Goal: Task Accomplishment & Management: Manage account settings

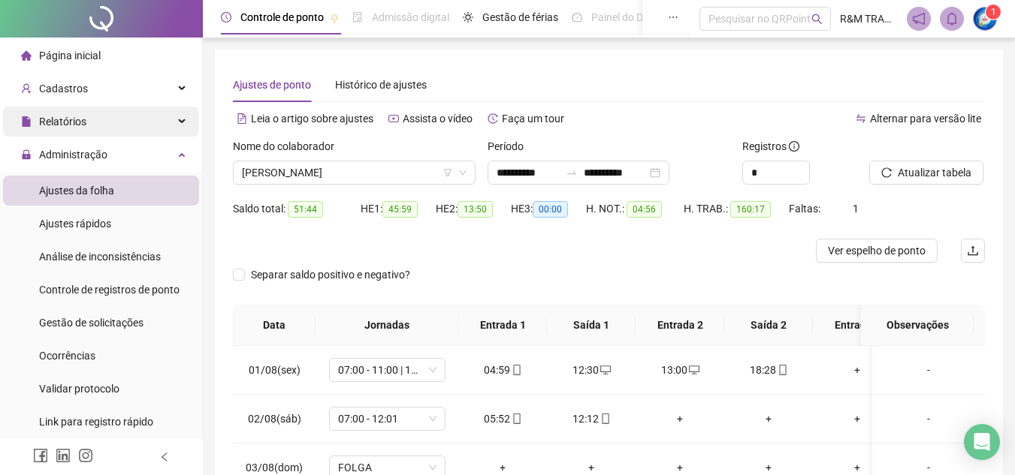
click at [101, 121] on div "Relatórios" at bounding box center [101, 122] width 196 height 30
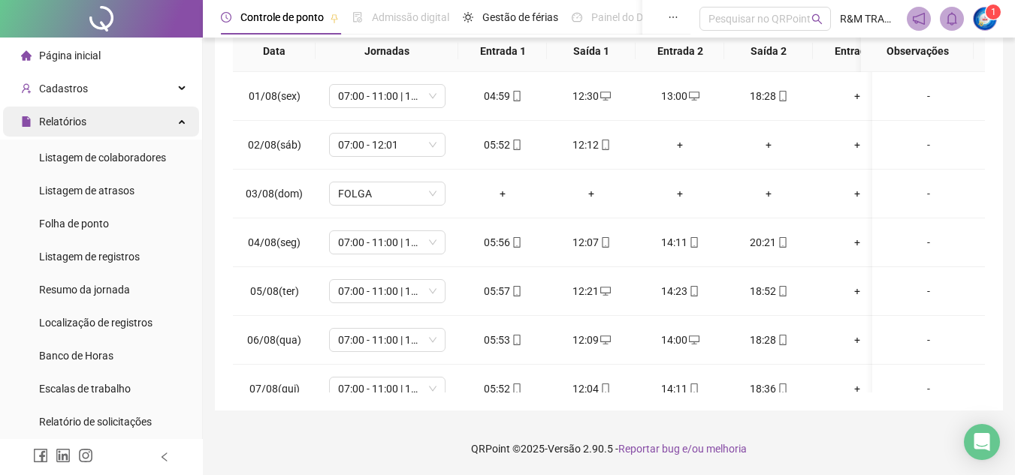
scroll to position [569, 0]
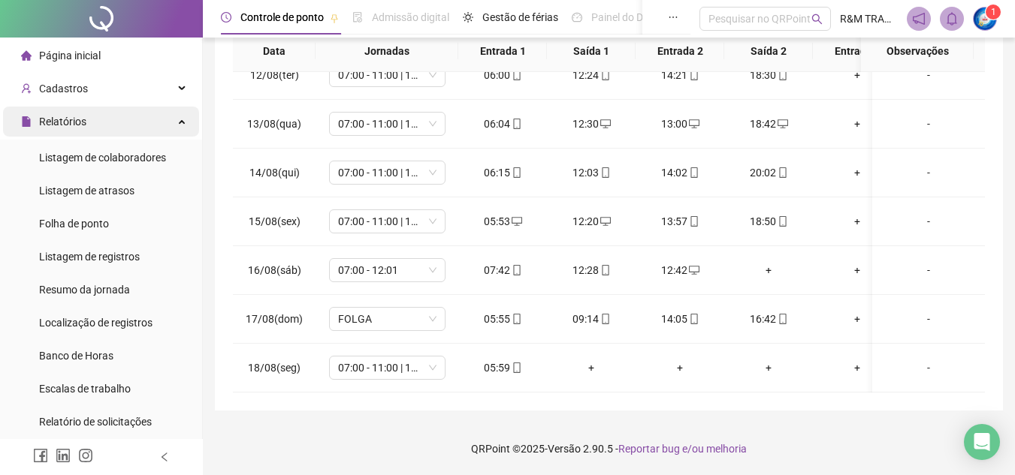
click at [101, 121] on div "Relatórios" at bounding box center [101, 122] width 196 height 30
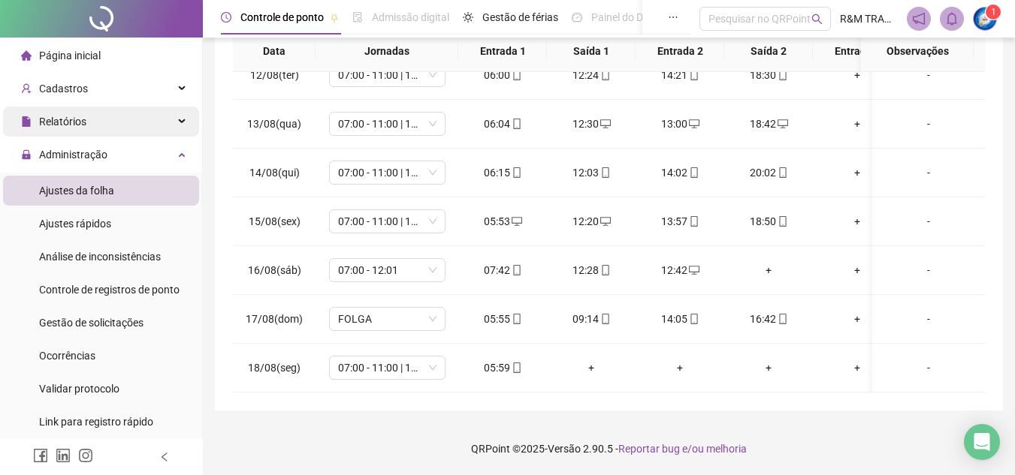
click at [97, 123] on div "Relatórios" at bounding box center [101, 122] width 196 height 30
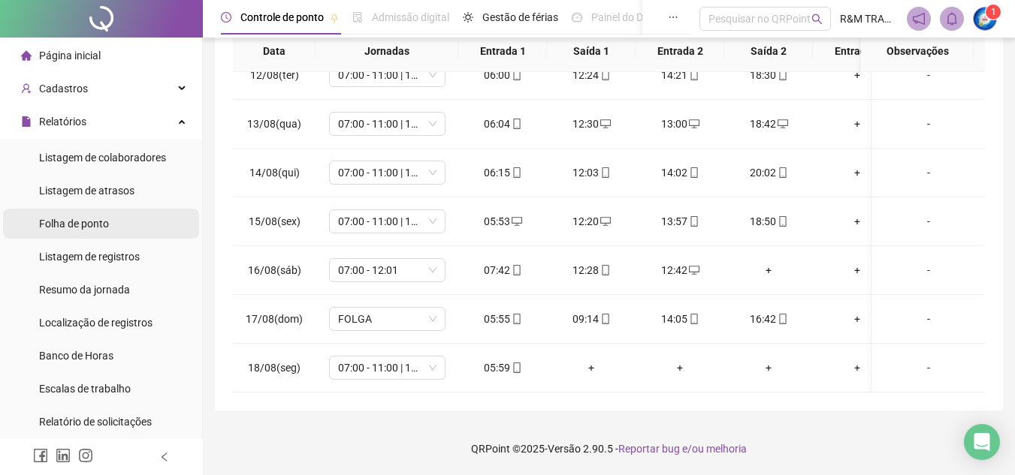
click at [95, 229] on span "Folha de ponto" at bounding box center [74, 224] width 70 height 12
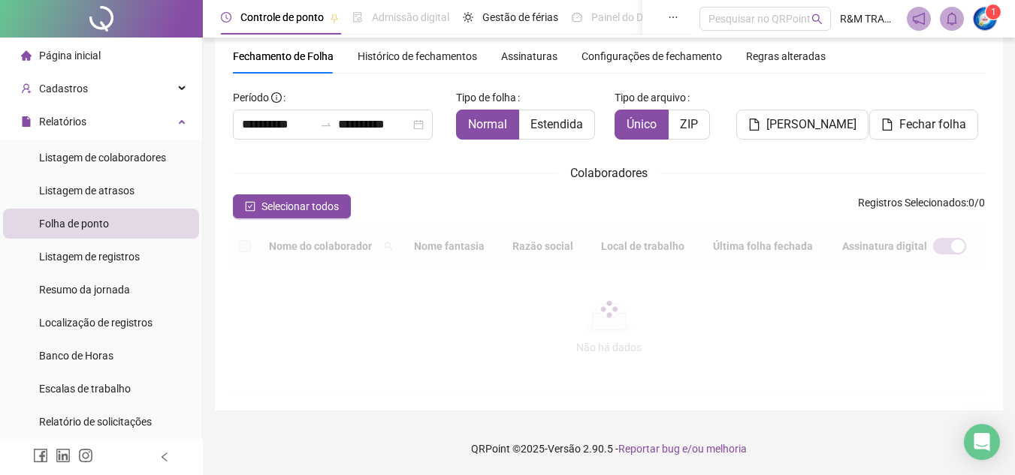
scroll to position [53, 0]
click at [277, 131] on input "**********" at bounding box center [278, 125] width 72 height 18
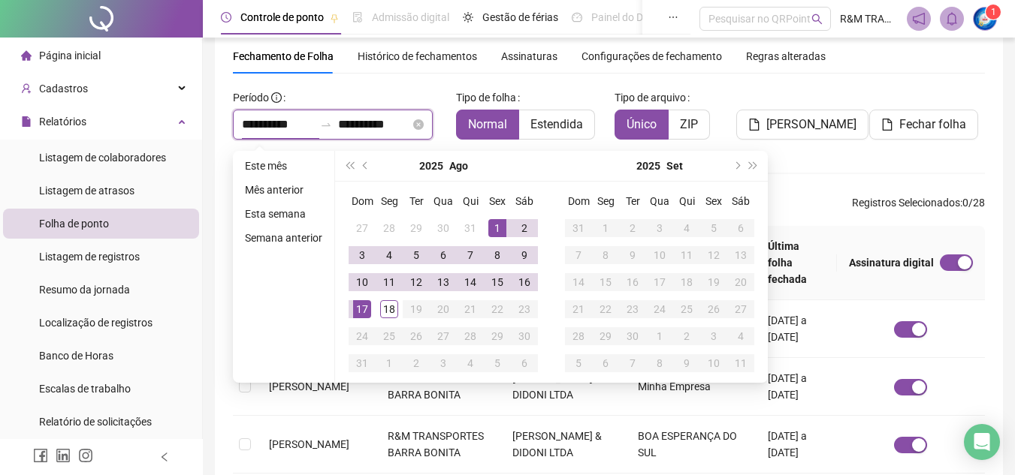
scroll to position [70, 0]
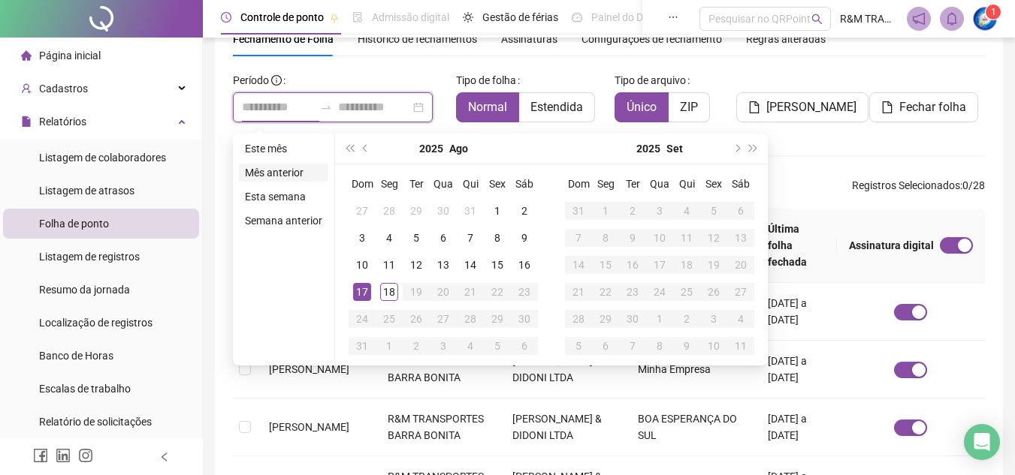
type input "**********"
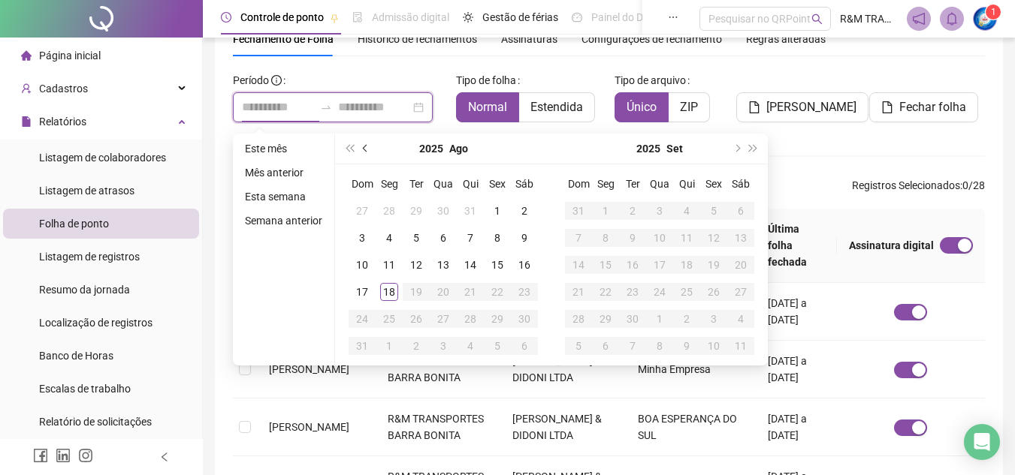
type input "**********"
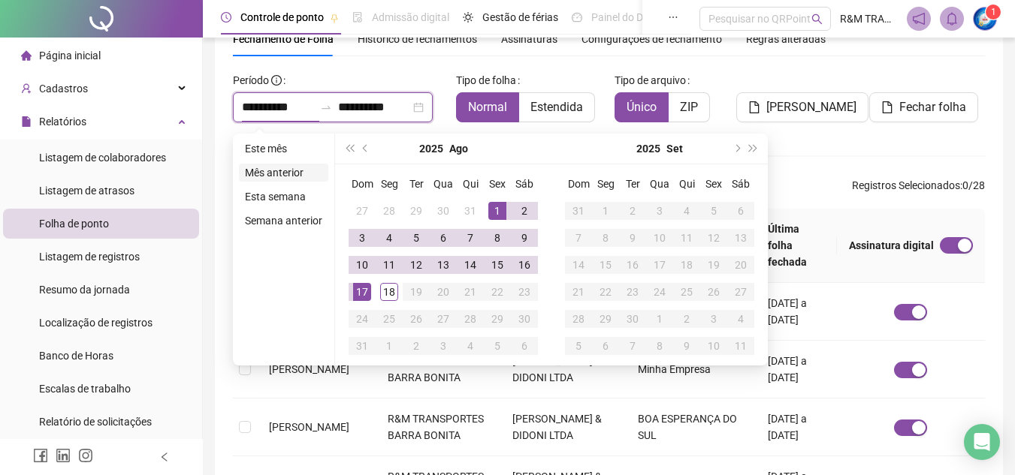
type input "**********"
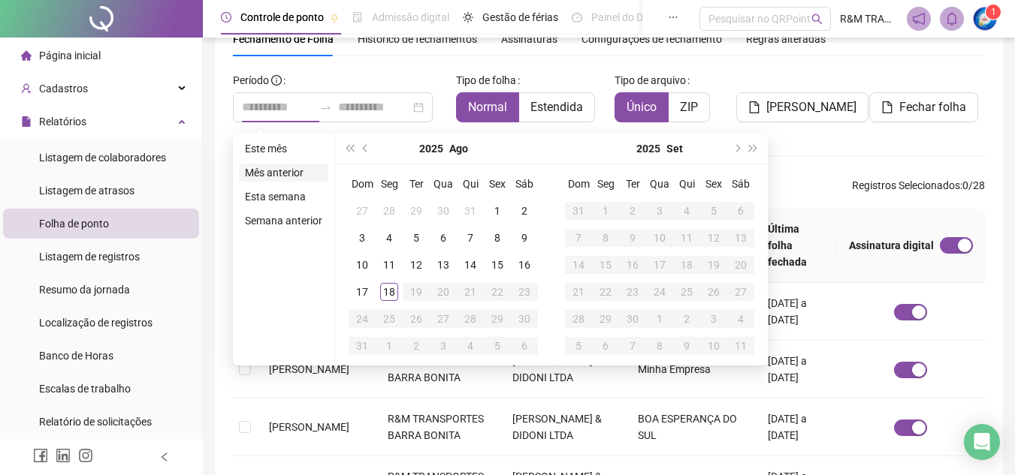
click at [285, 174] on li "Mês anterior" at bounding box center [283, 173] width 89 height 18
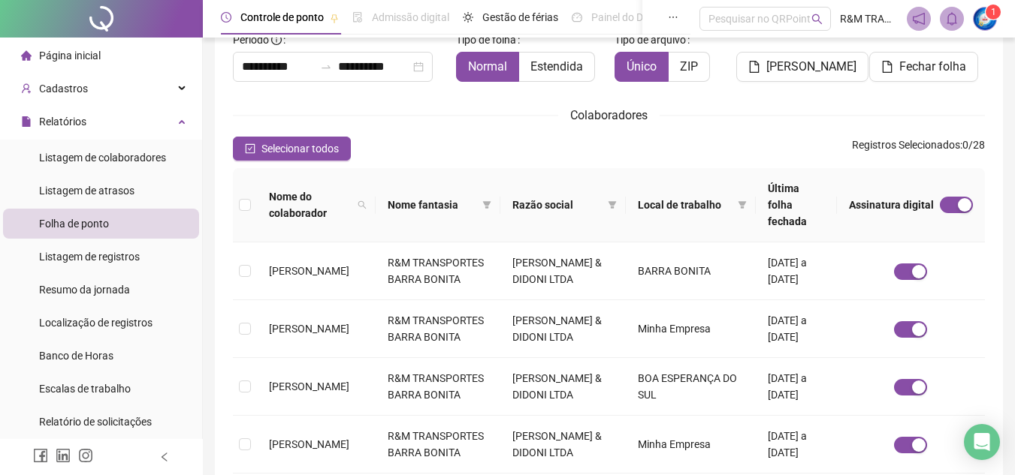
scroll to position [0, 0]
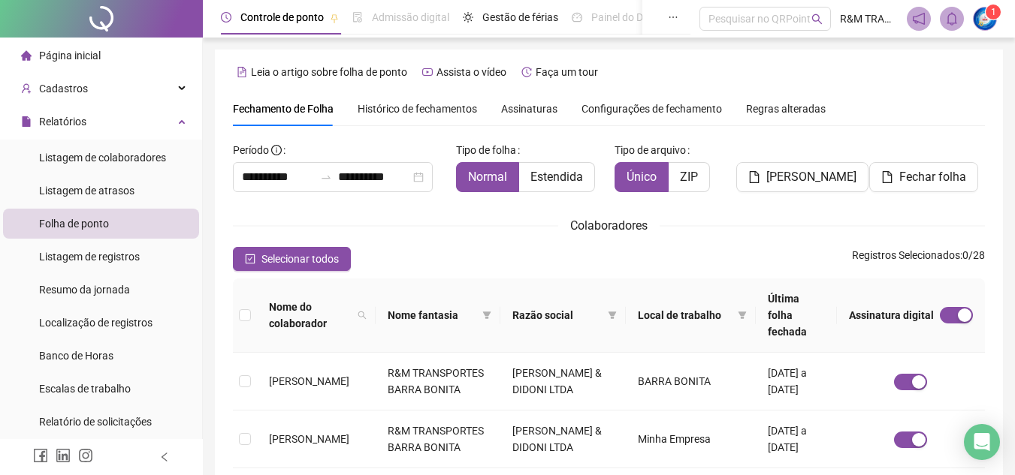
click at [525, 105] on span "Assinaturas" at bounding box center [529, 109] width 56 height 11
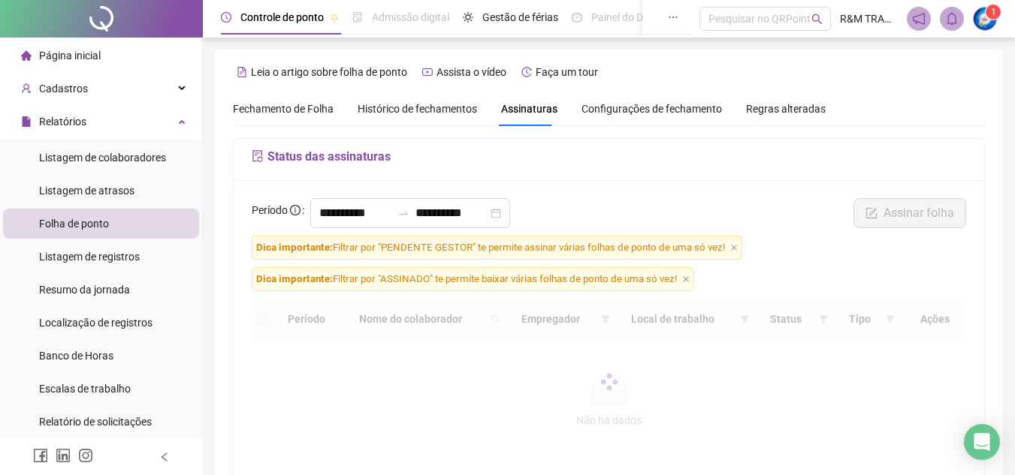
scroll to position [70, 0]
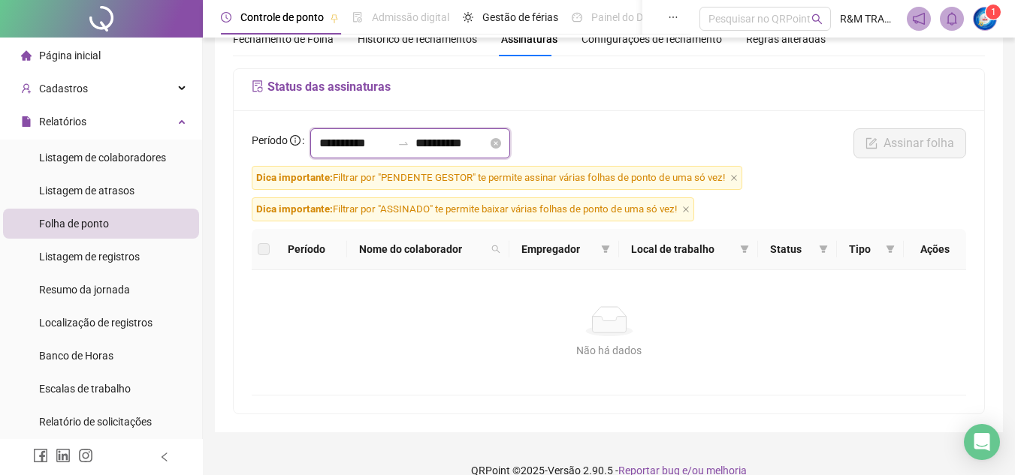
click at [349, 143] on input "**********" at bounding box center [355, 143] width 72 height 18
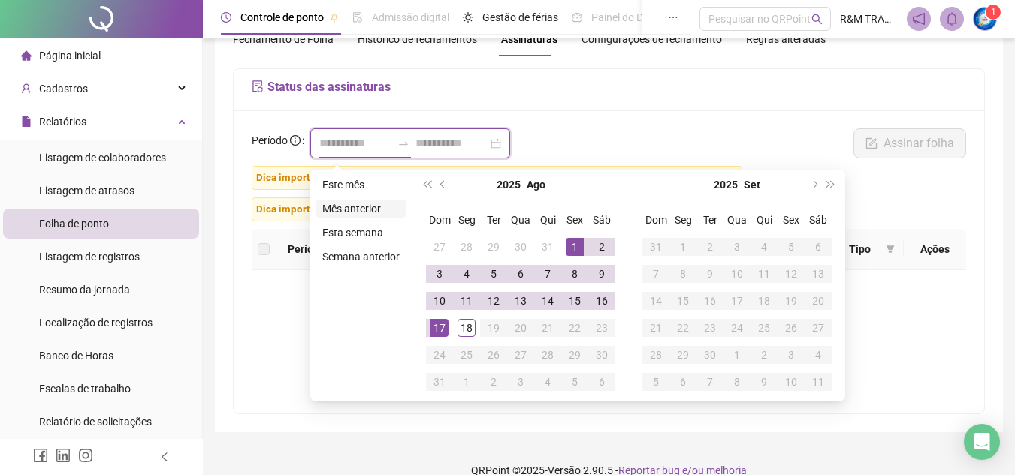
type input "**********"
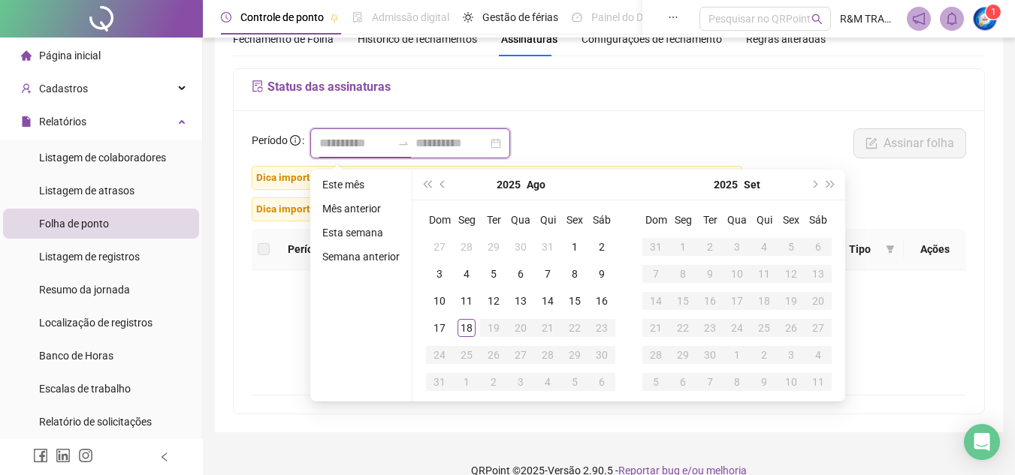
type input "**********"
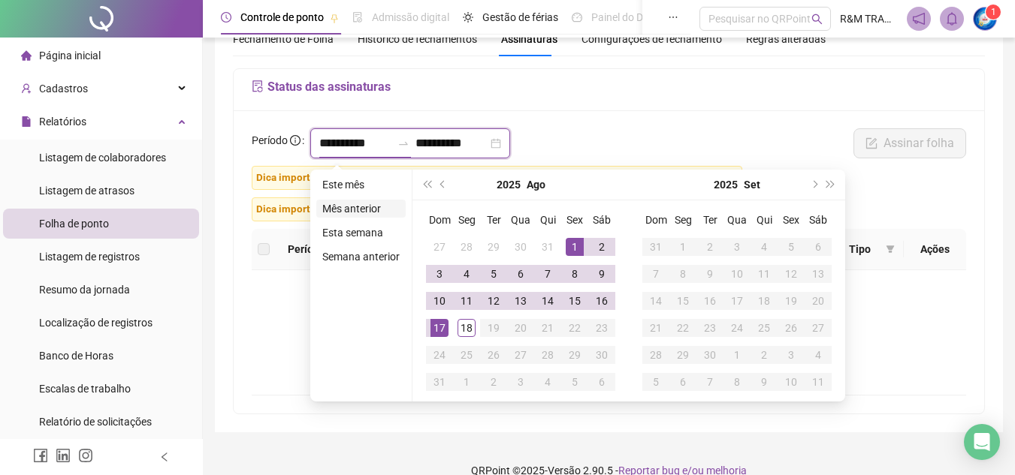
type input "**********"
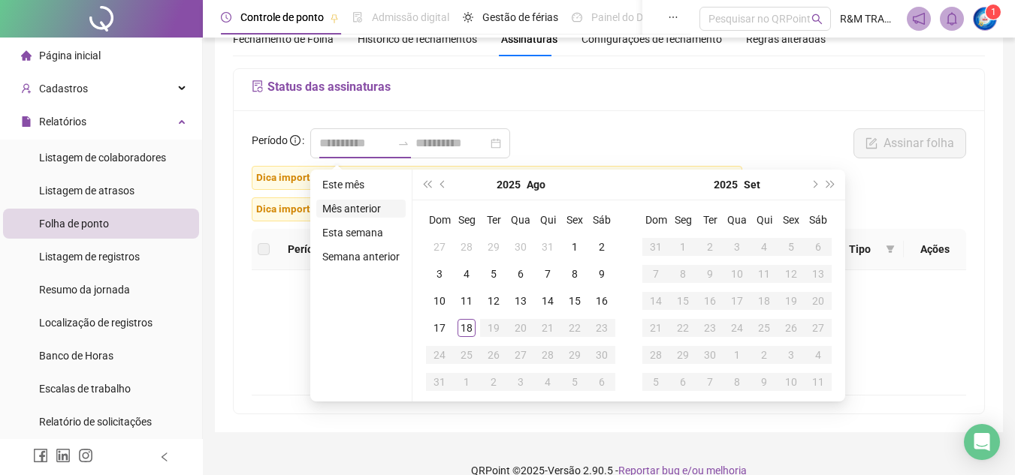
click at [355, 206] on li "Mês anterior" at bounding box center [360, 209] width 89 height 18
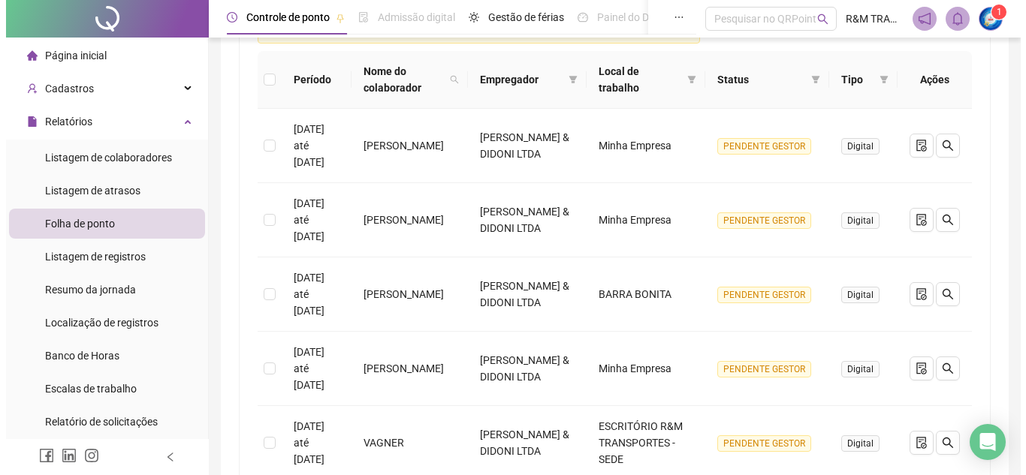
scroll to position [221, 0]
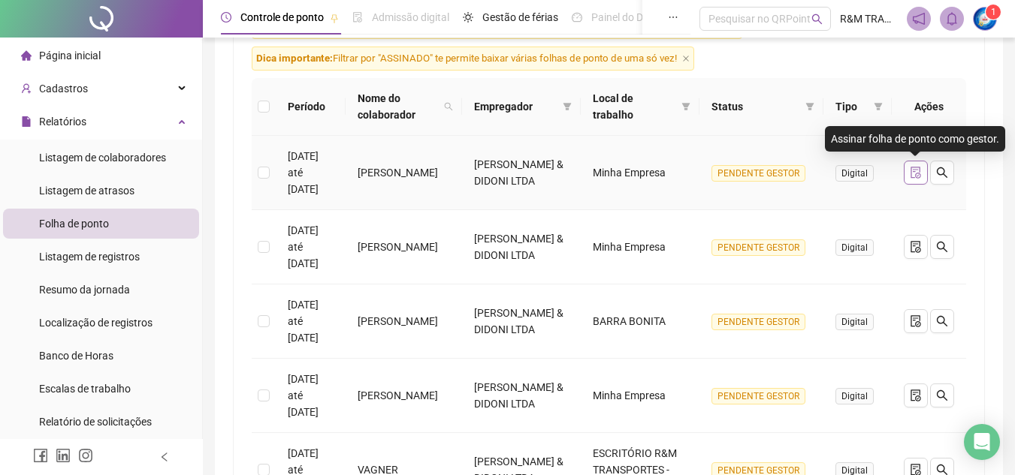
click at [914, 171] on icon "file-done" at bounding box center [915, 173] width 10 height 12
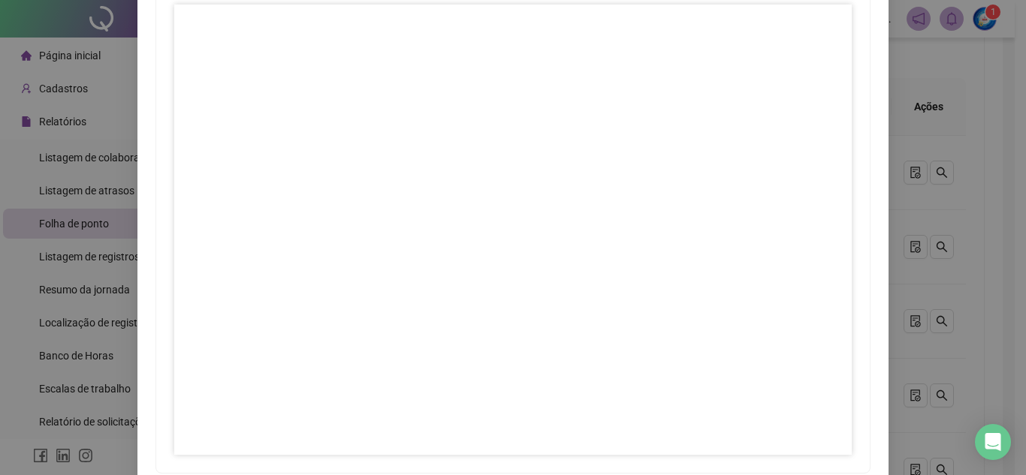
scroll to position [223, 0]
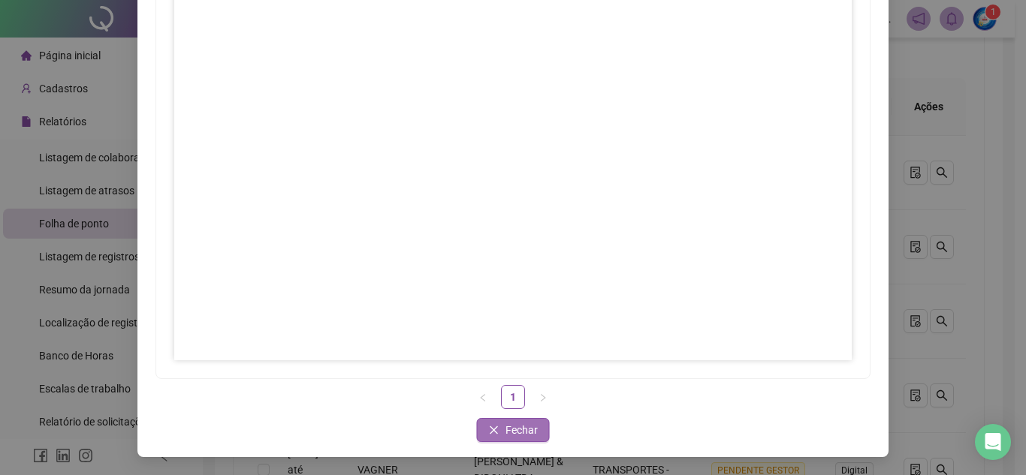
click at [511, 430] on span "Fechar" at bounding box center [522, 430] width 32 height 17
click at [506, 255] on body "**********" at bounding box center [507, 16] width 1015 height 475
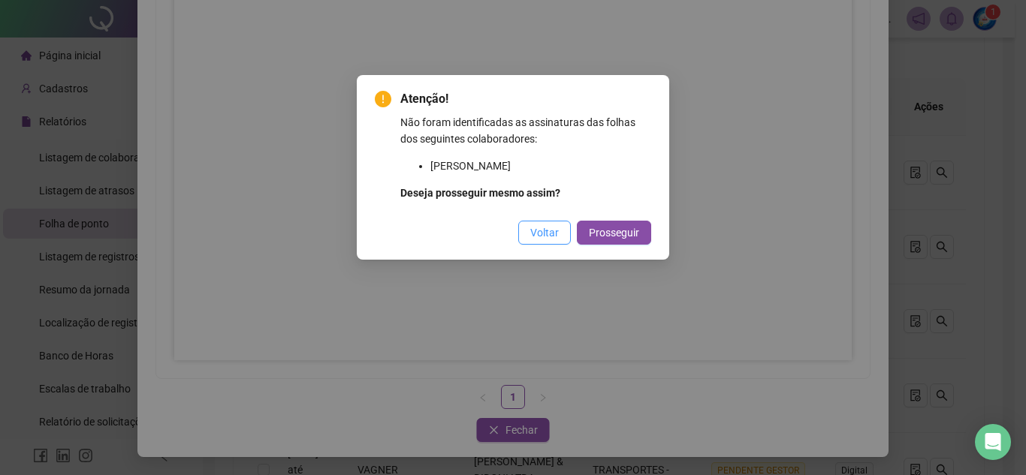
click at [541, 230] on span "Voltar" at bounding box center [544, 233] width 29 height 17
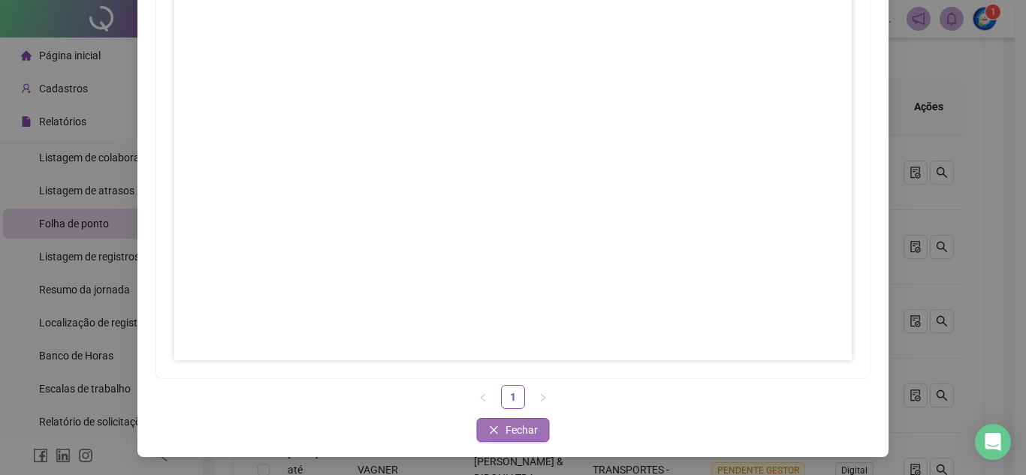
click at [521, 433] on span "Fechar" at bounding box center [522, 430] width 32 height 17
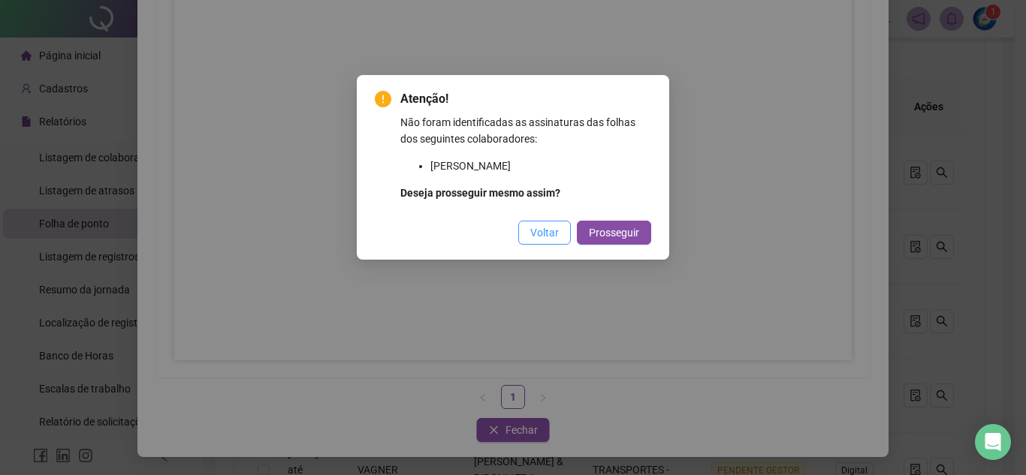
click at [545, 233] on span "Voltar" at bounding box center [544, 233] width 29 height 17
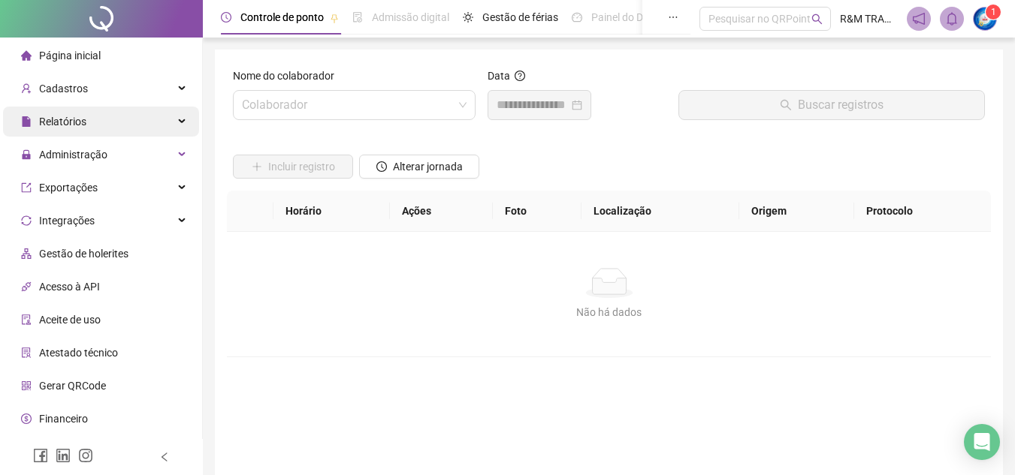
click at [128, 127] on div "Relatórios" at bounding box center [101, 122] width 196 height 30
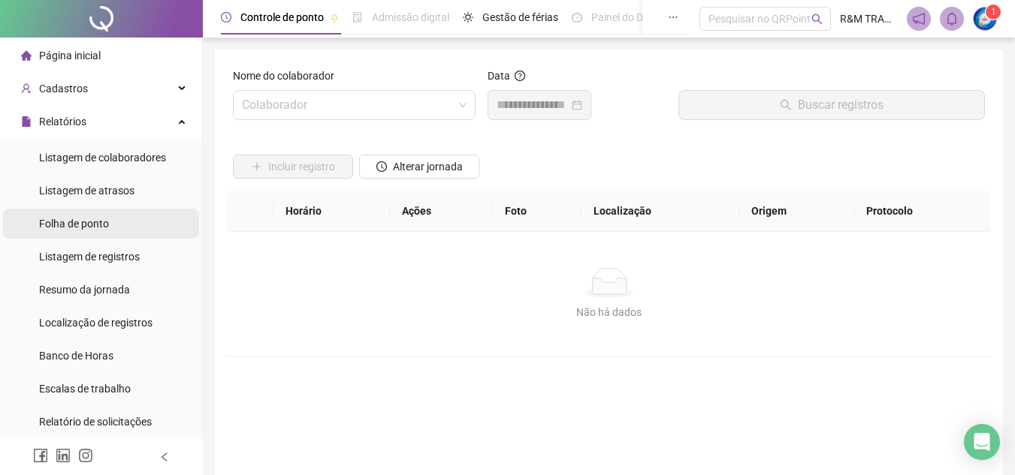
click at [105, 229] on span "Folha de ponto" at bounding box center [74, 224] width 70 height 12
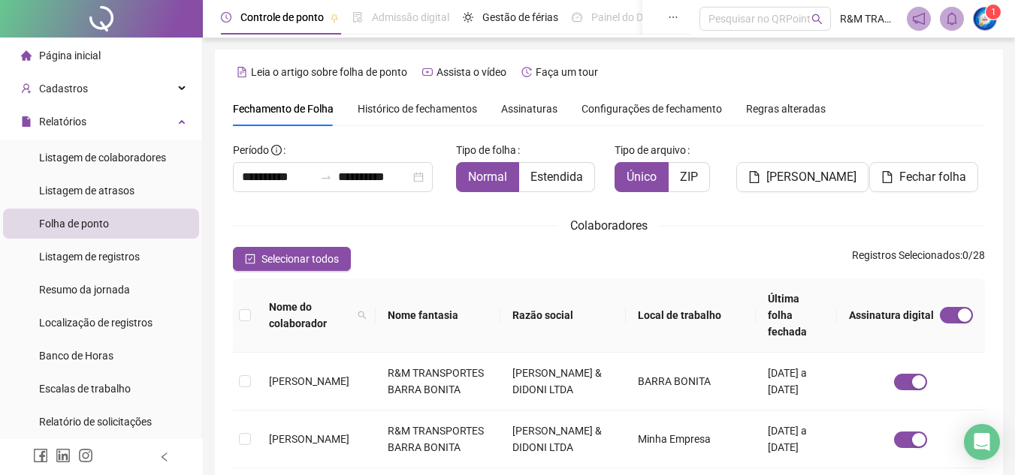
scroll to position [70, 0]
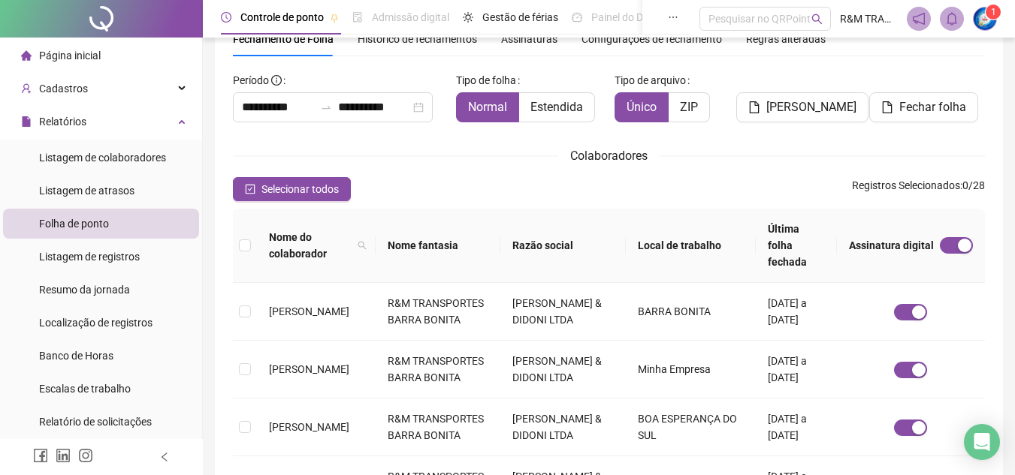
click at [523, 42] on span "Assinaturas" at bounding box center [529, 39] width 56 height 11
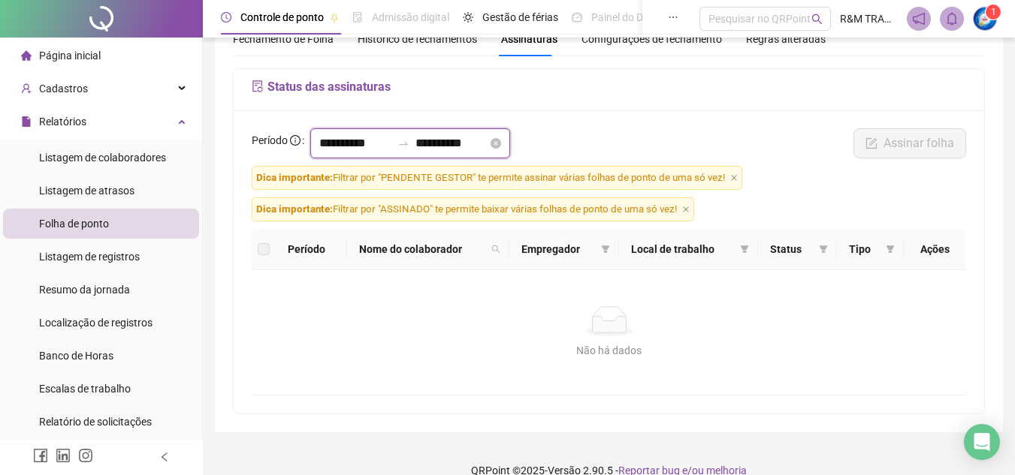
click at [358, 134] on input "**********" at bounding box center [355, 143] width 72 height 18
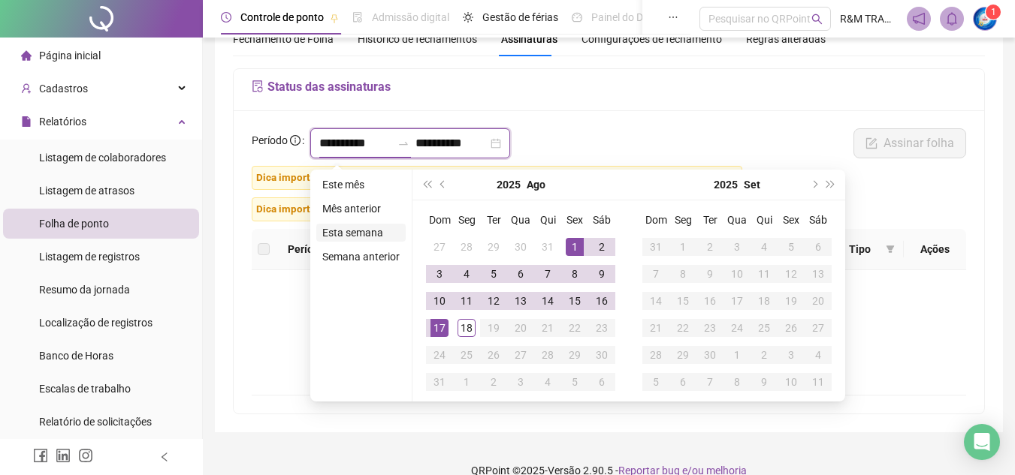
type input "**********"
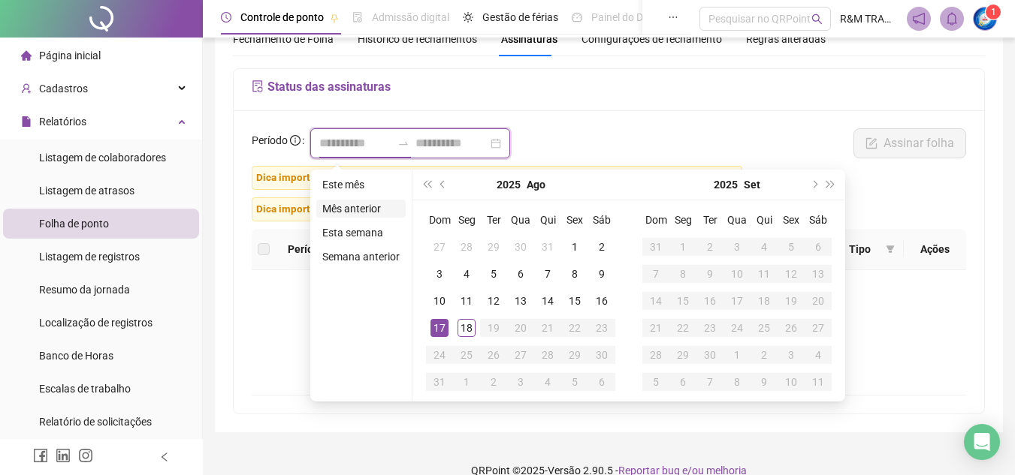
type input "**********"
click at [358, 209] on li "Mês anterior" at bounding box center [360, 209] width 89 height 18
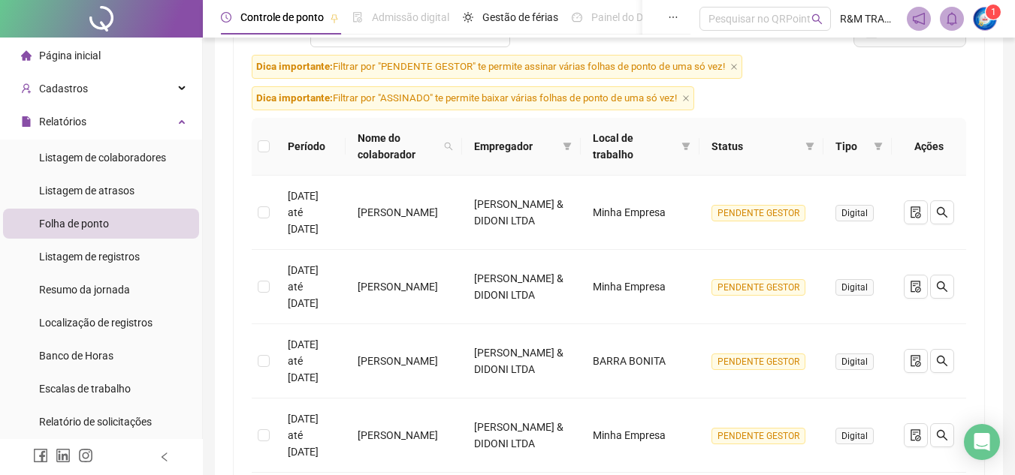
scroll to position [187, 0]
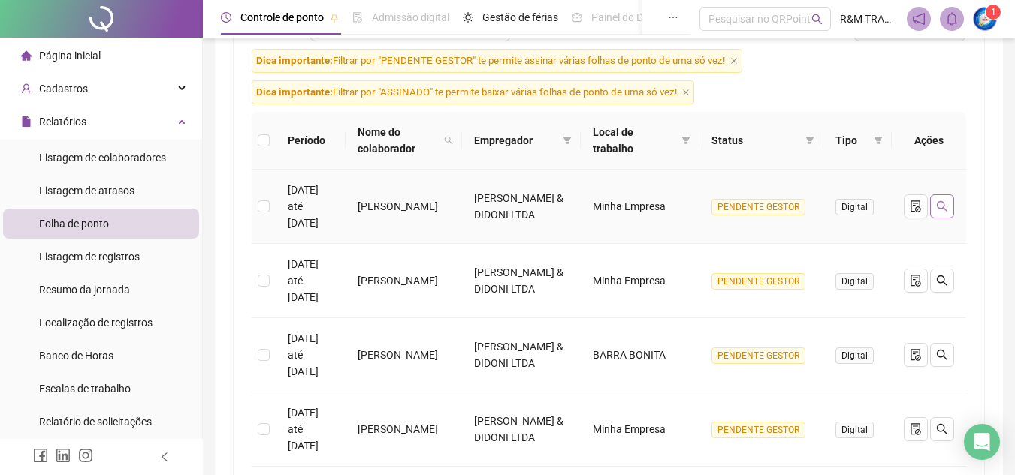
click at [940, 203] on icon "search" at bounding box center [942, 207] width 12 height 12
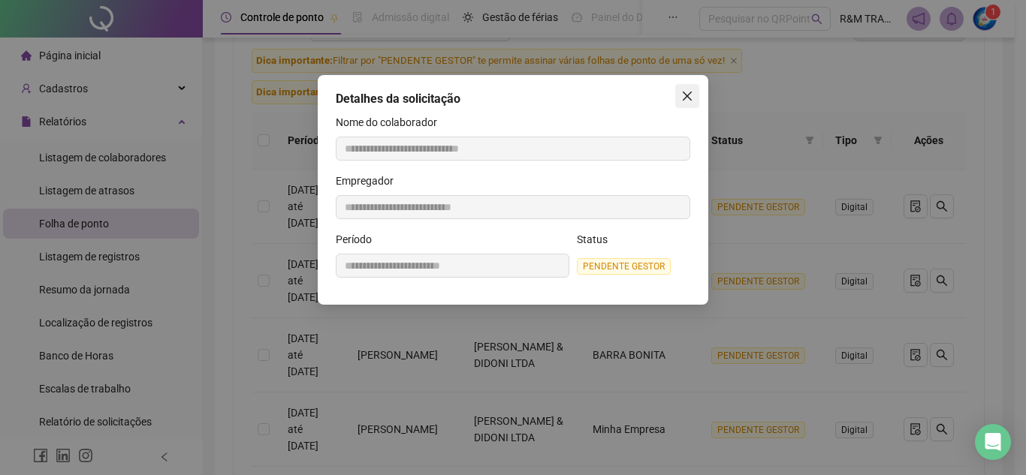
click at [692, 86] on button "Close" at bounding box center [687, 96] width 24 height 24
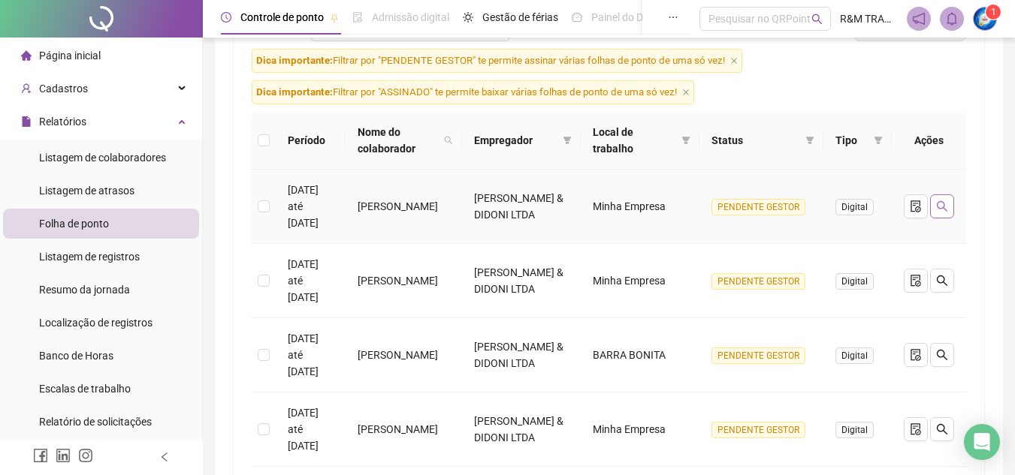
click at [942, 205] on icon "search" at bounding box center [942, 207] width 12 height 12
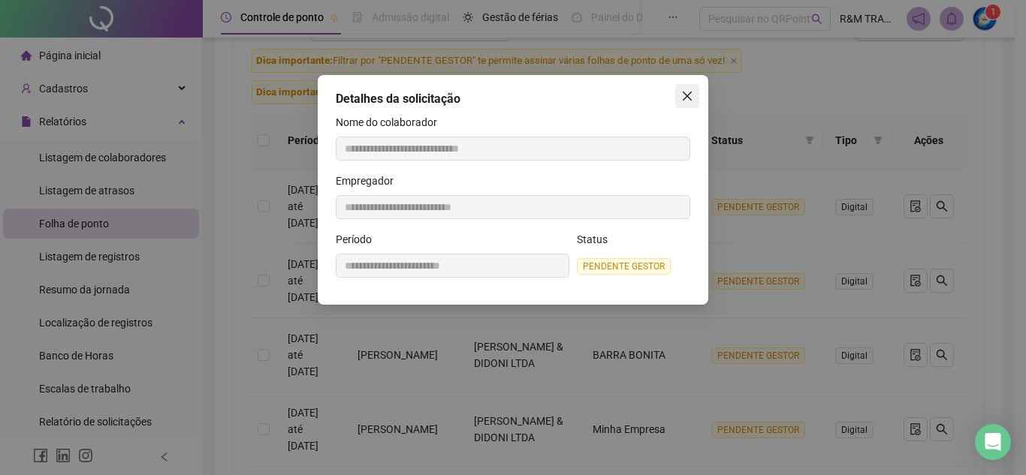
click at [686, 89] on button "Close" at bounding box center [687, 96] width 24 height 24
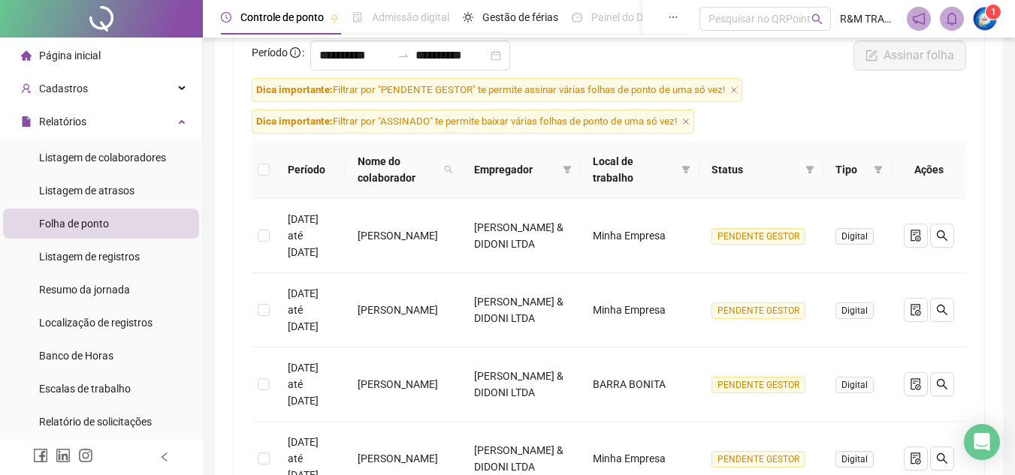
scroll to position [0, 0]
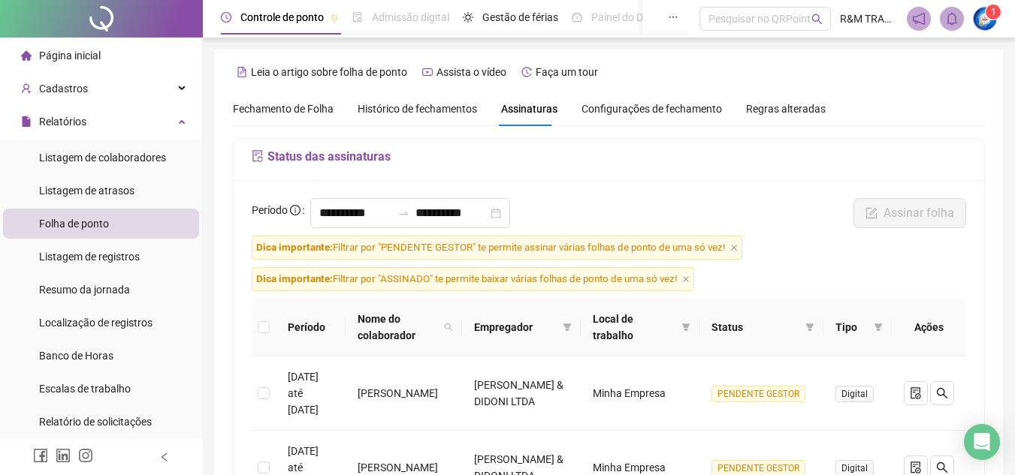
click at [409, 110] on span "Histórico de fechamentos" at bounding box center [417, 109] width 119 height 12
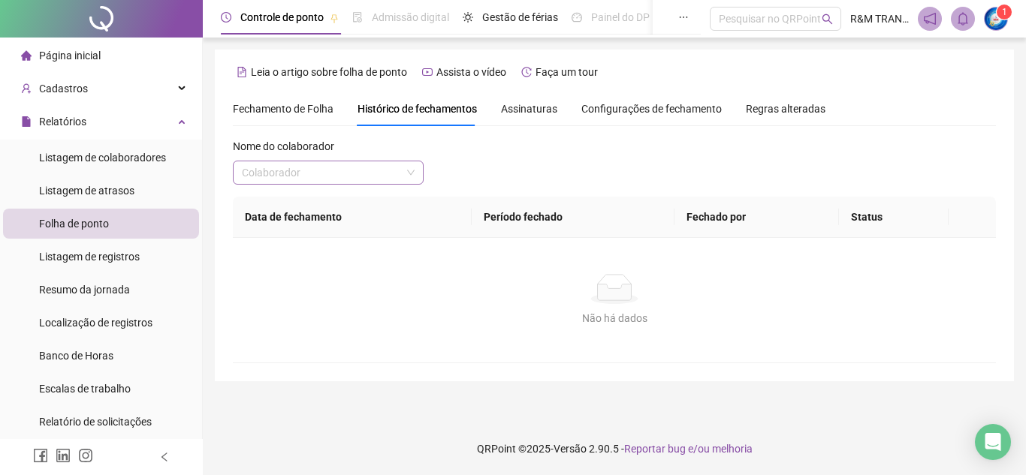
click at [323, 175] on input "search" at bounding box center [321, 172] width 159 height 23
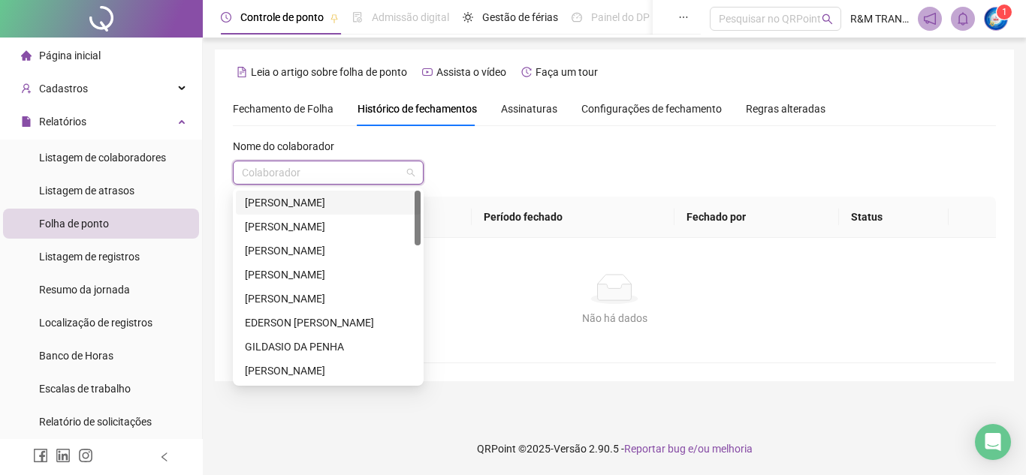
click at [329, 200] on div "[PERSON_NAME]" at bounding box center [328, 203] width 167 height 17
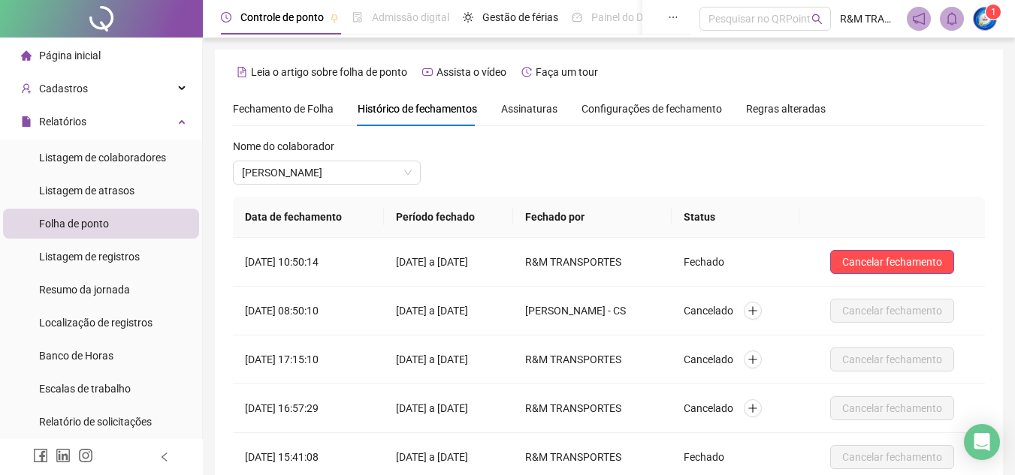
click at [274, 107] on span "Fechamento de Folha" at bounding box center [283, 109] width 101 height 12
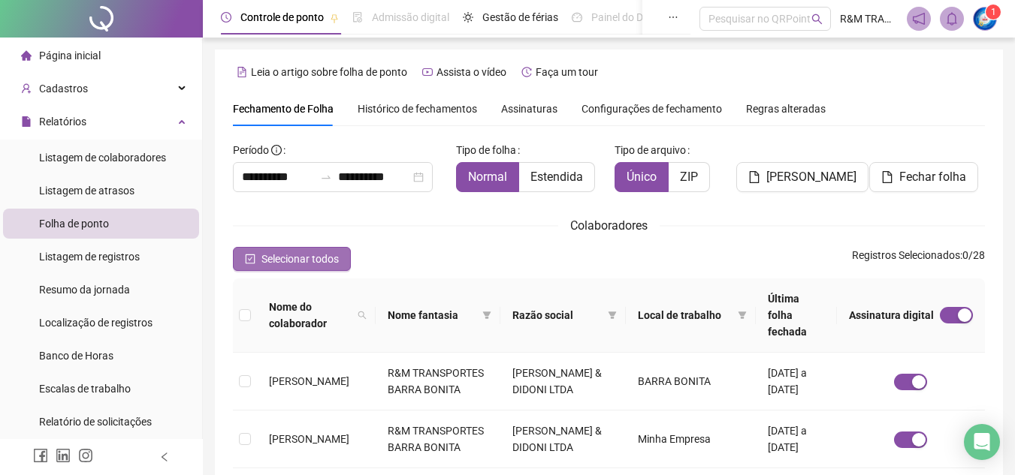
scroll to position [70, 0]
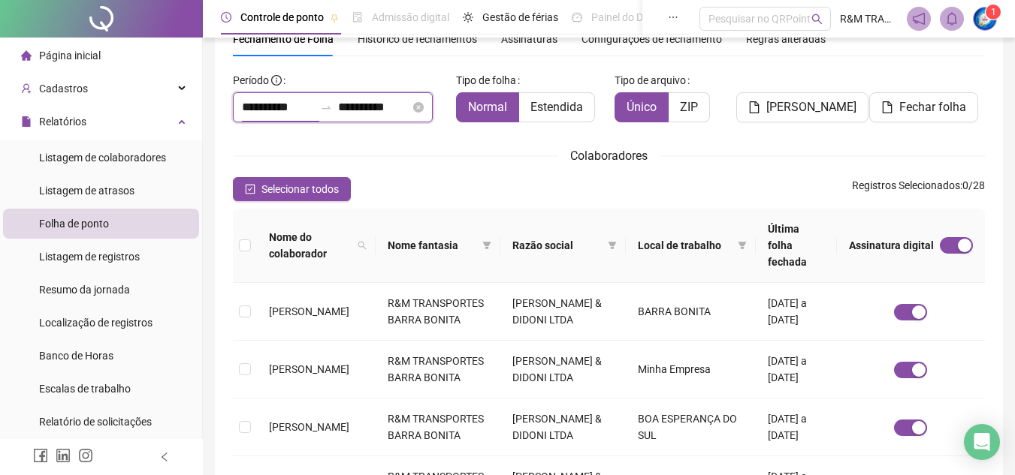
click at [268, 103] on input "**********" at bounding box center [278, 107] width 72 height 18
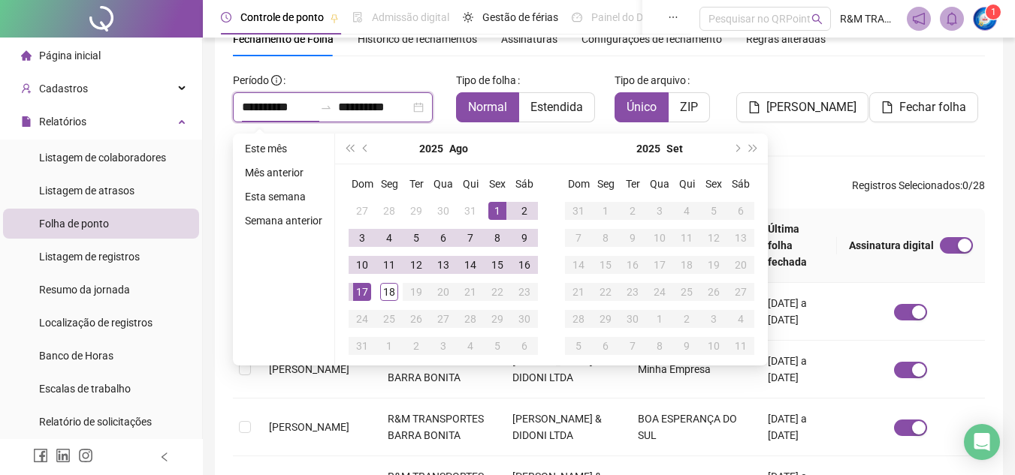
type input "**********"
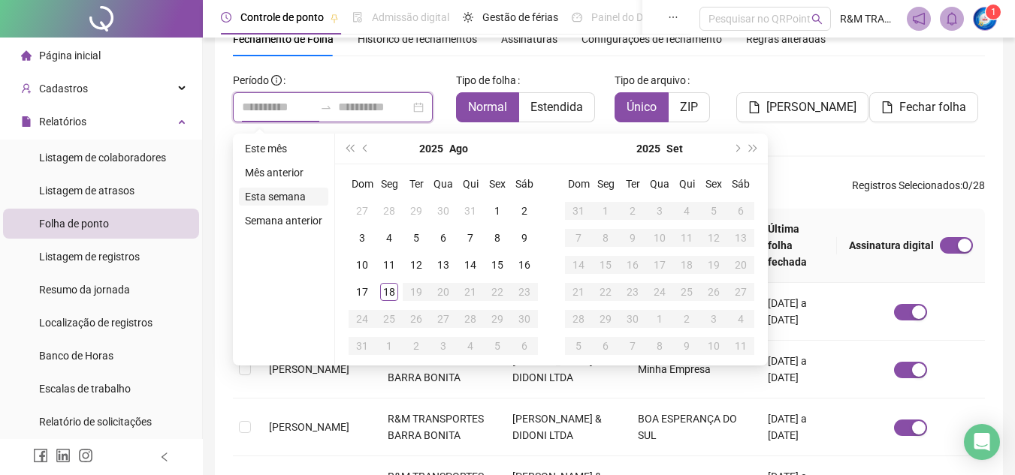
type input "**********"
click at [289, 173] on li "Mês anterior" at bounding box center [283, 173] width 89 height 18
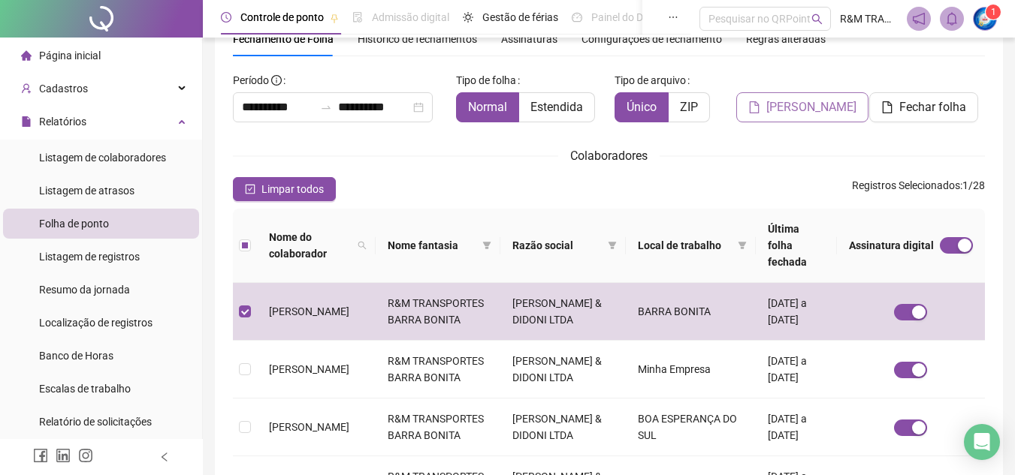
click at [803, 110] on span "[PERSON_NAME]" at bounding box center [811, 107] width 90 height 18
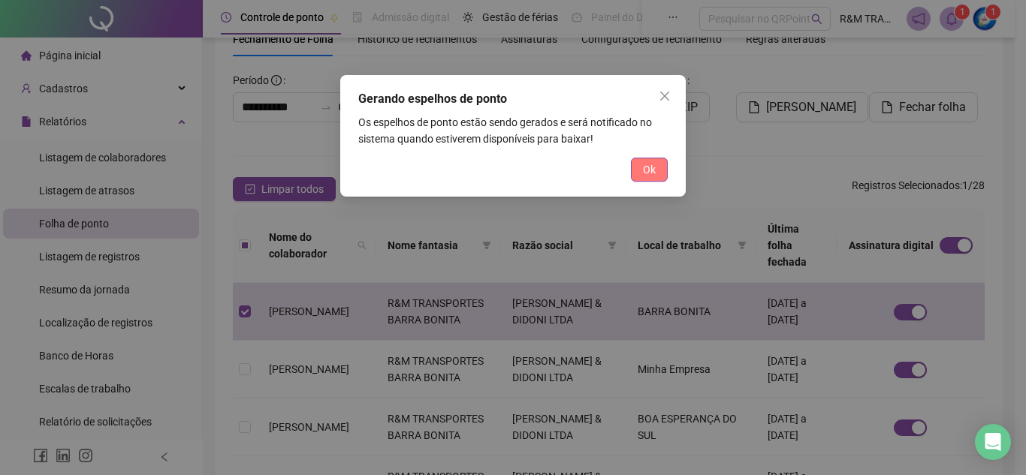
click at [653, 168] on span "Ok" at bounding box center [649, 169] width 13 height 17
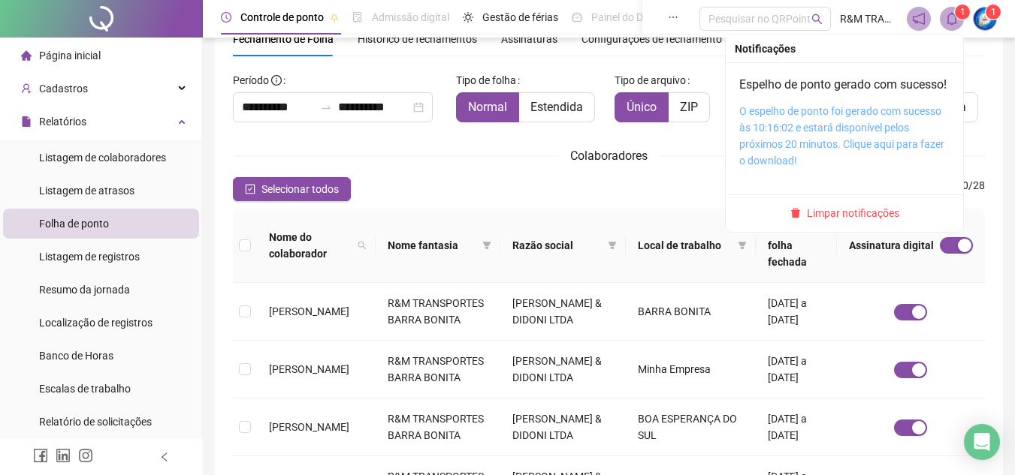
click at [777, 143] on link "O espelho de ponto foi gerado com sucesso às 10:16:02 e estará disponível pelos…" at bounding box center [841, 136] width 205 height 62
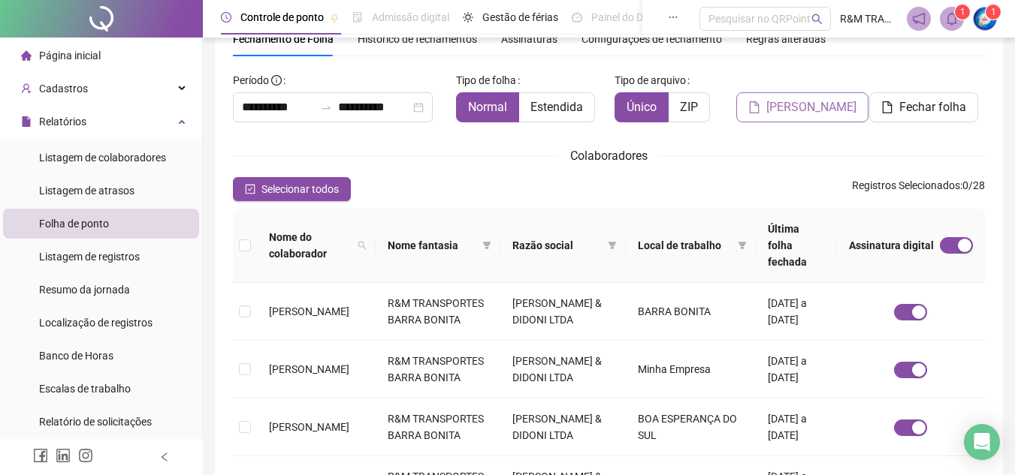
click at [782, 111] on span "[PERSON_NAME]" at bounding box center [811, 107] width 90 height 18
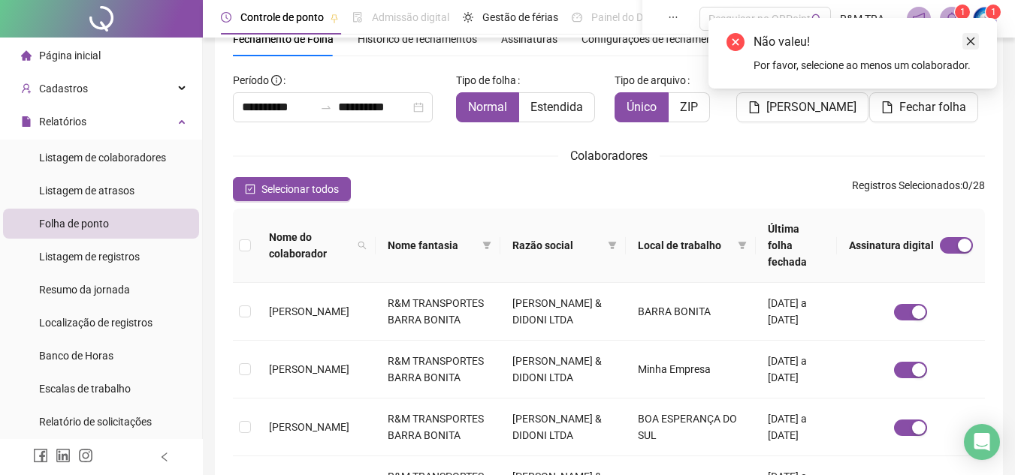
click at [970, 37] on icon "close" at bounding box center [970, 41] width 11 height 11
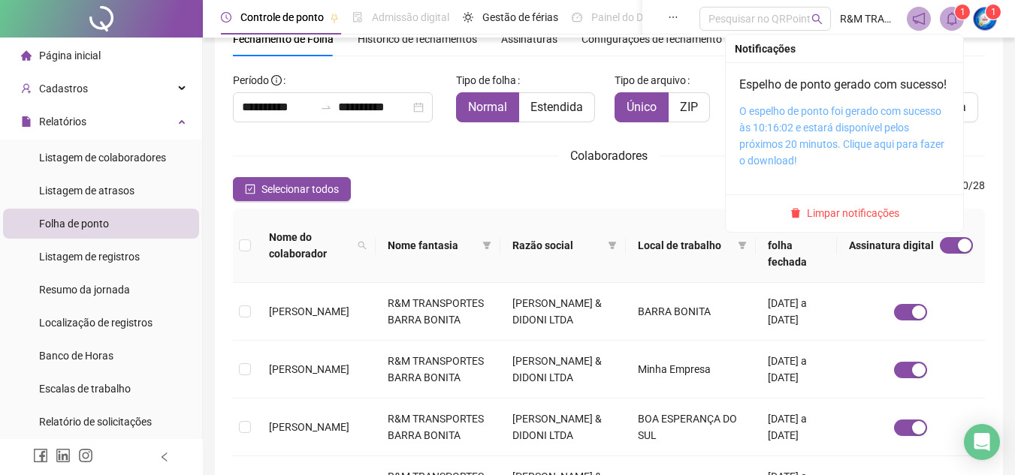
click at [801, 150] on link "O espelho de ponto foi gerado com sucesso às 10:16:02 e estará disponível pelos…" at bounding box center [841, 136] width 205 height 62
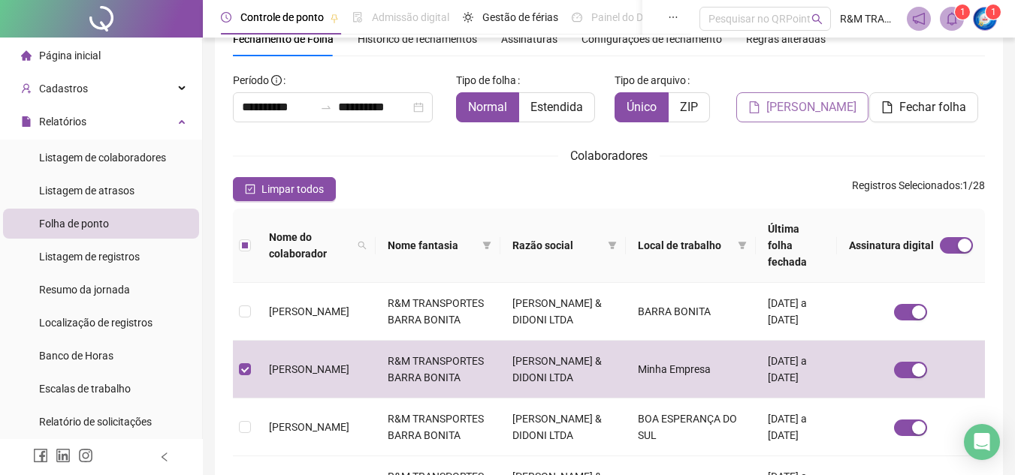
click at [788, 101] on span "[PERSON_NAME]" at bounding box center [811, 107] width 90 height 18
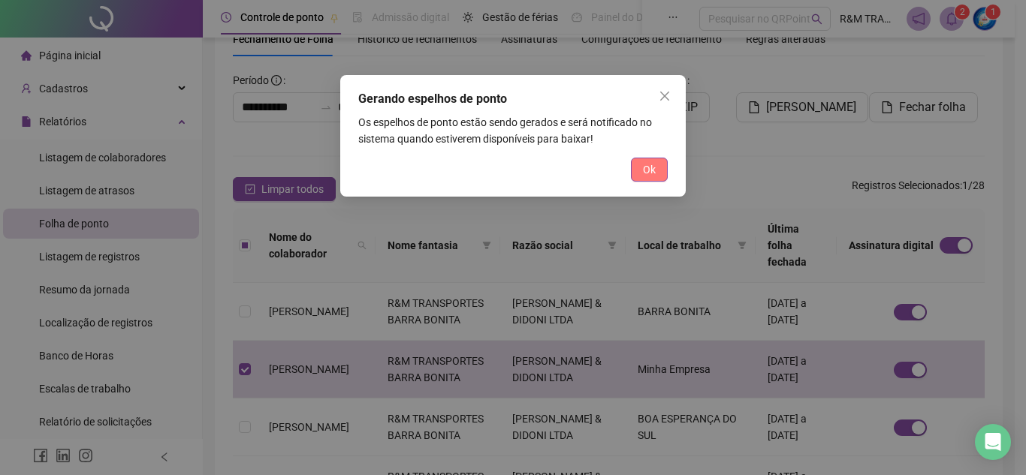
click at [655, 169] on span "Ok" at bounding box center [649, 169] width 13 height 17
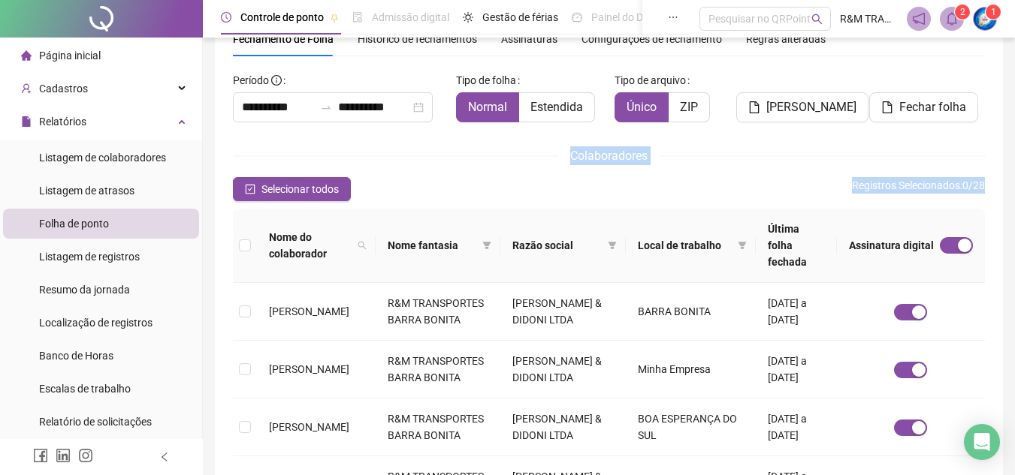
drag, startPoint x: 1012, startPoint y: 167, endPoint x: 1005, endPoint y: 130, distance: 37.4
click at [1005, 130] on div "**********" at bounding box center [609, 461] width 812 height 1062
click at [1007, 159] on div "**********" at bounding box center [609, 461] width 812 height 1062
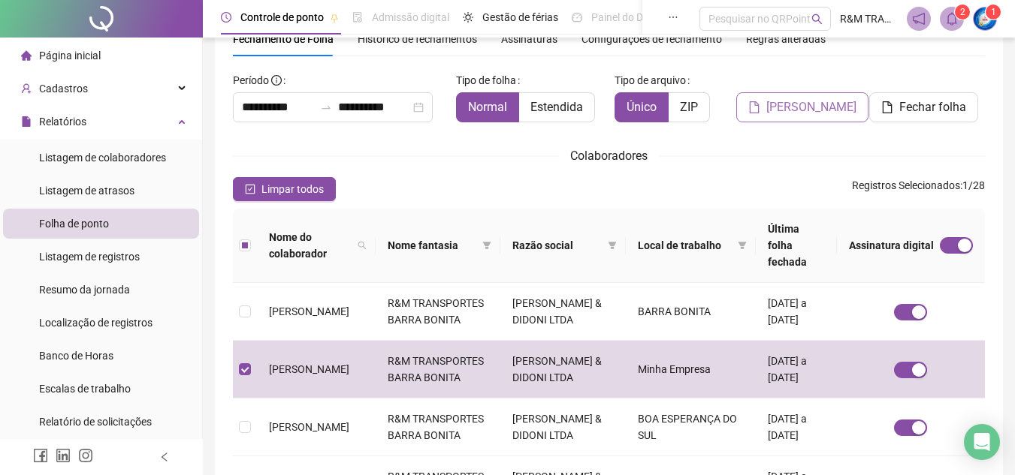
click at [802, 113] on span "[PERSON_NAME]" at bounding box center [811, 107] width 90 height 18
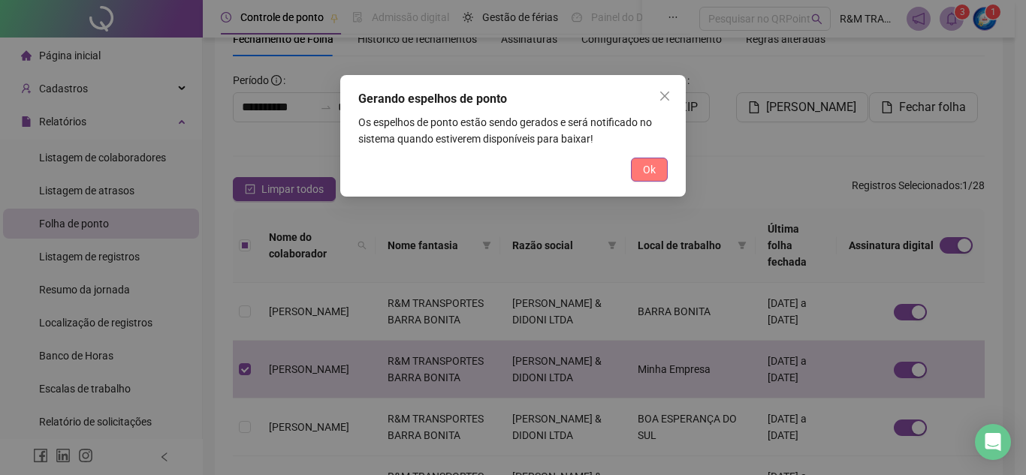
click at [639, 171] on button "Ok" at bounding box center [649, 170] width 37 height 24
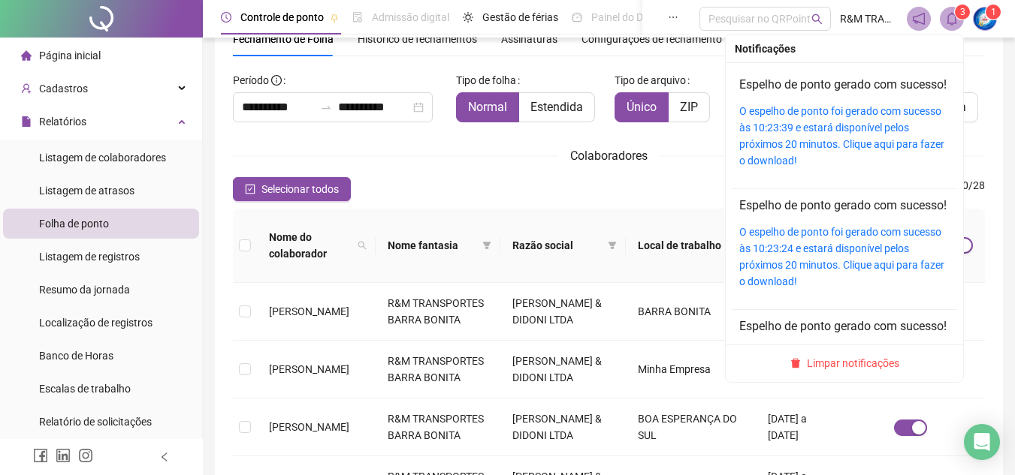
click at [955, 14] on sup "3" at bounding box center [962, 12] width 15 height 15
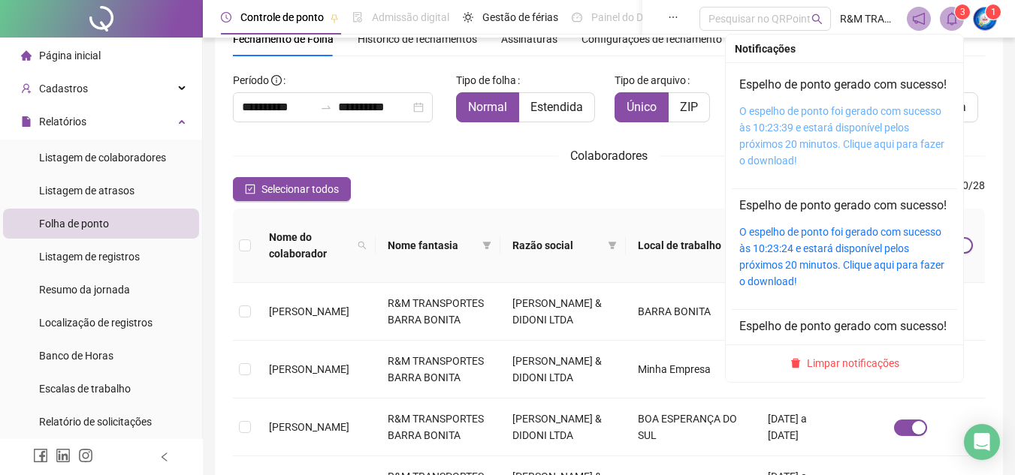
click at [773, 150] on link "O espelho de ponto foi gerado com sucesso às 10:23:39 e estará disponível pelos…" at bounding box center [841, 136] width 205 height 62
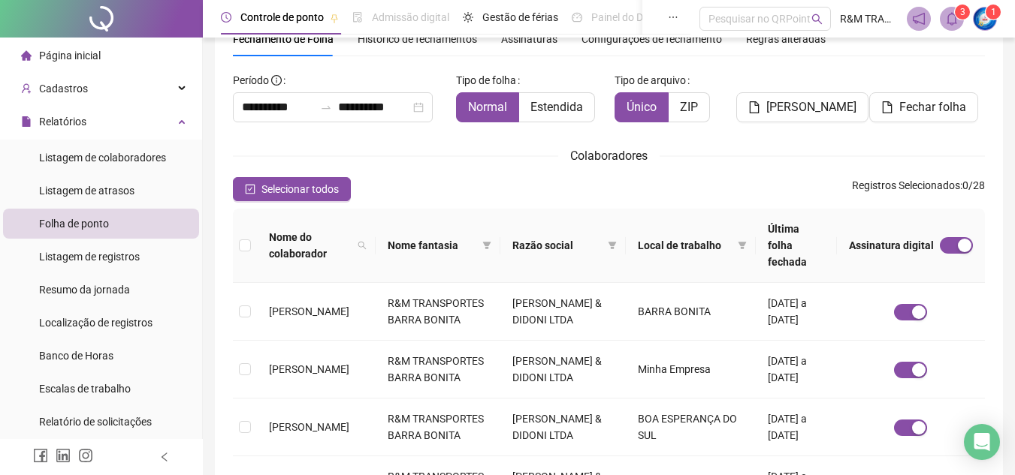
click at [433, 149] on div "Colaboradores" at bounding box center [609, 155] width 752 height 19
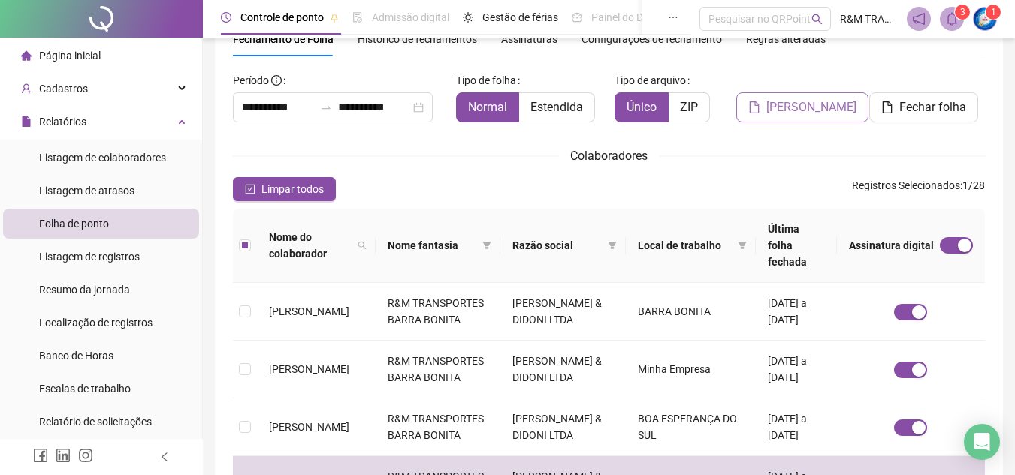
click at [809, 110] on span "[PERSON_NAME]" at bounding box center [811, 107] width 90 height 18
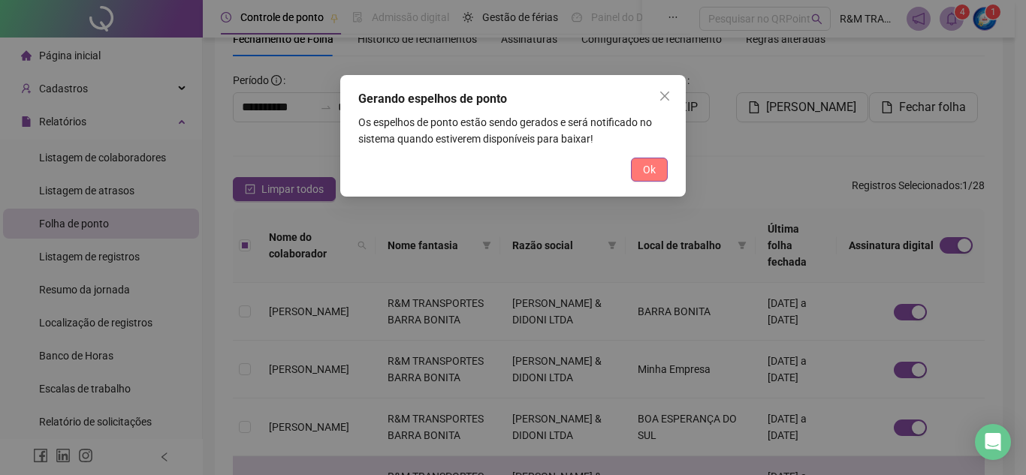
click at [644, 169] on span "Ok" at bounding box center [649, 169] width 13 height 17
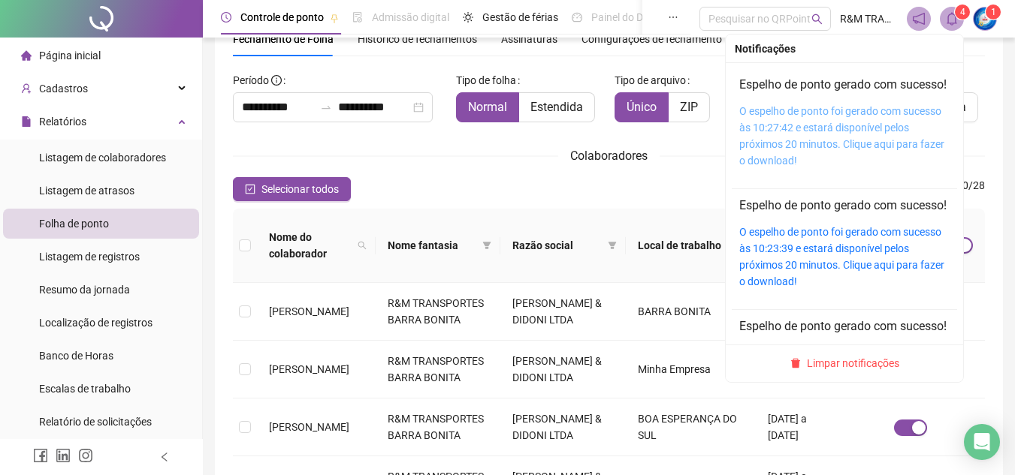
click at [791, 143] on link "O espelho de ponto foi gerado com sucesso às 10:27:42 e estará disponível pelos…" at bounding box center [841, 136] width 205 height 62
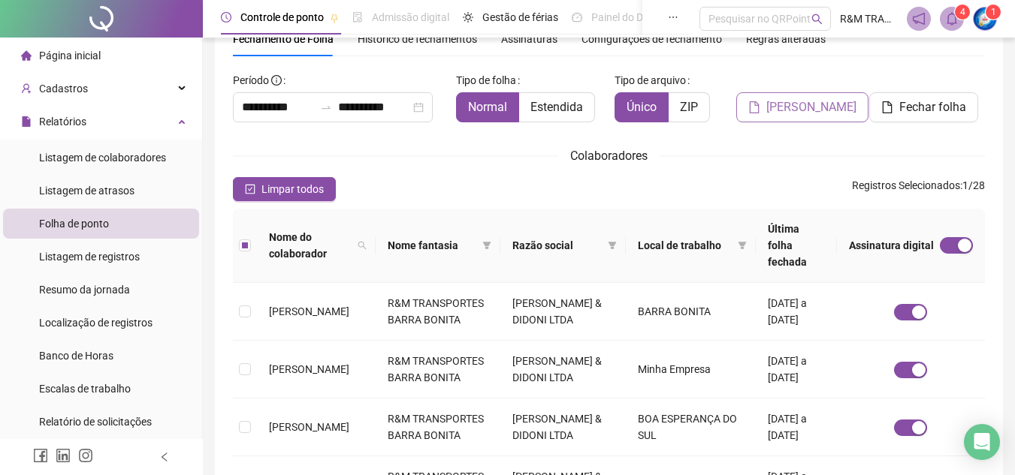
click at [811, 111] on span "[PERSON_NAME]" at bounding box center [811, 107] width 90 height 18
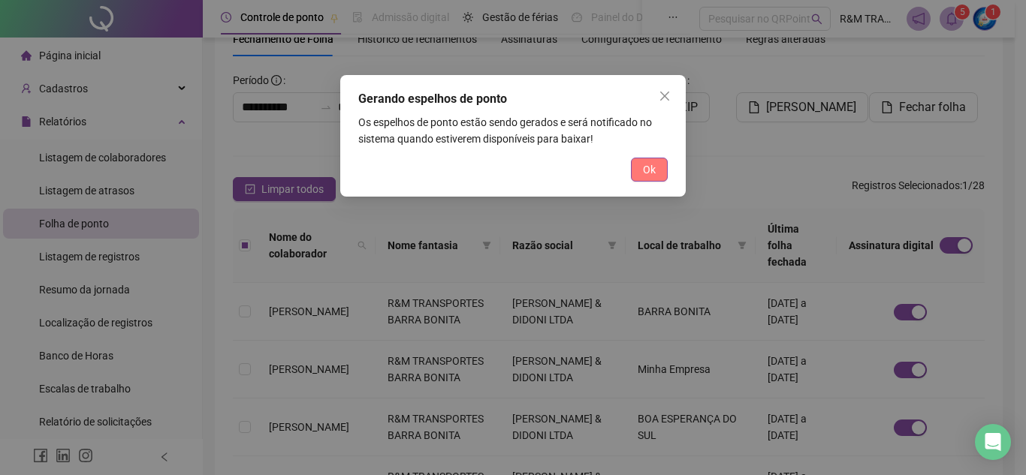
click at [653, 174] on span "Ok" at bounding box center [649, 169] width 13 height 17
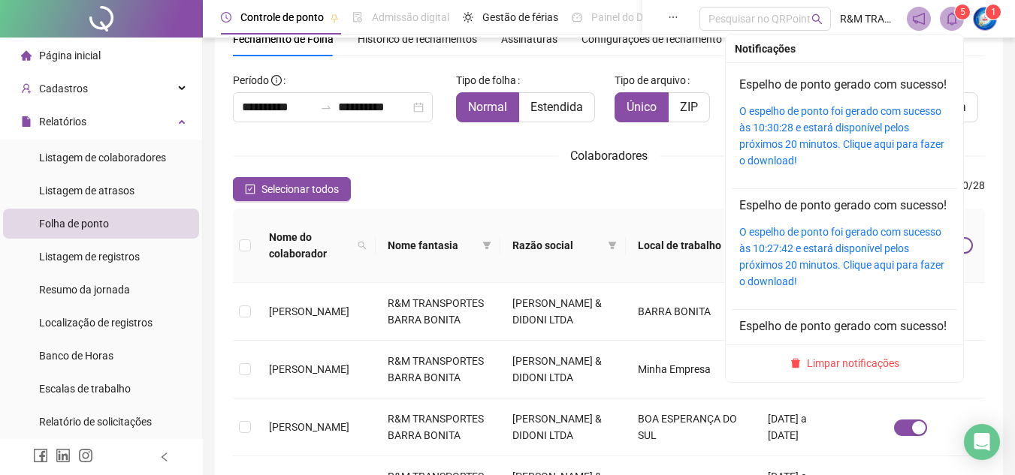
click at [951, 17] on icon "bell" at bounding box center [952, 19] width 14 height 14
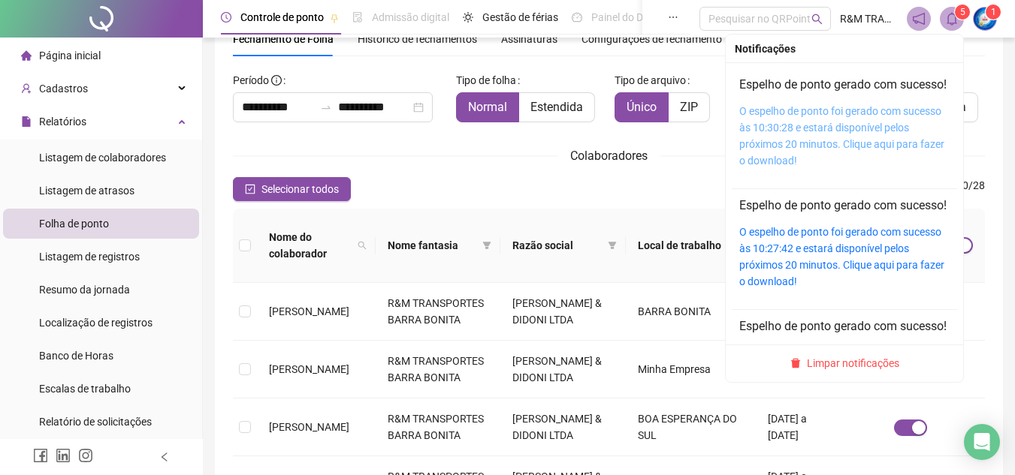
click at [774, 149] on link "O espelho de ponto foi gerado com sucesso às 10:30:28 e estará disponível pelos…" at bounding box center [841, 136] width 205 height 62
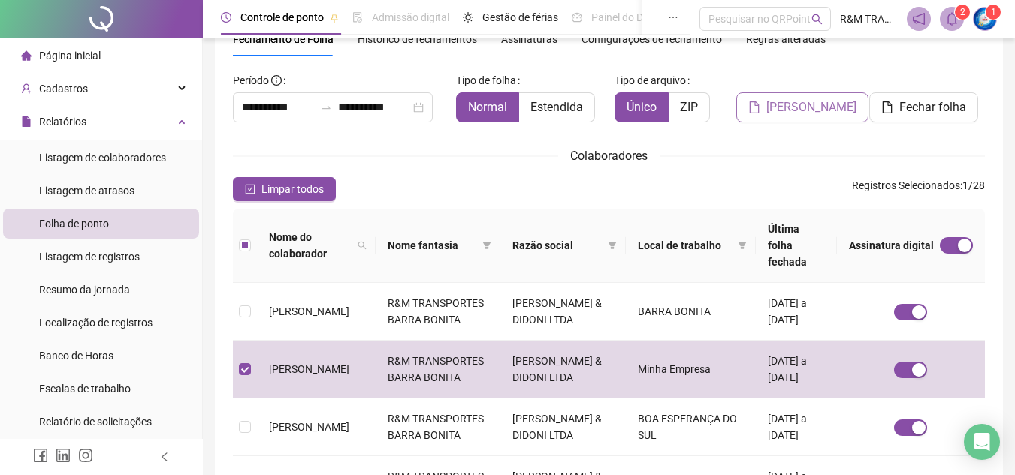
click at [801, 111] on span "[PERSON_NAME]" at bounding box center [811, 107] width 90 height 18
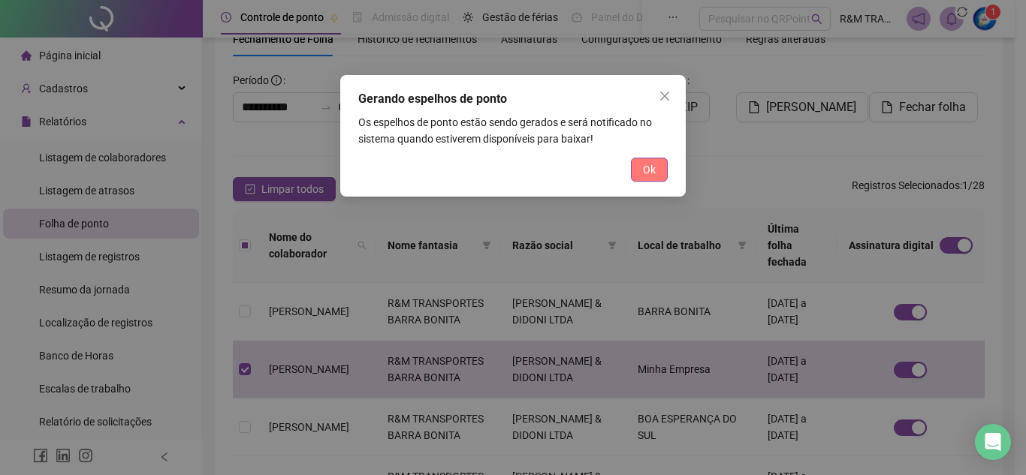
click at [649, 168] on span "Ok" at bounding box center [649, 169] width 13 height 17
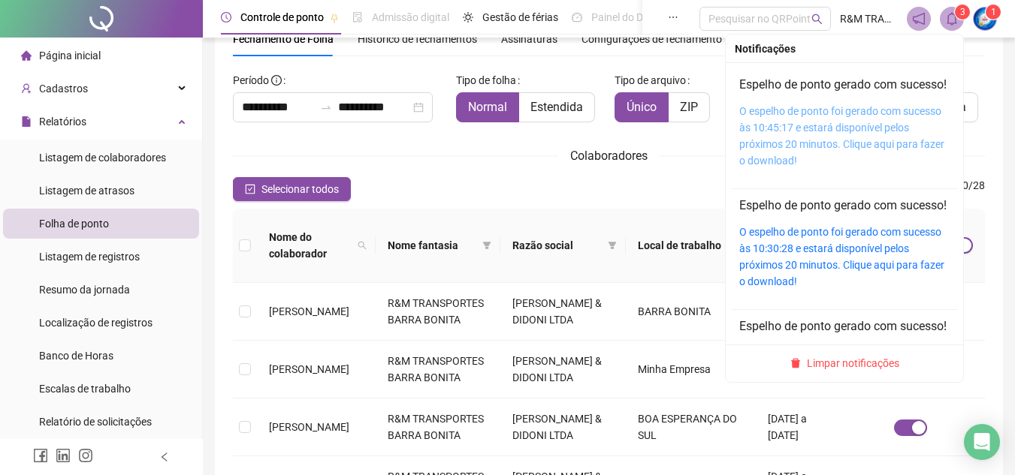
click at [754, 155] on link "O espelho de ponto foi gerado com sucesso às 10:45:17 e estará disponível pelos…" at bounding box center [841, 136] width 205 height 62
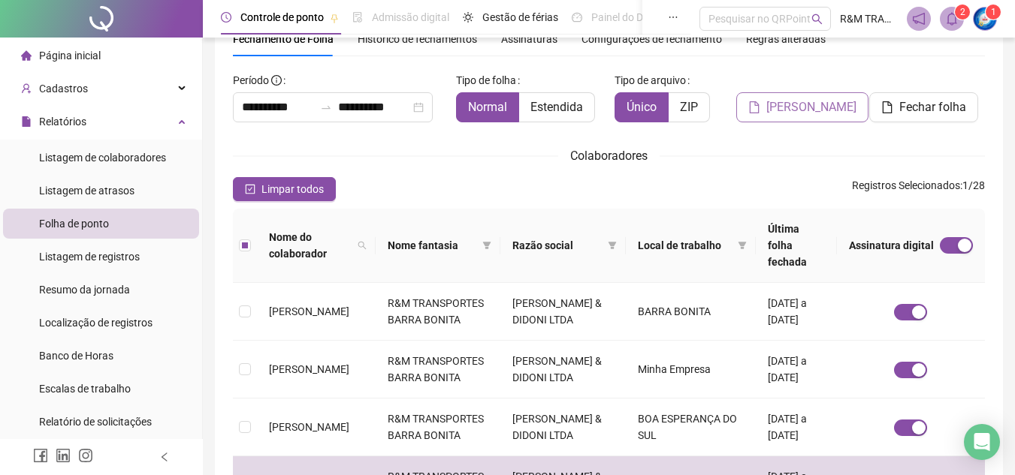
click at [807, 116] on span "[PERSON_NAME]" at bounding box center [811, 107] width 90 height 18
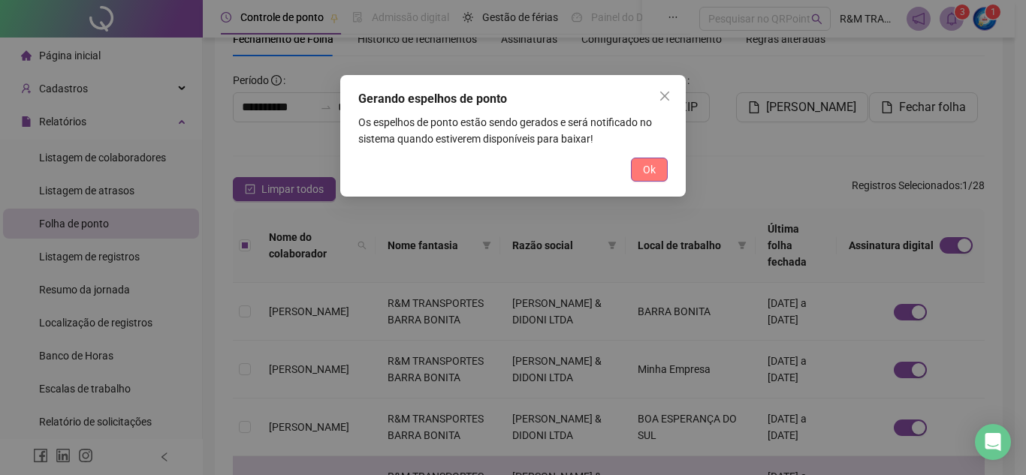
click at [659, 171] on button "Ok" at bounding box center [649, 170] width 37 height 24
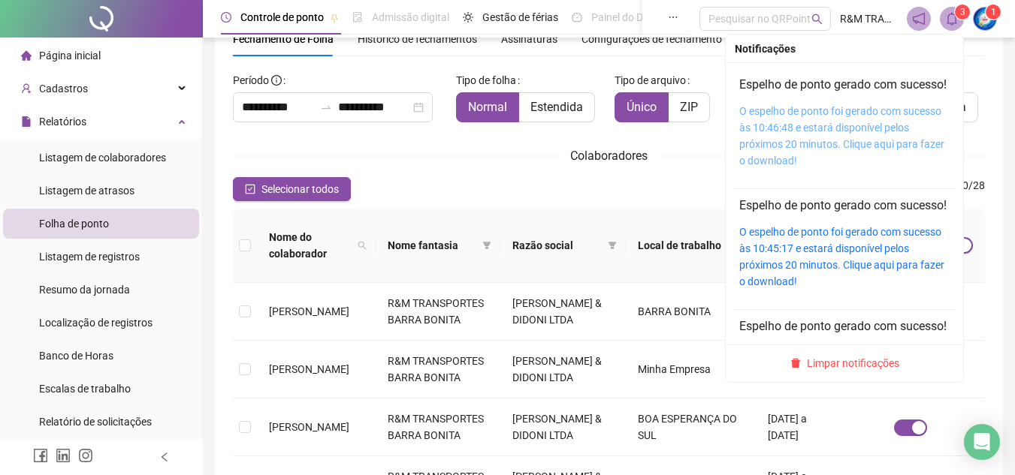
click at [786, 146] on link "O espelho de ponto foi gerado com sucesso às 10:46:48 e estará disponível pelos…" at bounding box center [841, 136] width 205 height 62
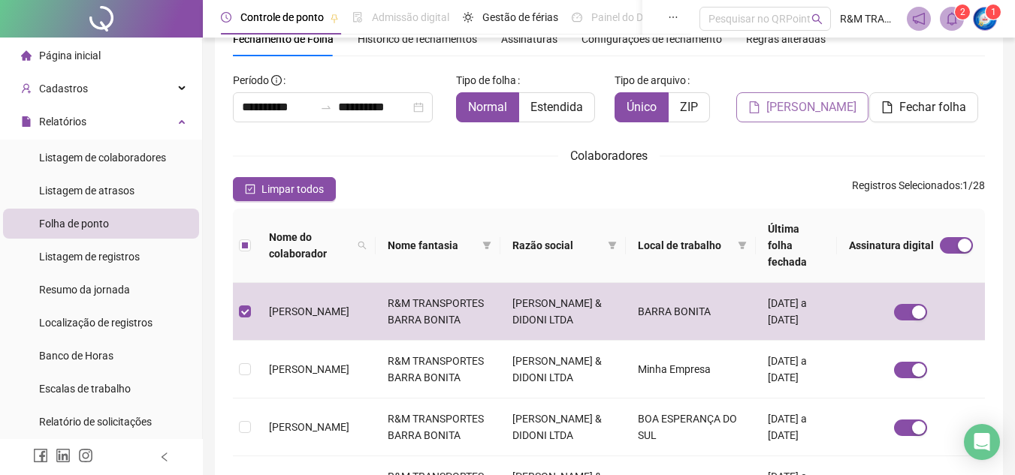
click at [792, 104] on span "[PERSON_NAME]" at bounding box center [811, 107] width 90 height 18
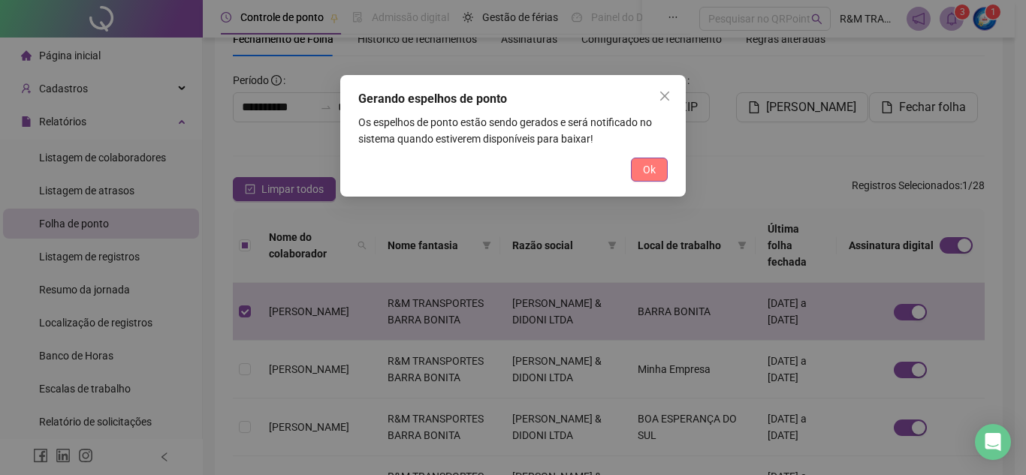
click at [653, 175] on span "Ok" at bounding box center [649, 169] width 13 height 17
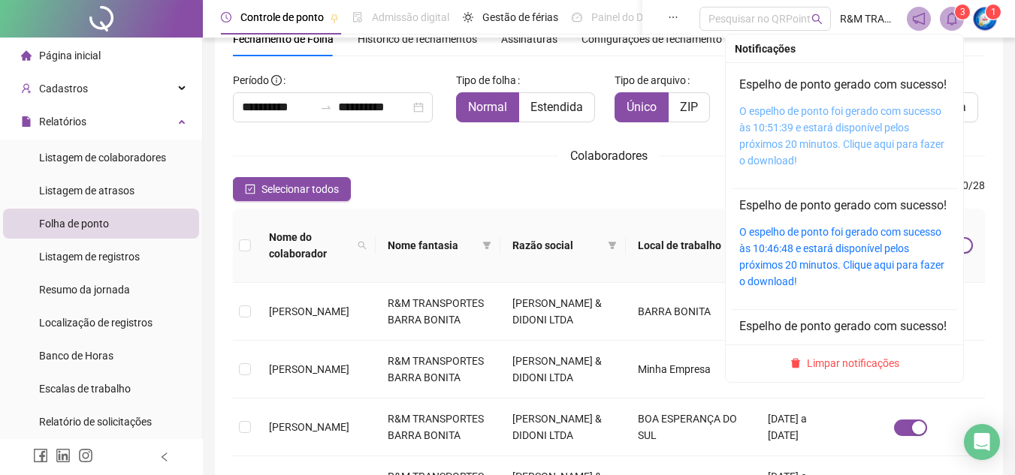
click at [763, 149] on link "O espelho de ponto foi gerado com sucesso às 10:51:39 e estará disponível pelos…" at bounding box center [841, 136] width 205 height 62
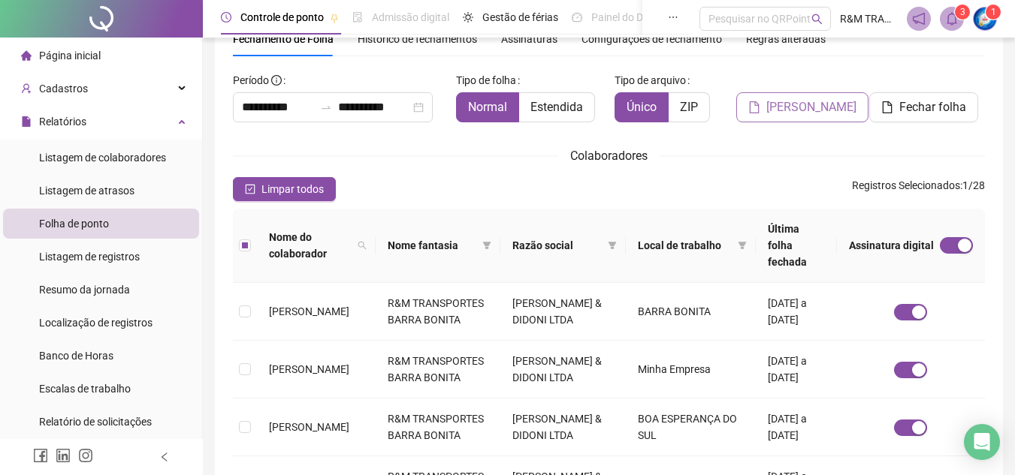
click at [789, 110] on span "[PERSON_NAME]" at bounding box center [811, 107] width 90 height 18
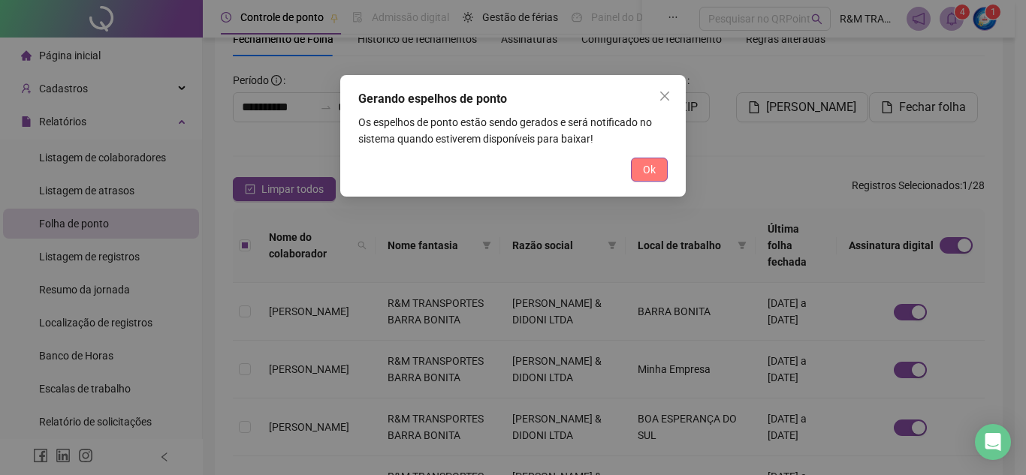
click at [644, 175] on span "Ok" at bounding box center [649, 169] width 13 height 17
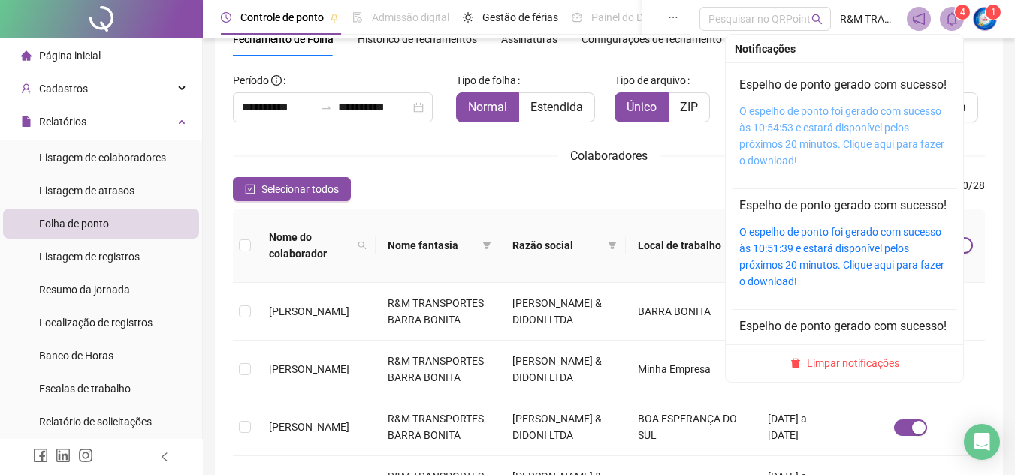
click at [765, 147] on link "O espelho de ponto foi gerado com sucesso às 10:54:53 e estará disponível pelos…" at bounding box center [841, 136] width 205 height 62
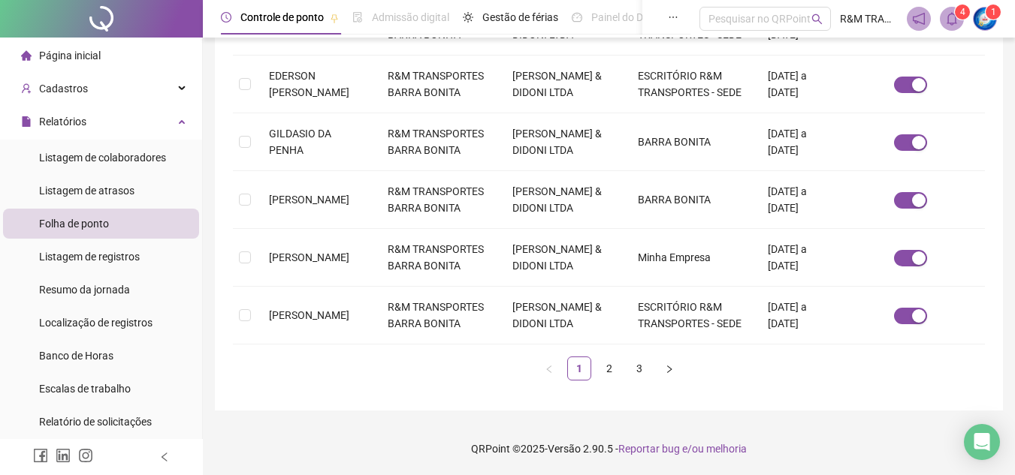
scroll to position [688, 0]
click at [608, 380] on link "2" at bounding box center [609, 369] width 23 height 23
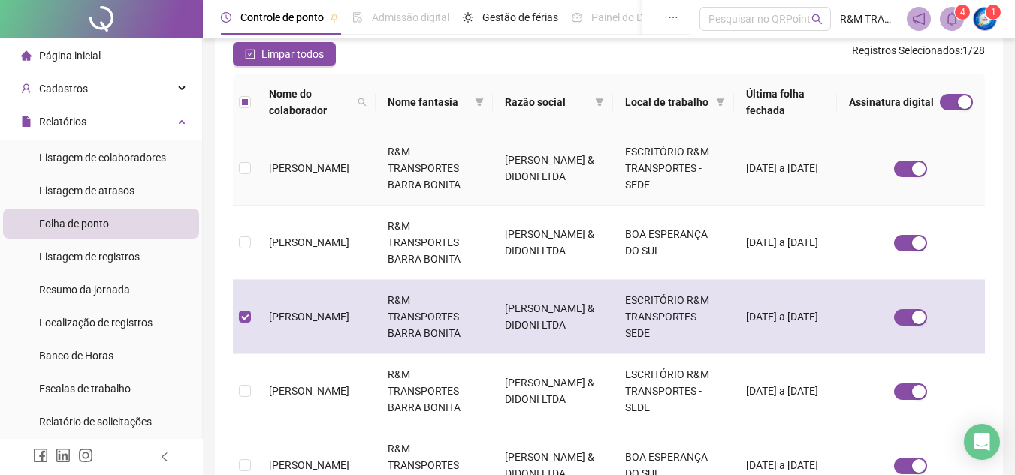
scroll to position [70, 0]
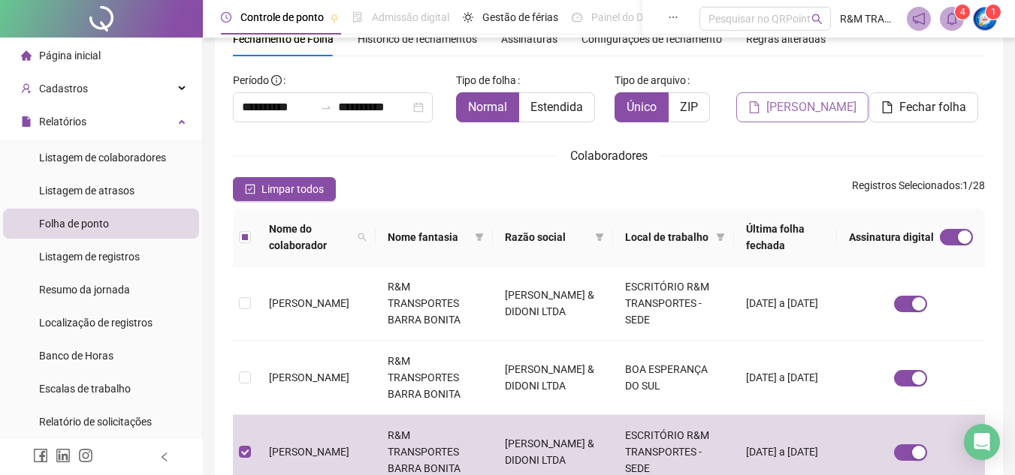
click at [819, 107] on span "[PERSON_NAME]" at bounding box center [811, 107] width 90 height 18
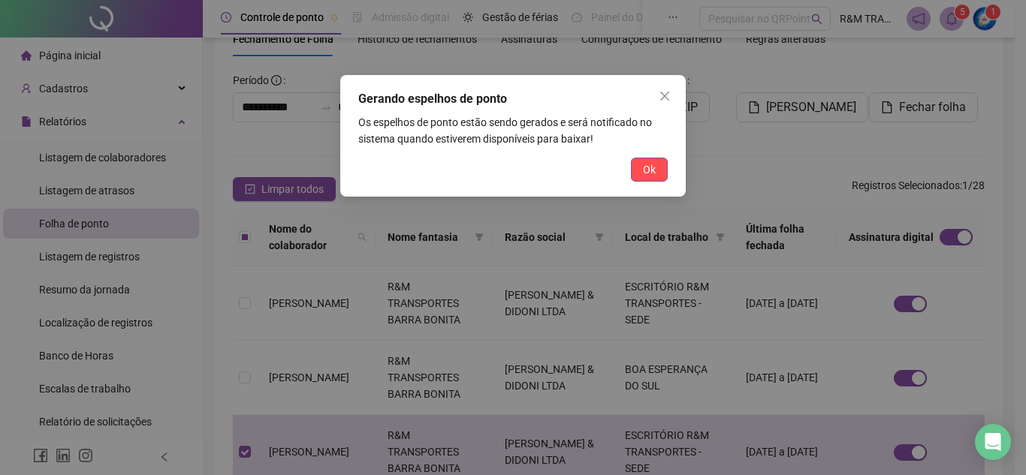
click at [652, 168] on span "Ok" at bounding box center [649, 169] width 13 height 17
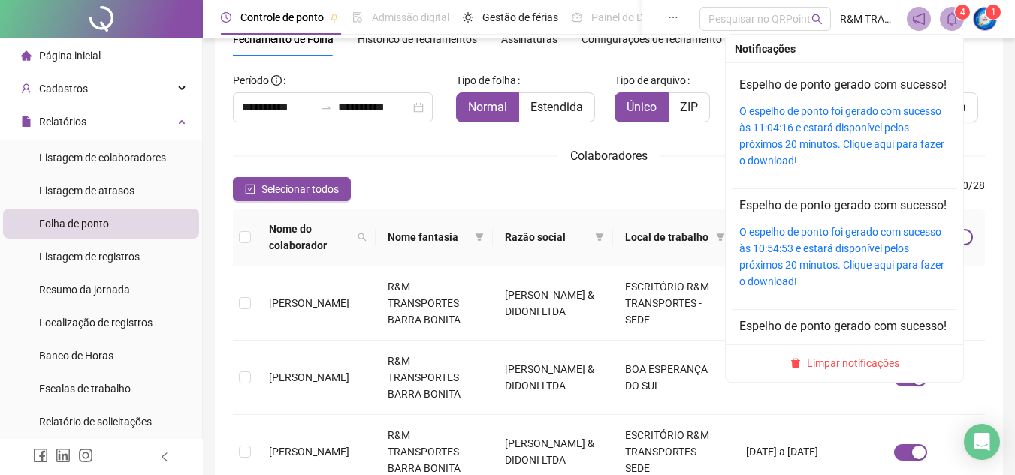
click at [954, 15] on icon "bell" at bounding box center [951, 19] width 11 height 14
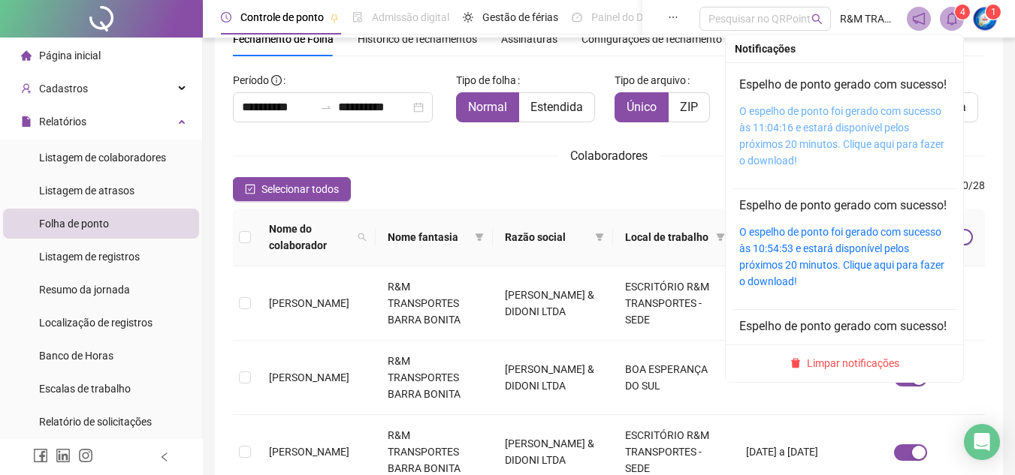
click at [780, 152] on link "O espelho de ponto foi gerado com sucesso às 11:04:16 e estará disponível pelos…" at bounding box center [841, 136] width 205 height 62
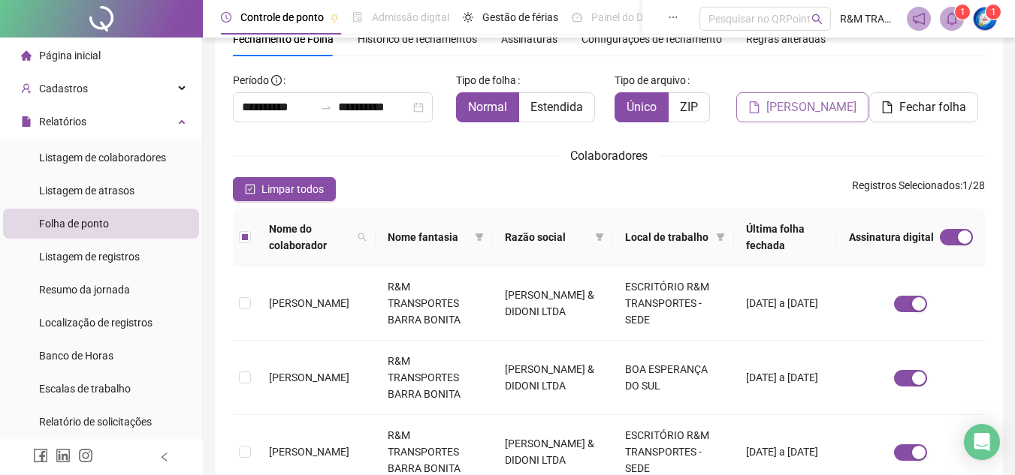
click at [771, 106] on button "[PERSON_NAME]" at bounding box center [802, 107] width 132 height 30
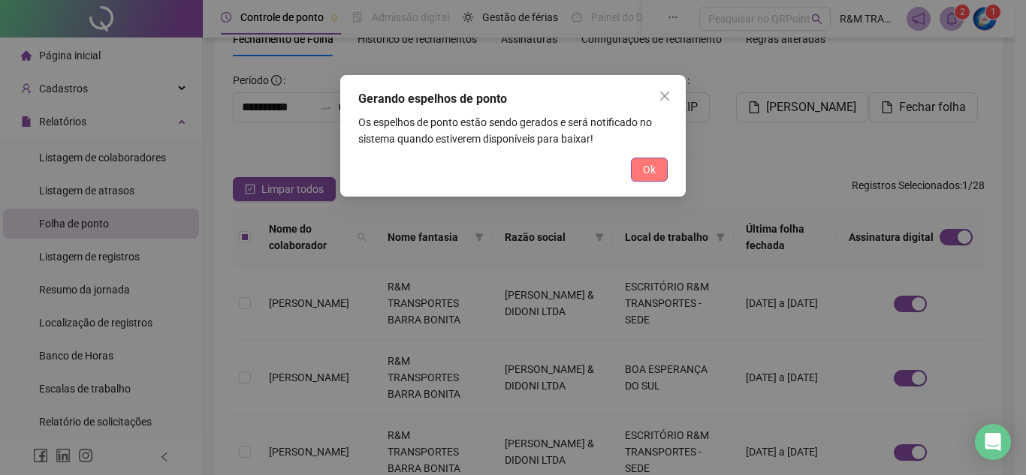
click at [650, 172] on span "Ok" at bounding box center [649, 169] width 13 height 17
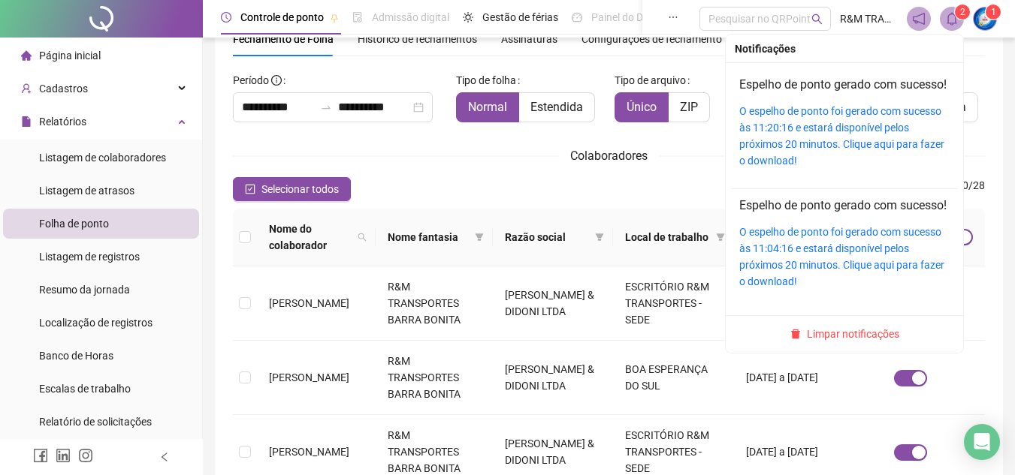
click at [954, 18] on icon "bell" at bounding box center [952, 19] width 14 height 14
click at [779, 152] on div "O espelho de ponto foi gerado com sucesso às 11:20:16 e estará disponível pelos…" at bounding box center [844, 136] width 210 height 66
click at [773, 152] on div "O espelho de ponto foi gerado com sucesso às 11:20:16 e estará disponível pelos…" at bounding box center [844, 136] width 210 height 66
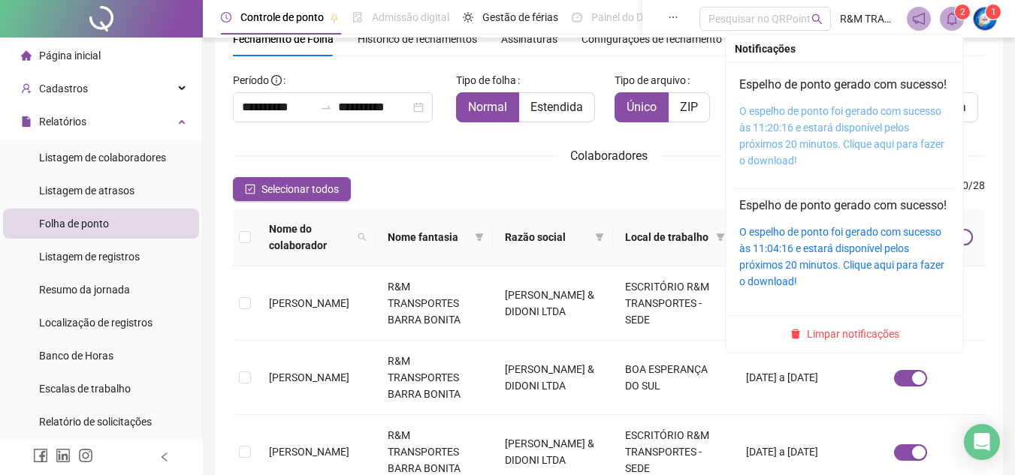
click at [807, 147] on link "O espelho de ponto foi gerado com sucesso às 11:20:16 e estará disponível pelos…" at bounding box center [841, 136] width 205 height 62
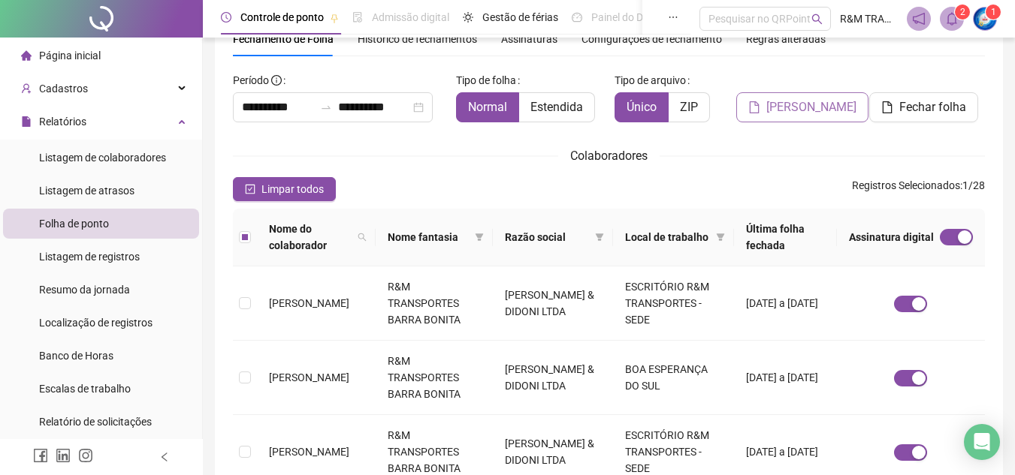
click at [786, 102] on span "[PERSON_NAME]" at bounding box center [811, 107] width 90 height 18
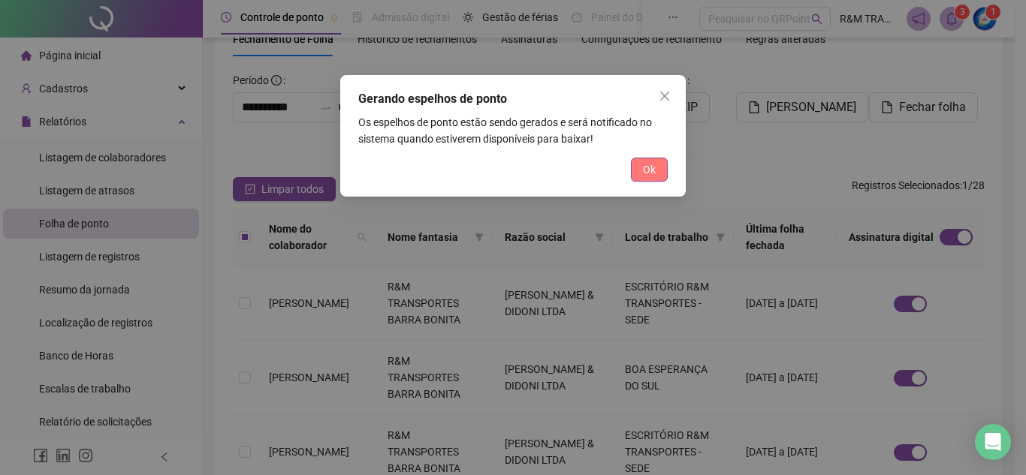
click at [663, 172] on button "Ok" at bounding box center [649, 170] width 37 height 24
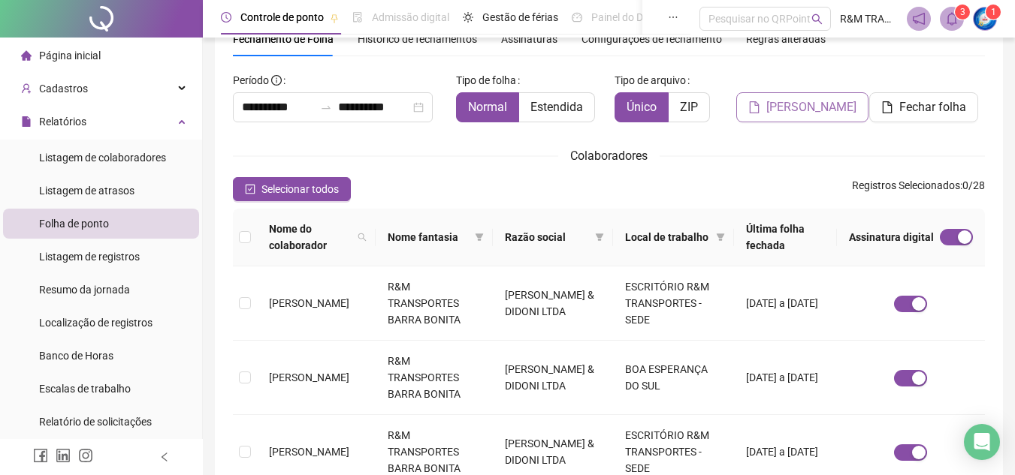
click at [780, 110] on span "[PERSON_NAME]" at bounding box center [811, 107] width 90 height 18
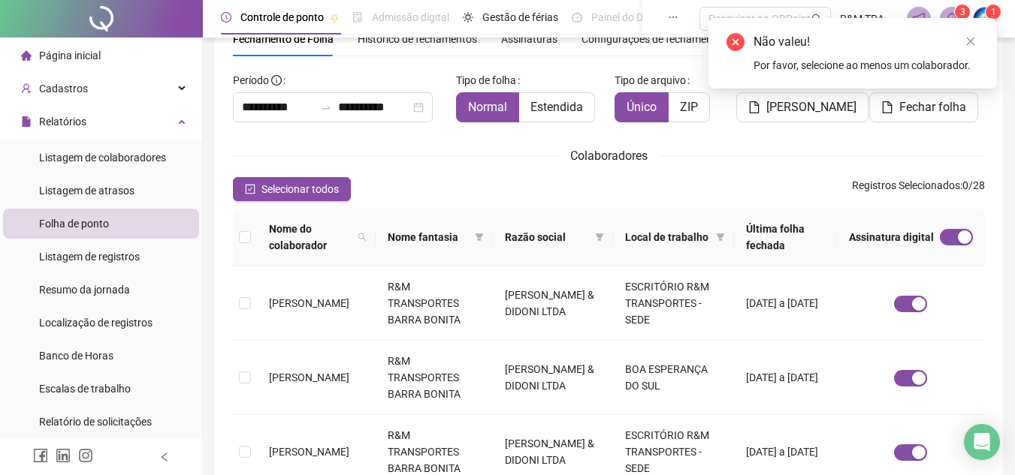
click at [739, 152] on div "Colaboradores" at bounding box center [609, 155] width 752 height 19
click at [967, 40] on icon "close" at bounding box center [970, 41] width 11 height 11
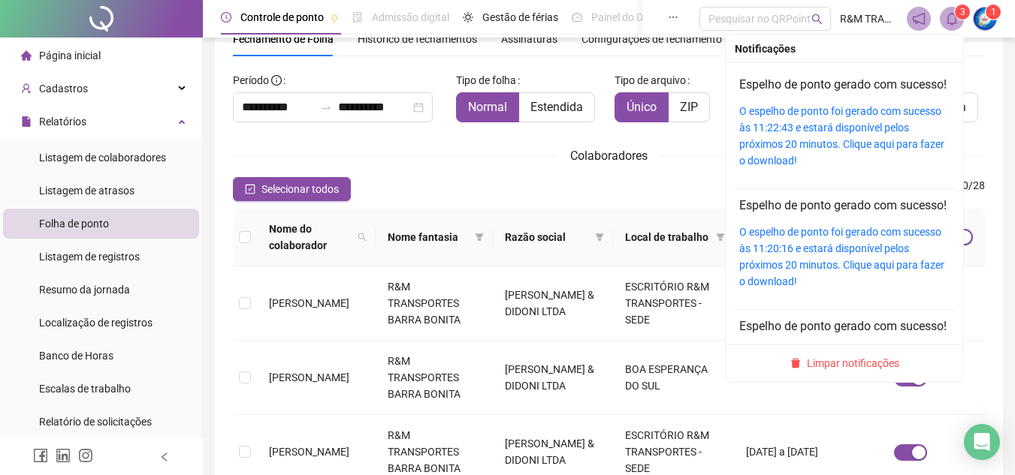
click at [955, 12] on sup "3" at bounding box center [962, 12] width 15 height 15
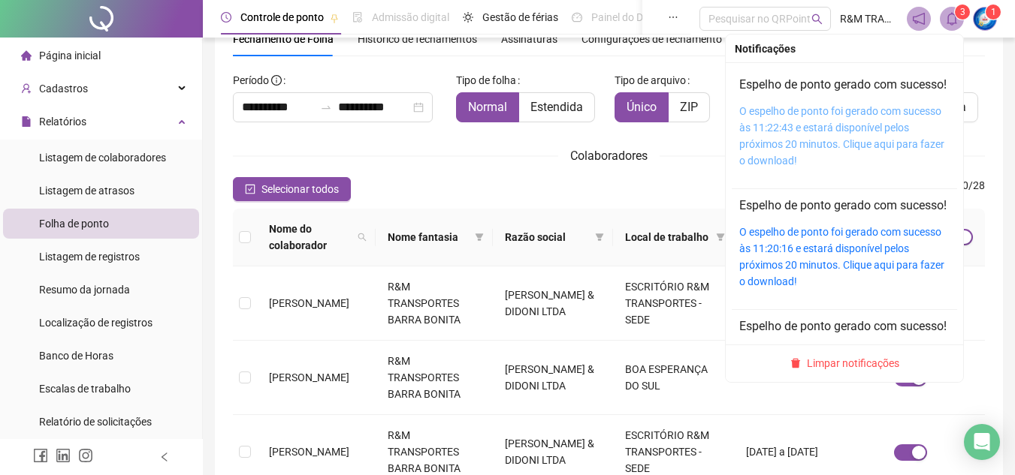
click at [777, 146] on link "O espelho de ponto foi gerado com sucesso às 11:22:43 e estará disponível pelos…" at bounding box center [841, 136] width 205 height 62
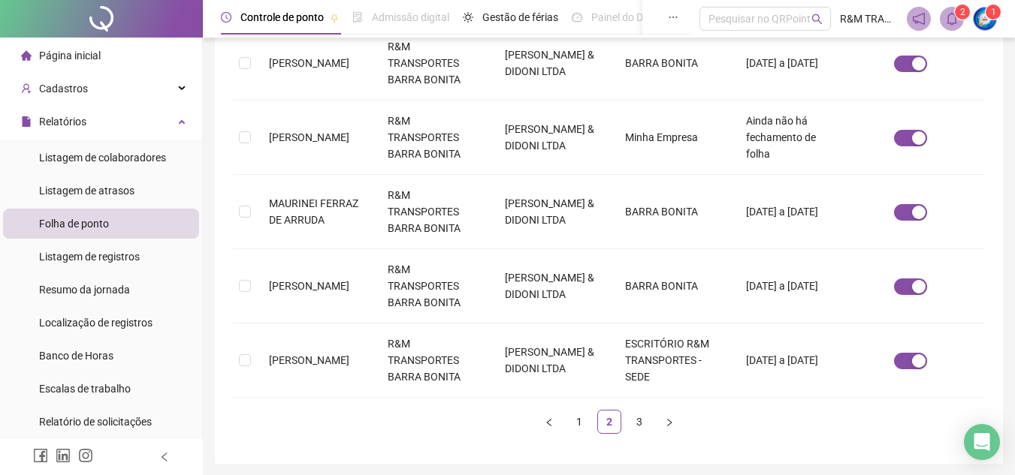
scroll to position [692, 0]
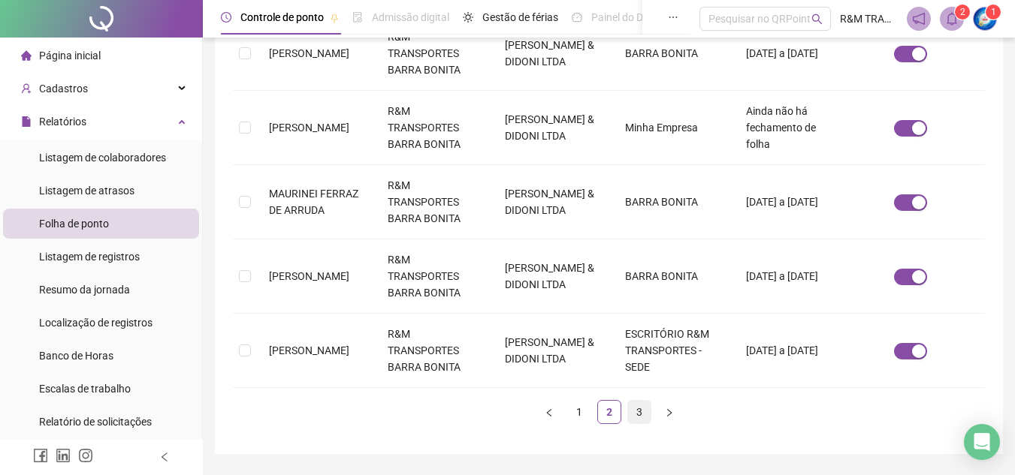
click at [636, 415] on link "3" at bounding box center [639, 412] width 23 height 23
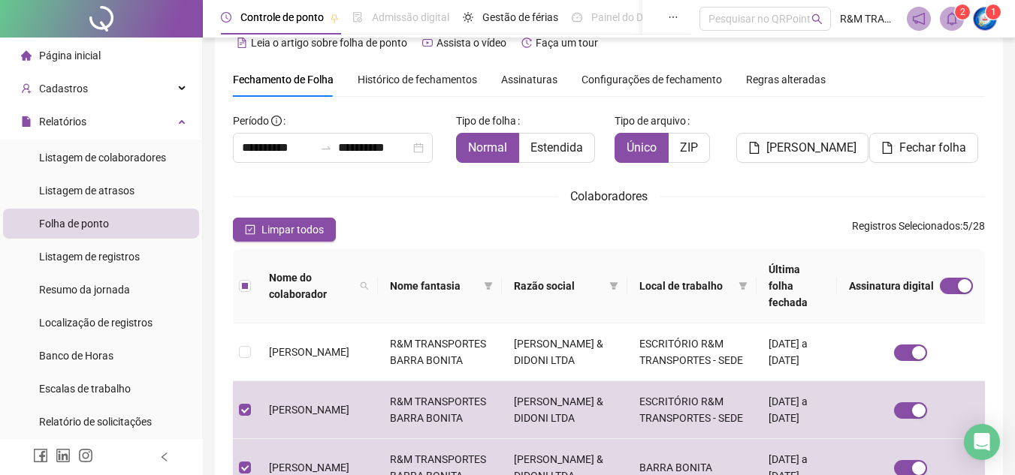
scroll to position [0, 0]
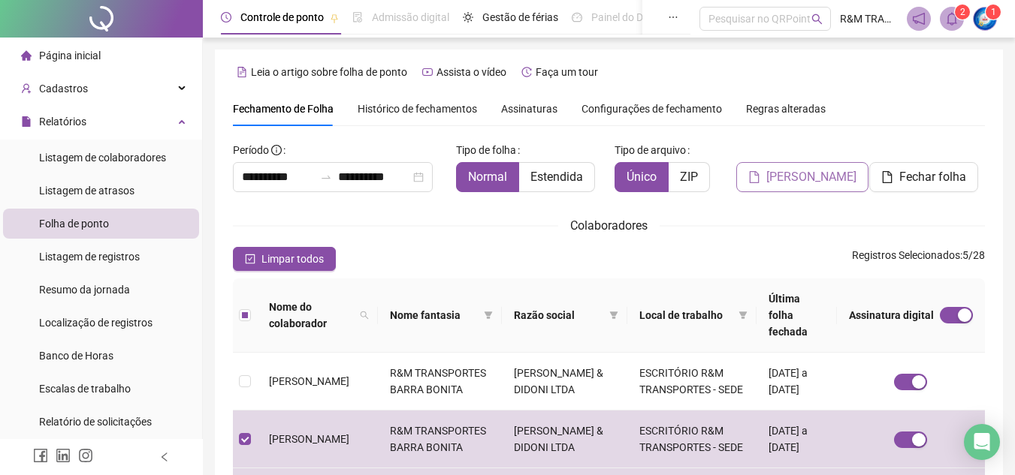
click at [799, 180] on span "[PERSON_NAME]" at bounding box center [811, 177] width 90 height 18
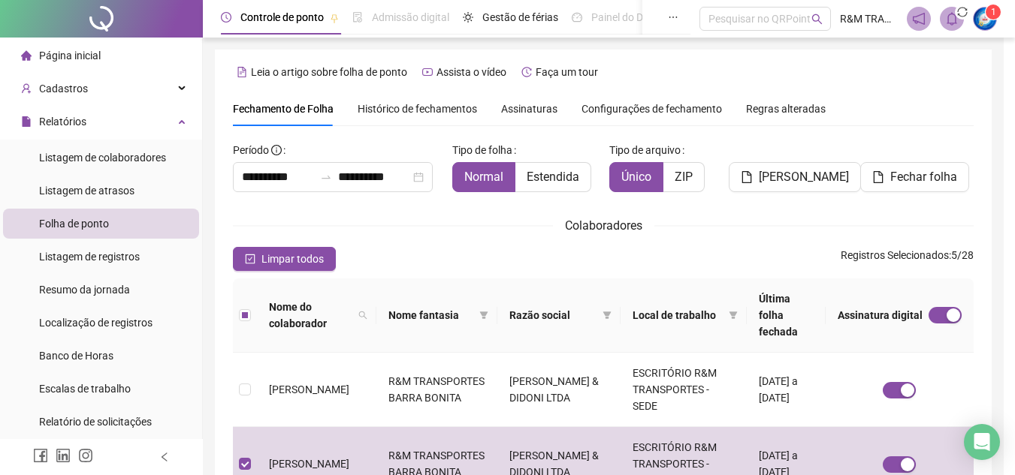
scroll to position [70, 0]
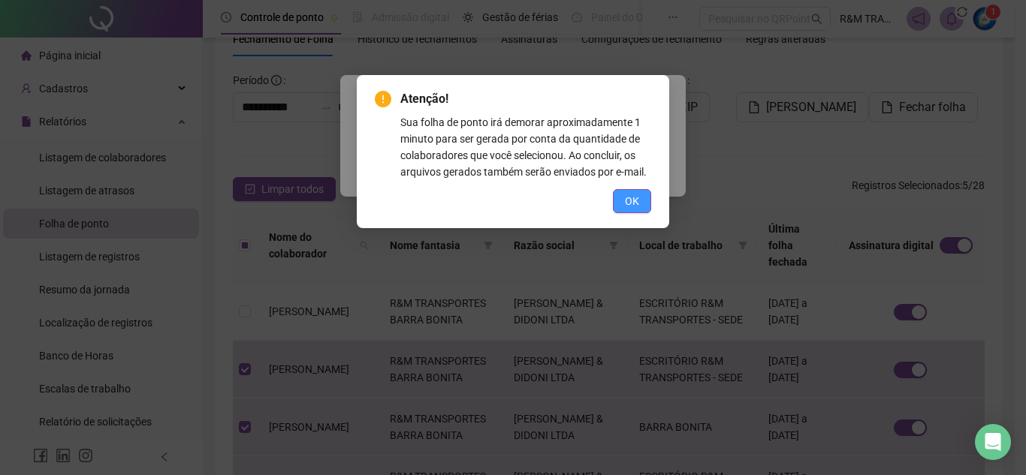
click at [631, 206] on span "OK" at bounding box center [632, 201] width 14 height 17
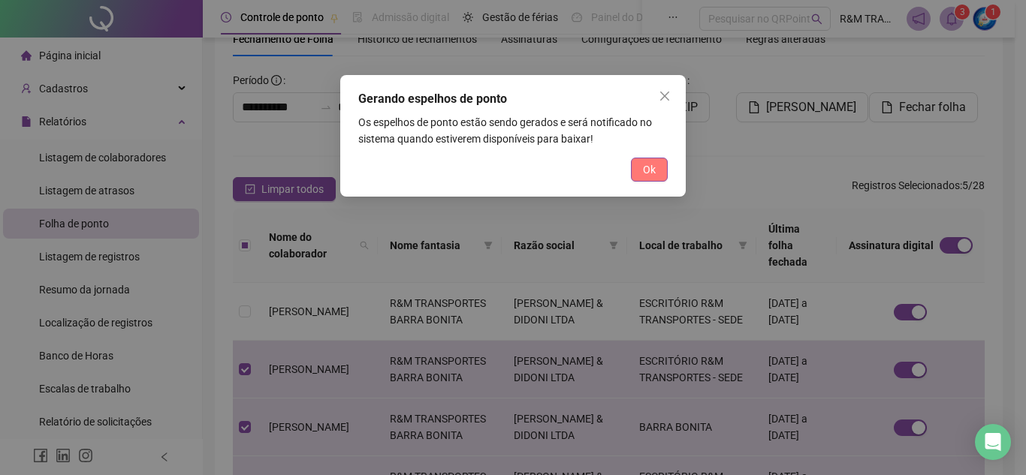
click at [646, 166] on span "Ok" at bounding box center [649, 169] width 13 height 17
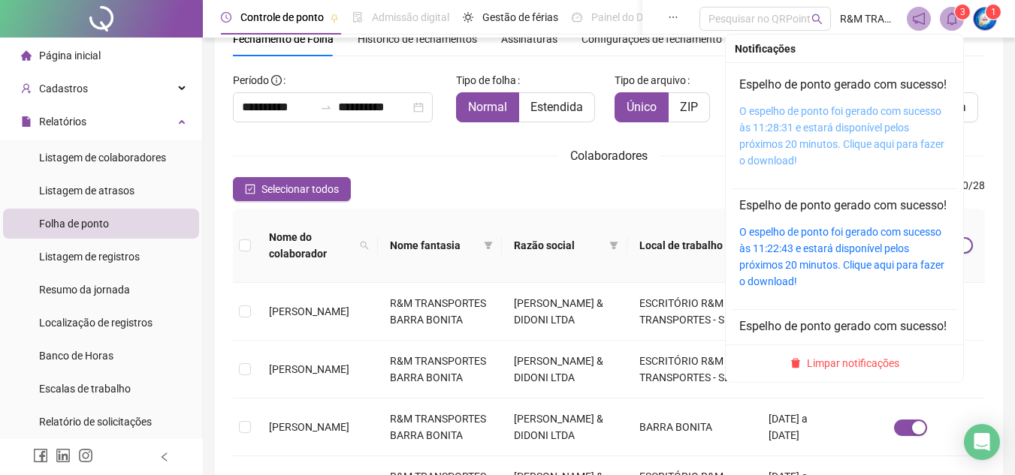
click at [780, 143] on link "O espelho de ponto foi gerado com sucesso às 11:28:31 e estará disponível pelos…" at bounding box center [841, 136] width 205 height 62
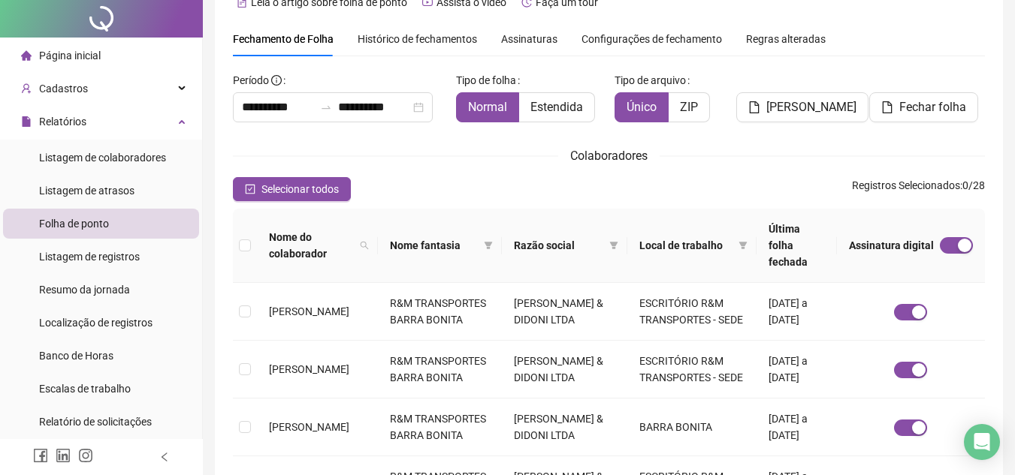
scroll to position [0, 0]
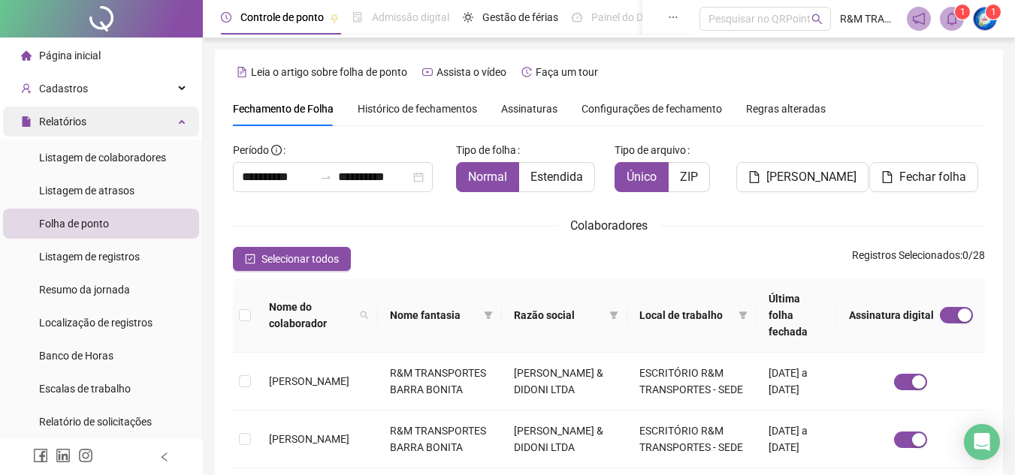
click at [100, 120] on div "Relatórios" at bounding box center [101, 122] width 196 height 30
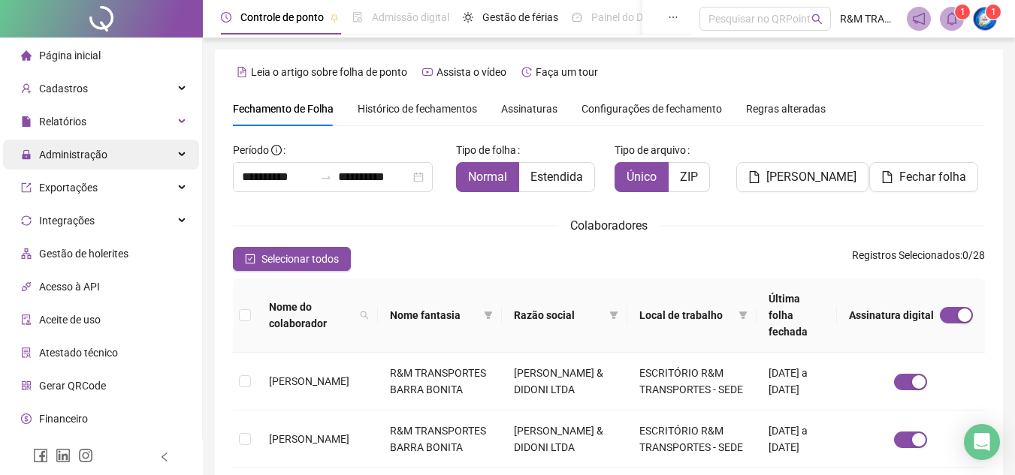
click at [97, 150] on span "Administração" at bounding box center [73, 155] width 68 height 12
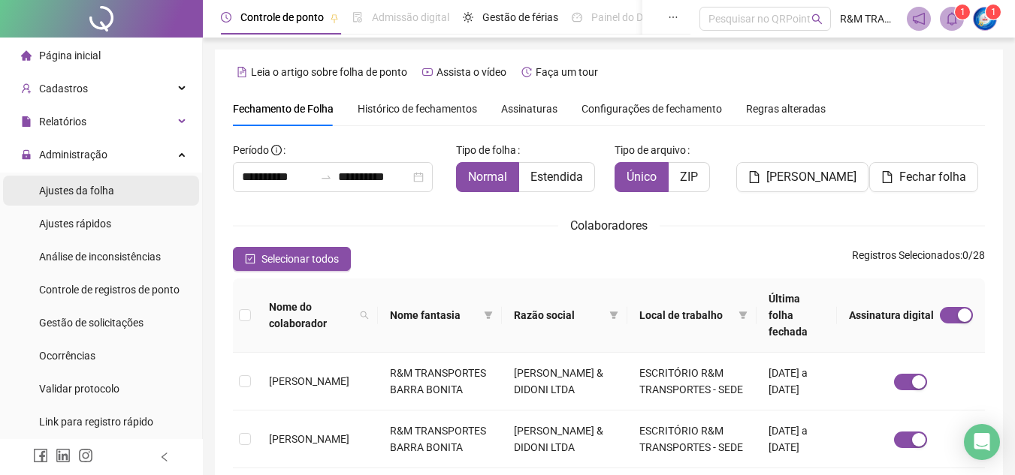
click at [95, 189] on span "Ajustes da folha" at bounding box center [76, 191] width 75 height 12
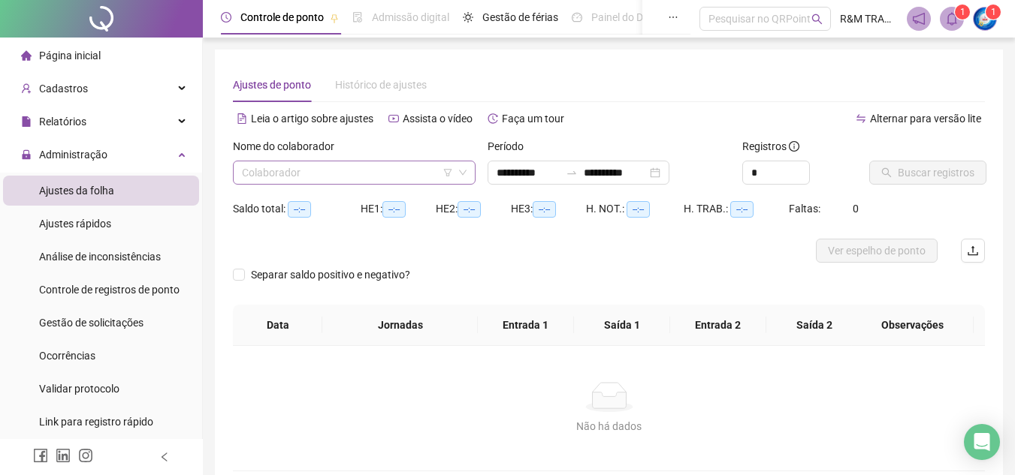
click at [277, 174] on input "search" at bounding box center [347, 172] width 211 height 23
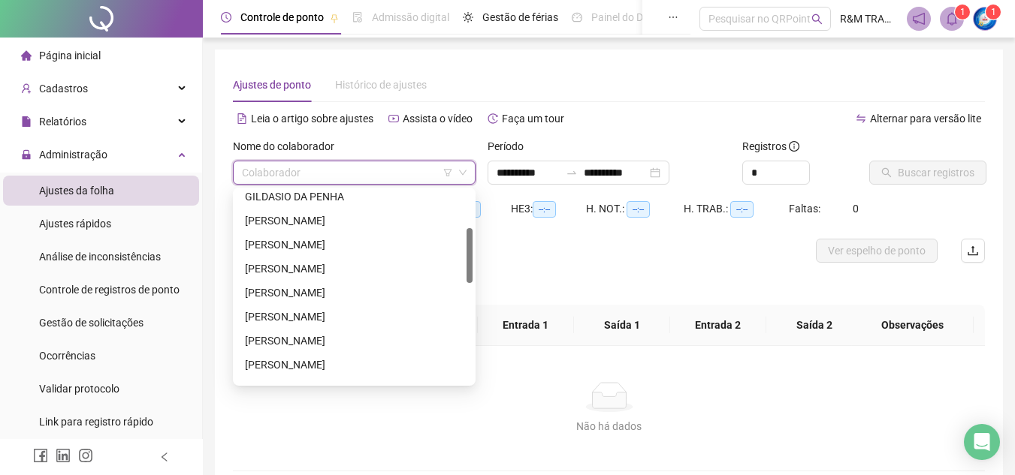
scroll to position [158, 0]
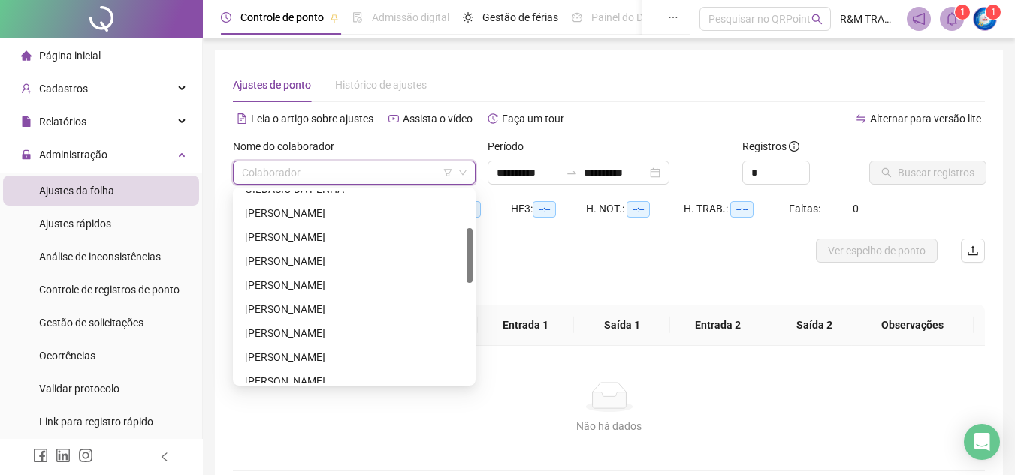
drag, startPoint x: 471, startPoint y: 204, endPoint x: 471, endPoint y: 249, distance: 45.1
click at [471, 249] on div at bounding box center [469, 255] width 6 height 55
click at [337, 264] on div "[PERSON_NAME]" at bounding box center [354, 261] width 219 height 17
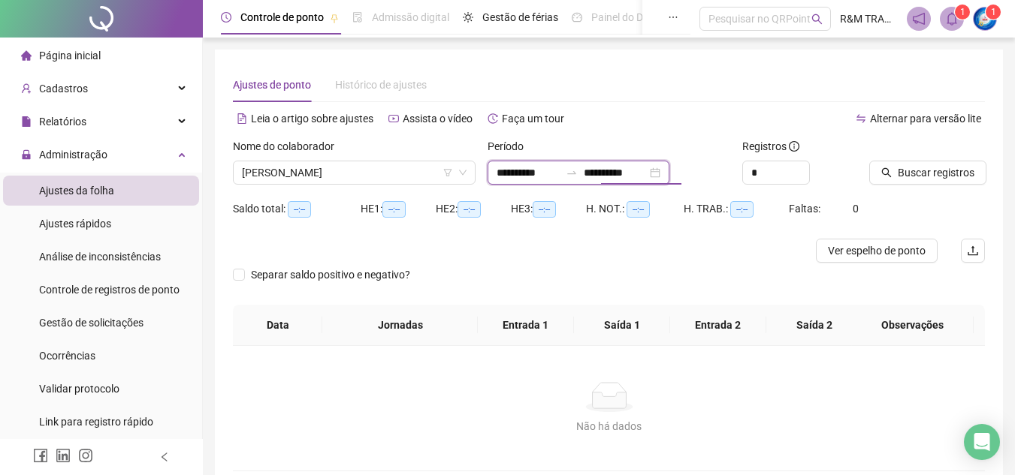
click at [633, 180] on input "**********" at bounding box center [615, 172] width 63 height 17
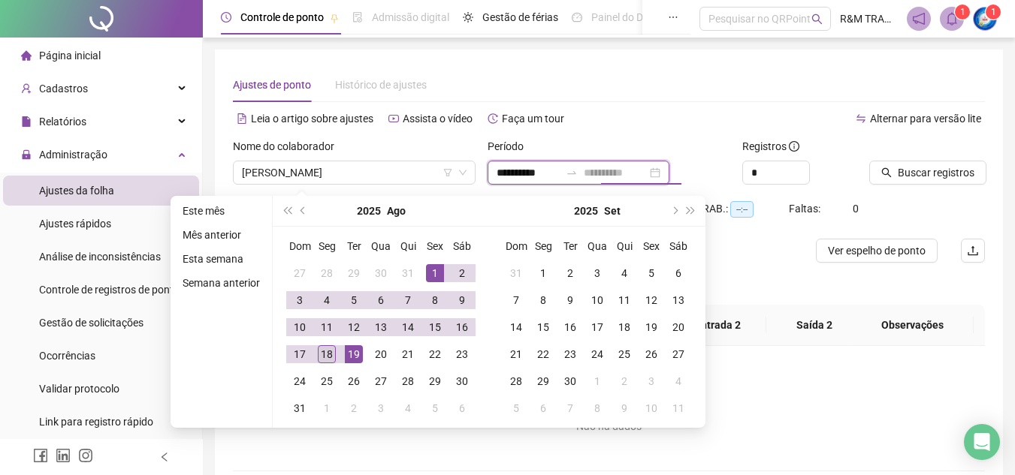
type input "**********"
click at [325, 355] on div "18" at bounding box center [327, 355] width 18 height 18
type input "**********"
click at [798, 169] on span "Increase Value" at bounding box center [800, 168] width 17 height 14
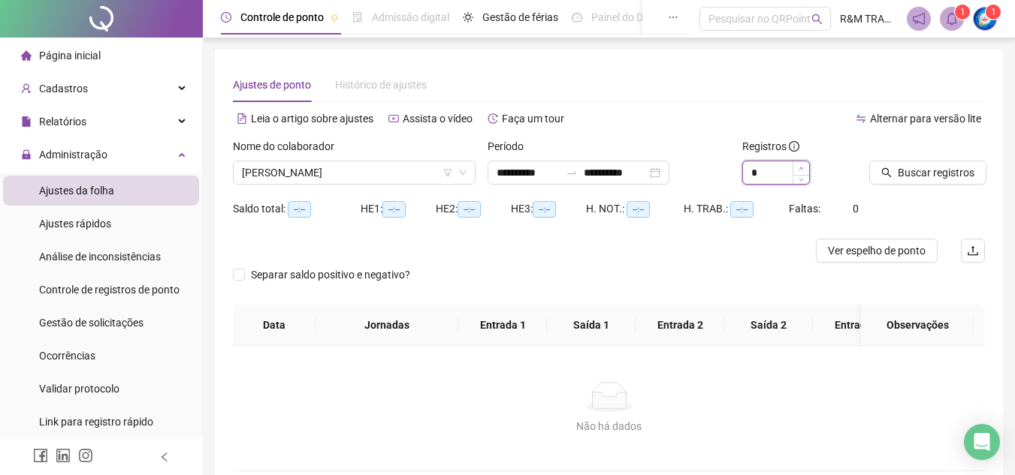
click at [798, 169] on span "Increase Value" at bounding box center [800, 168] width 17 height 14
type input "*"
click at [940, 165] on span "Buscar registros" at bounding box center [936, 172] width 77 height 17
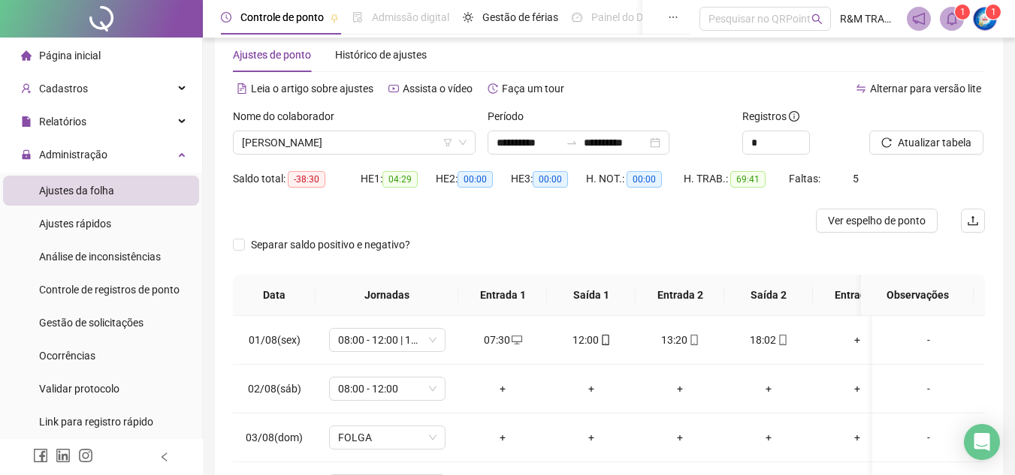
scroll to position [0, 0]
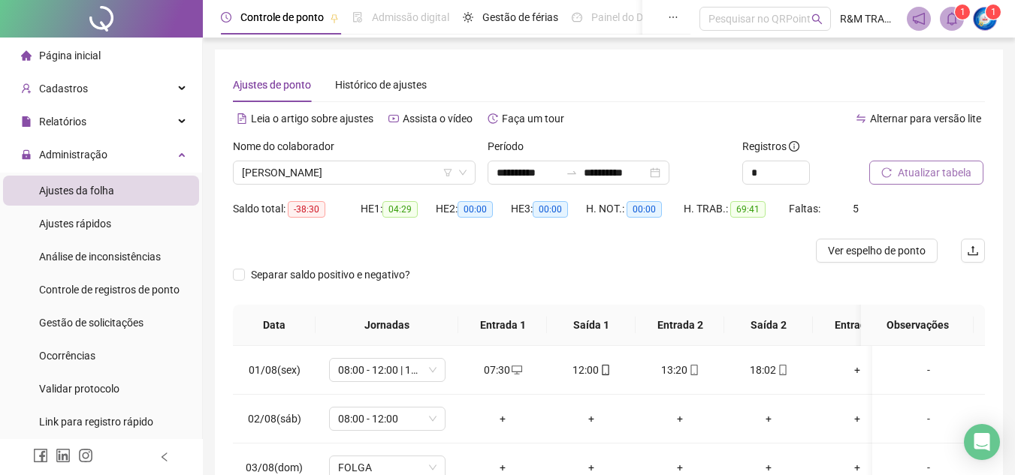
click at [931, 171] on span "Atualizar tabela" at bounding box center [935, 172] width 74 height 17
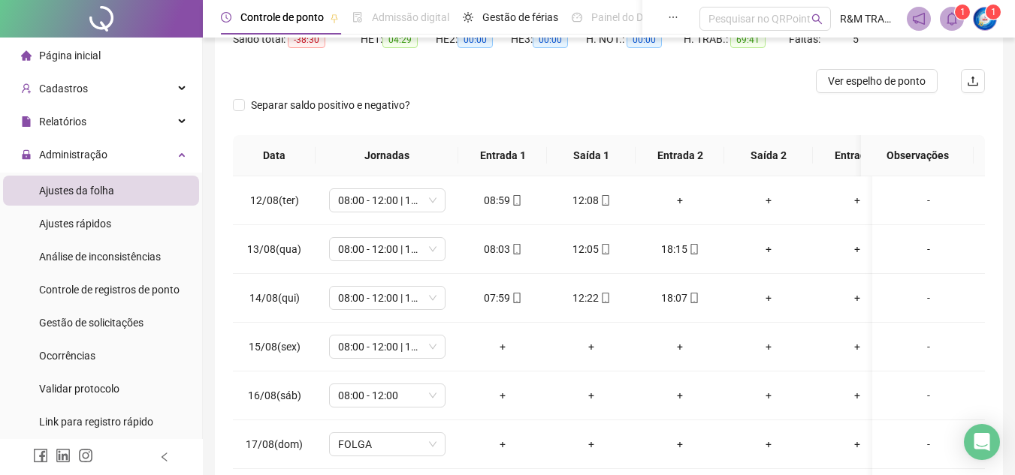
scroll to position [569, 0]
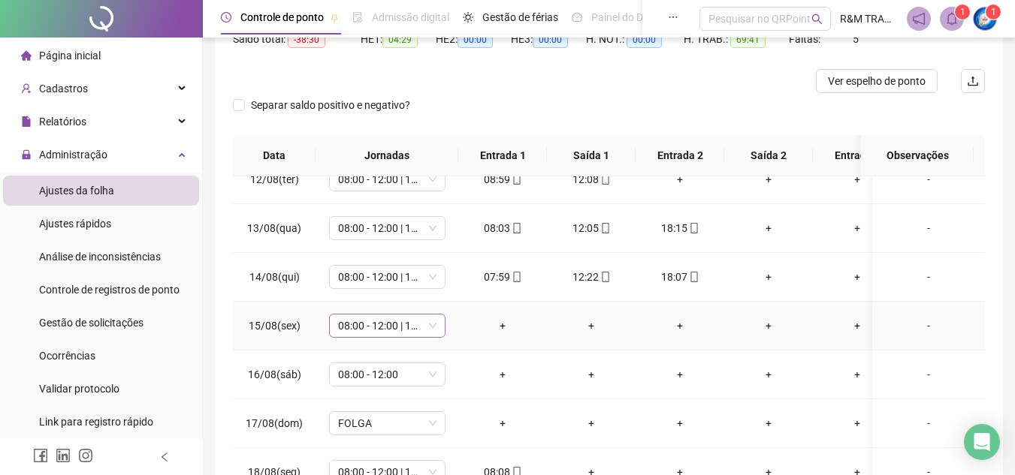
click at [430, 315] on span "08:00 - 12:00 | 14:00 - 18:00" at bounding box center [387, 326] width 98 height 23
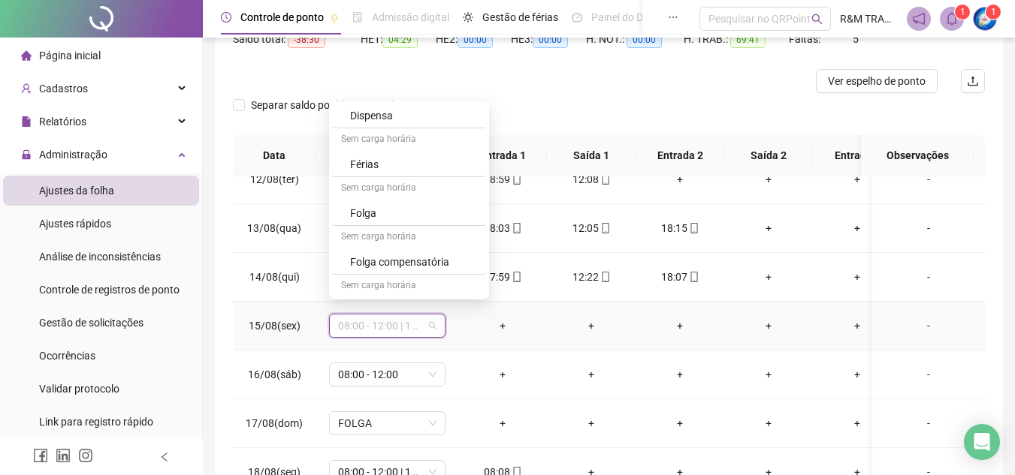
scroll to position [2737, 0]
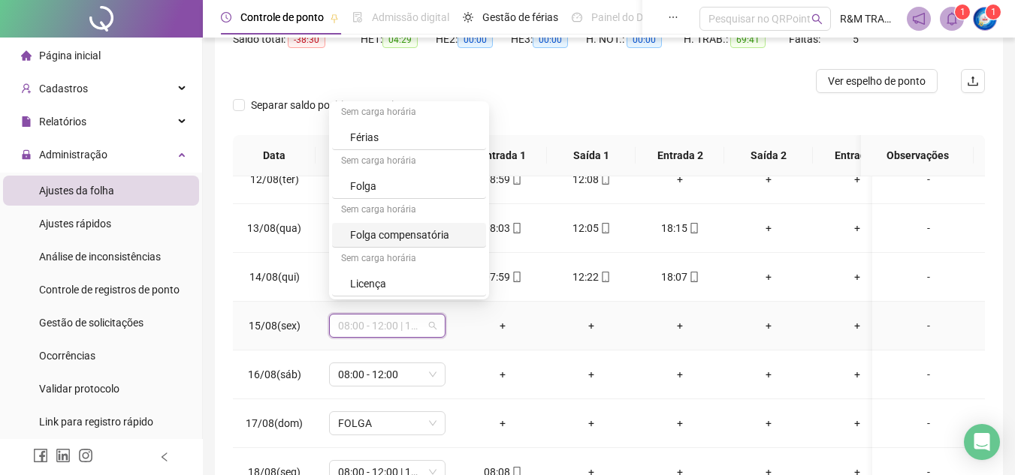
click at [428, 235] on div "Folga compensatória" at bounding box center [413, 235] width 127 height 17
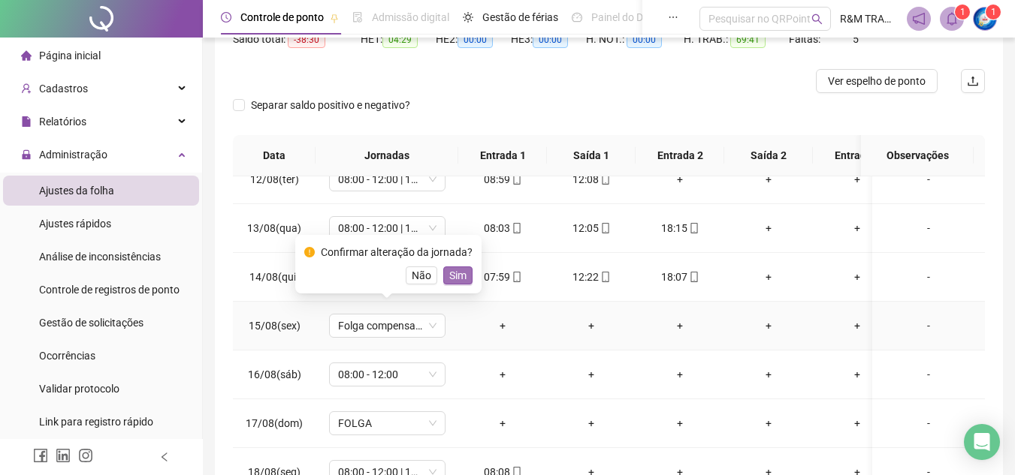
click at [458, 279] on span "Sim" at bounding box center [457, 275] width 17 height 17
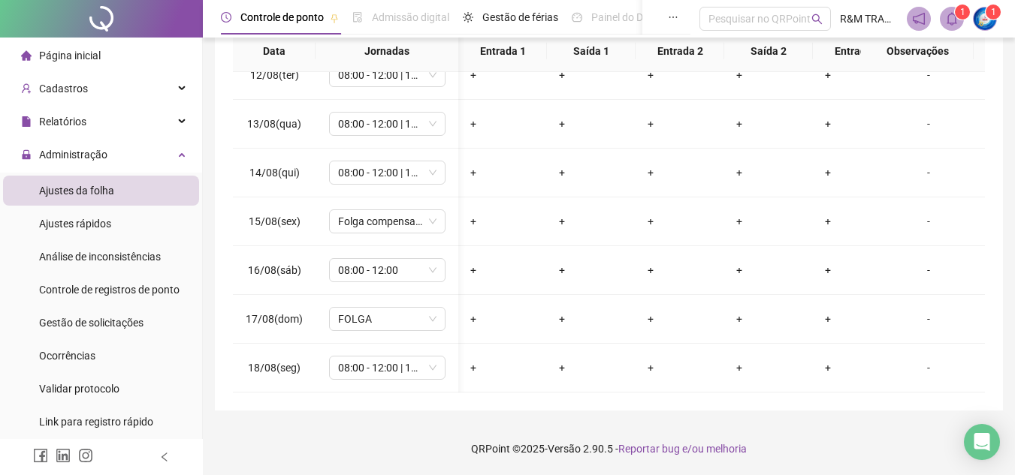
scroll to position [0, 306]
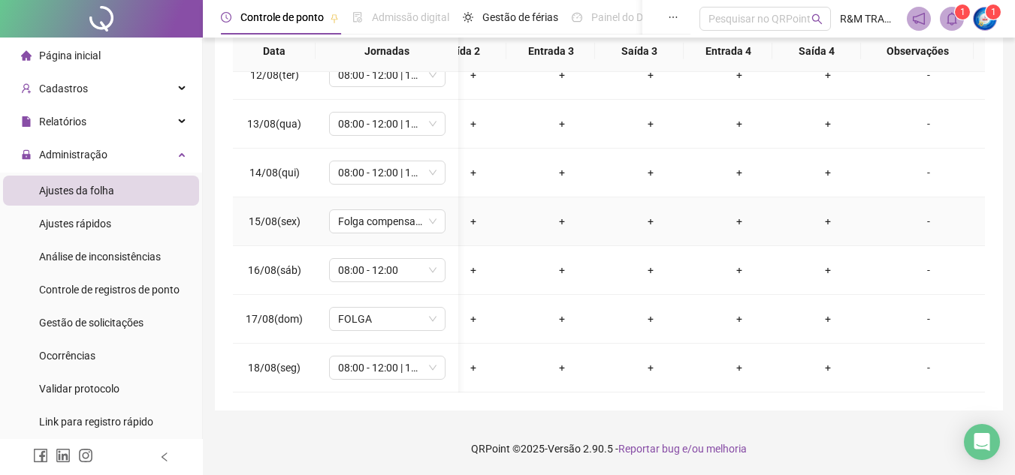
click at [915, 213] on div "-" at bounding box center [928, 221] width 89 height 17
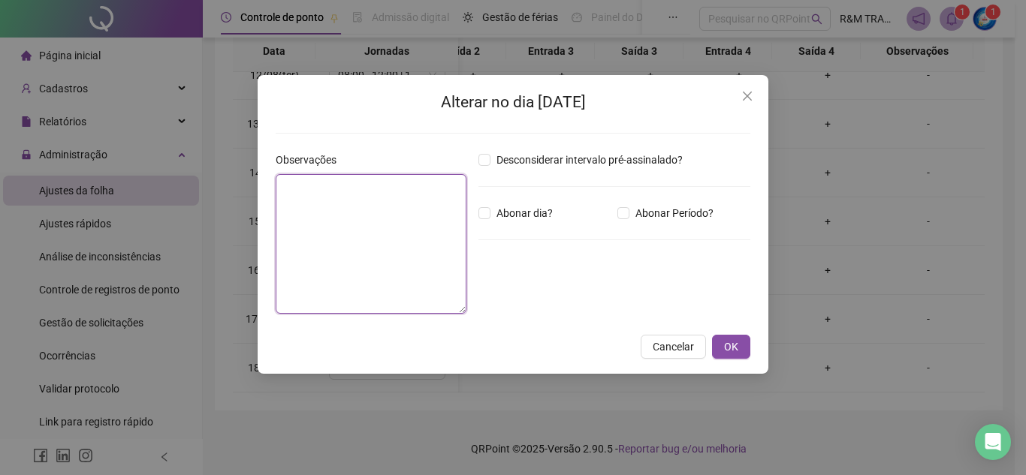
click at [346, 204] on textarea at bounding box center [371, 244] width 191 height 140
type textarea "**********"
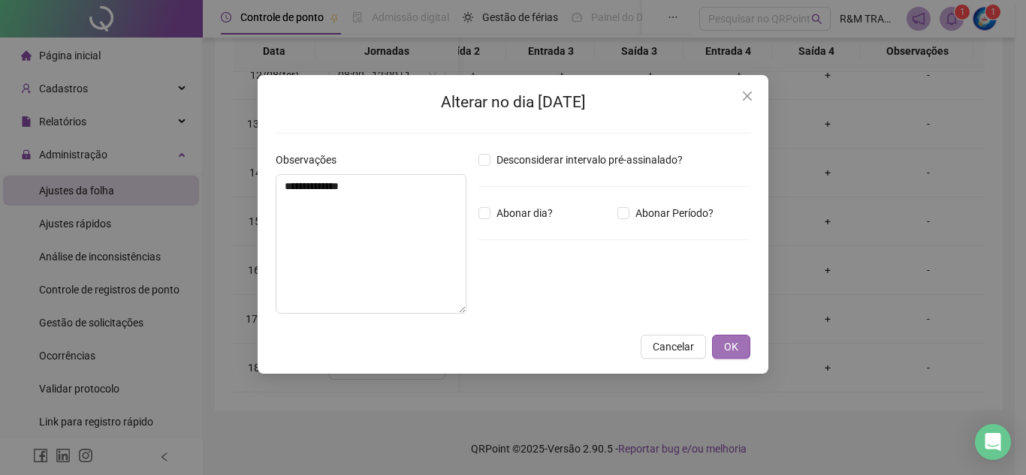
click at [726, 345] on span "OK" at bounding box center [731, 347] width 14 height 17
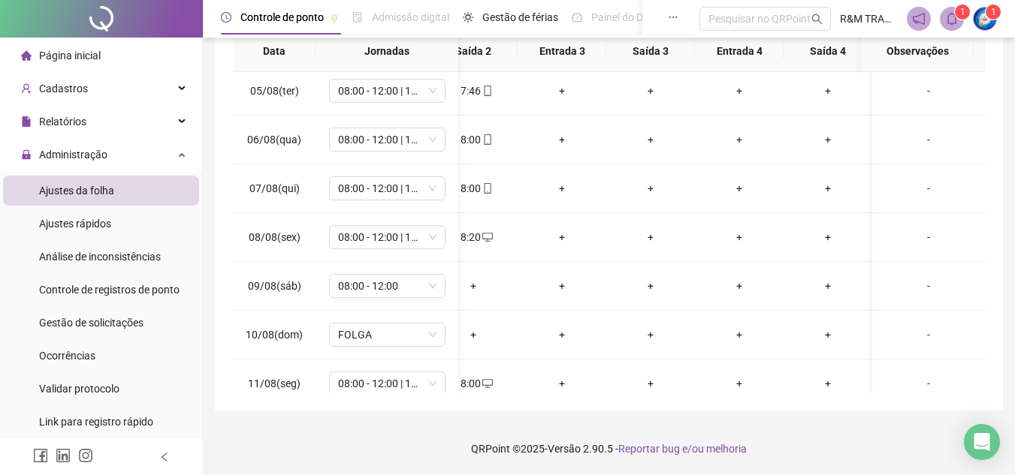
scroll to position [569, 295]
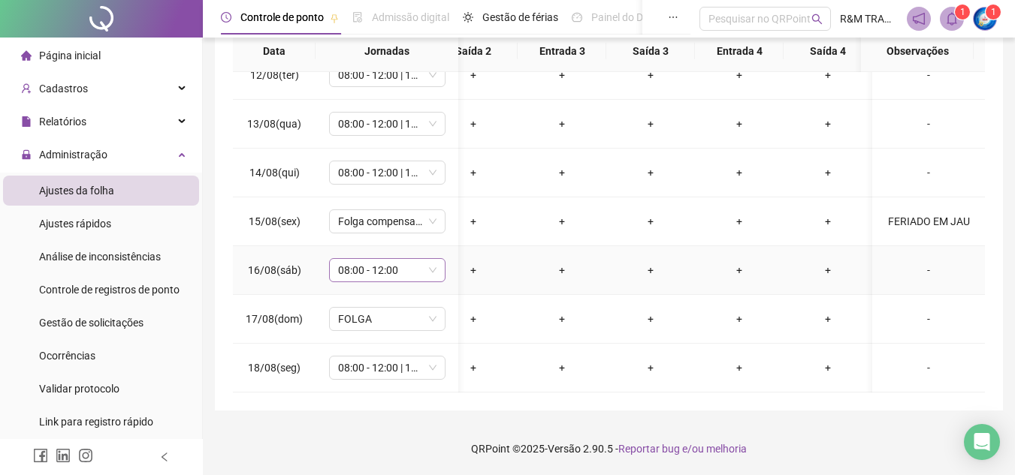
click at [427, 259] on span "08:00 - 12:00" at bounding box center [387, 270] width 98 height 23
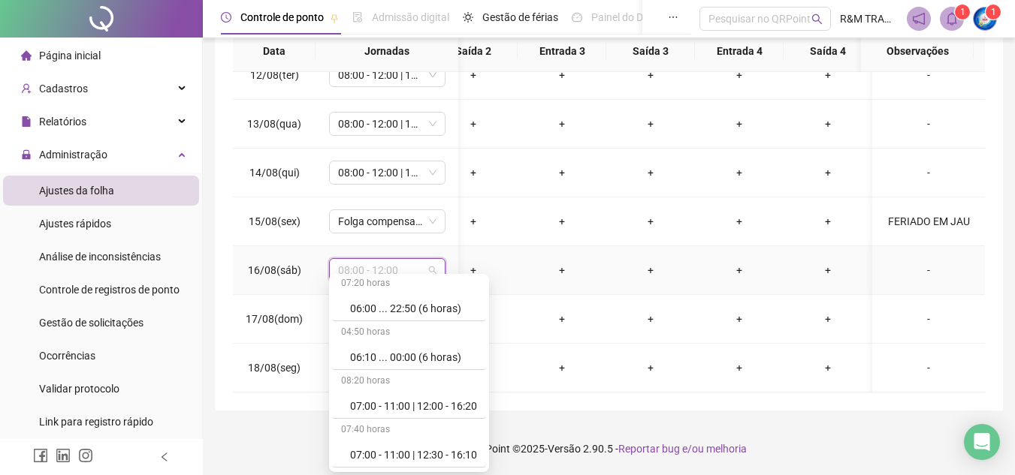
scroll to position [2737, 0]
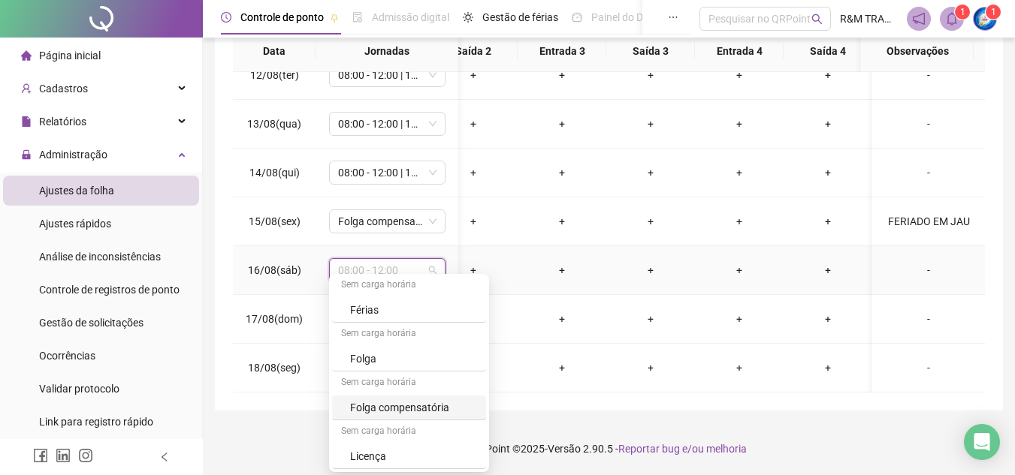
click at [409, 408] on div "Folga compensatória" at bounding box center [413, 408] width 127 height 17
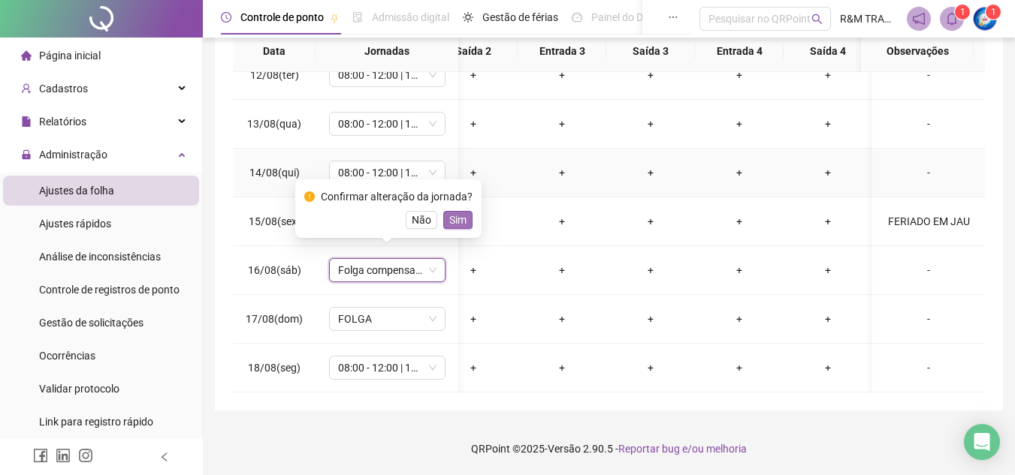
click at [452, 222] on span "Sim" at bounding box center [457, 220] width 17 height 17
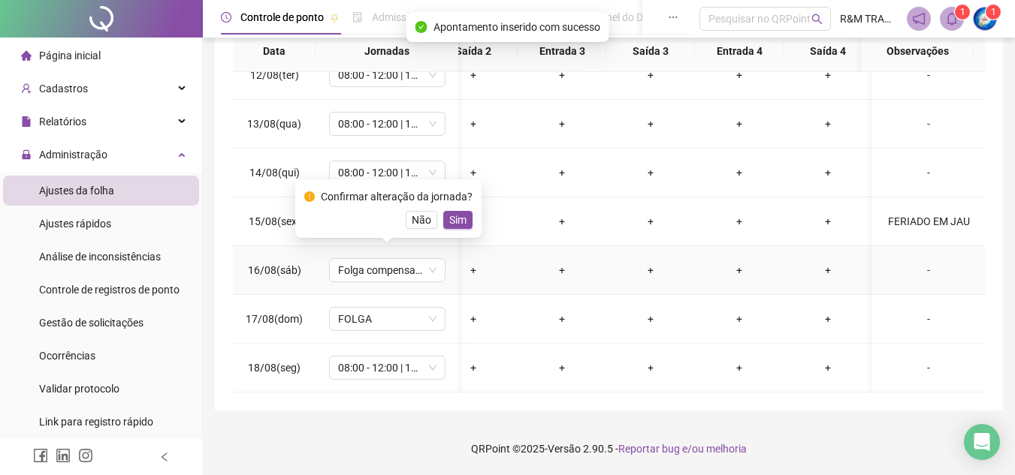
click at [445, 219] on td "Folga compensatória" at bounding box center [386, 222] width 143 height 49
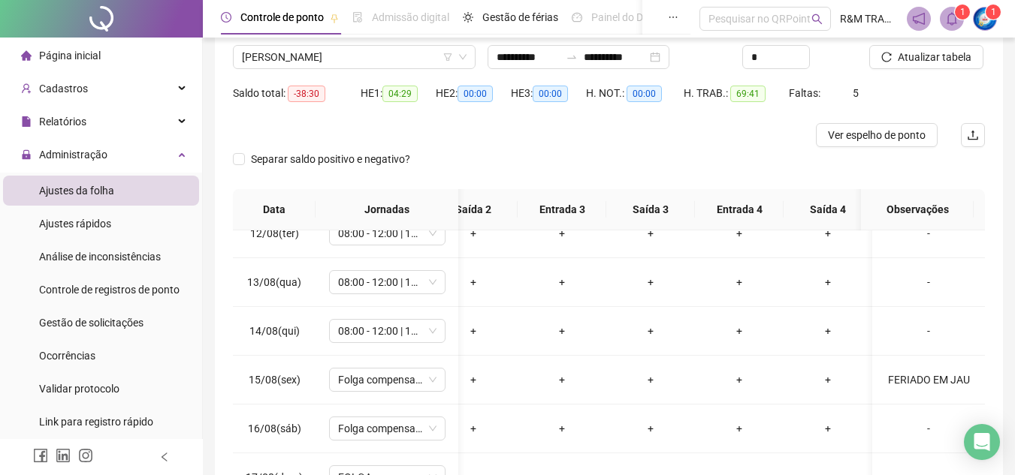
scroll to position [0, 0]
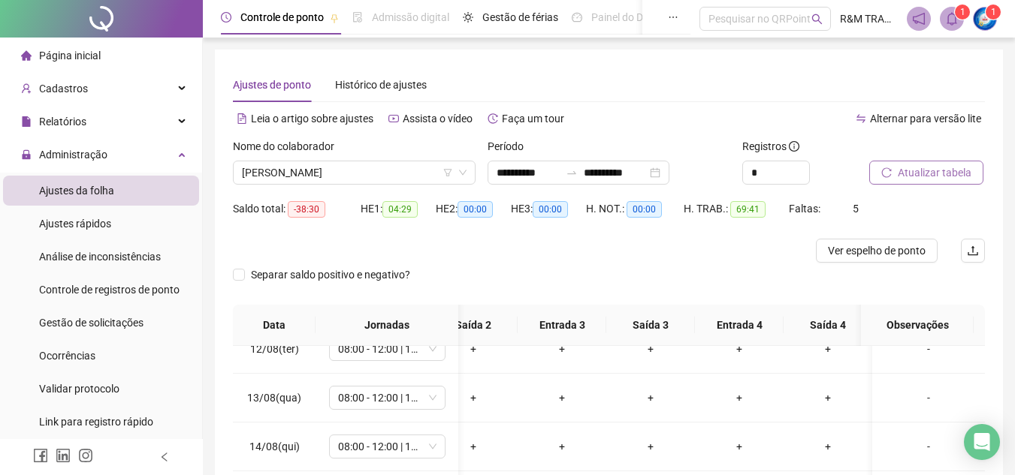
click at [923, 177] on span "Atualizar tabela" at bounding box center [935, 172] width 74 height 17
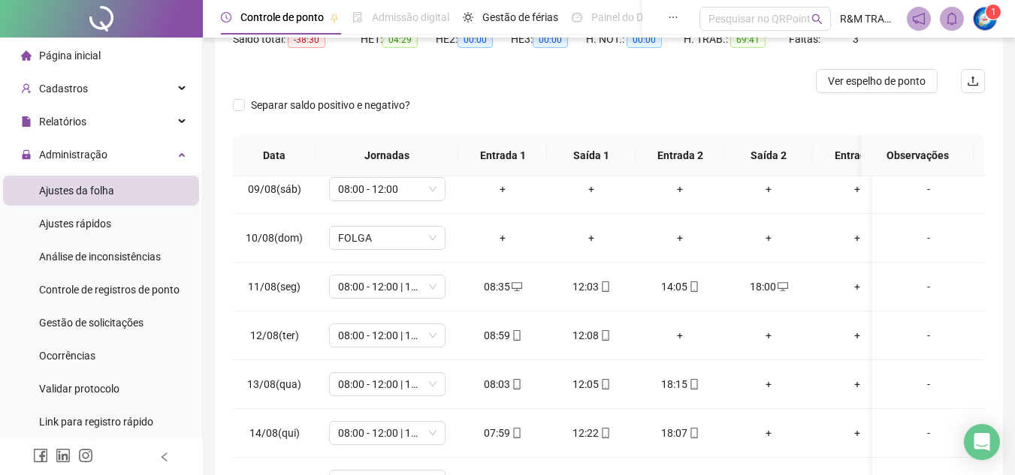
scroll to position [394, 0]
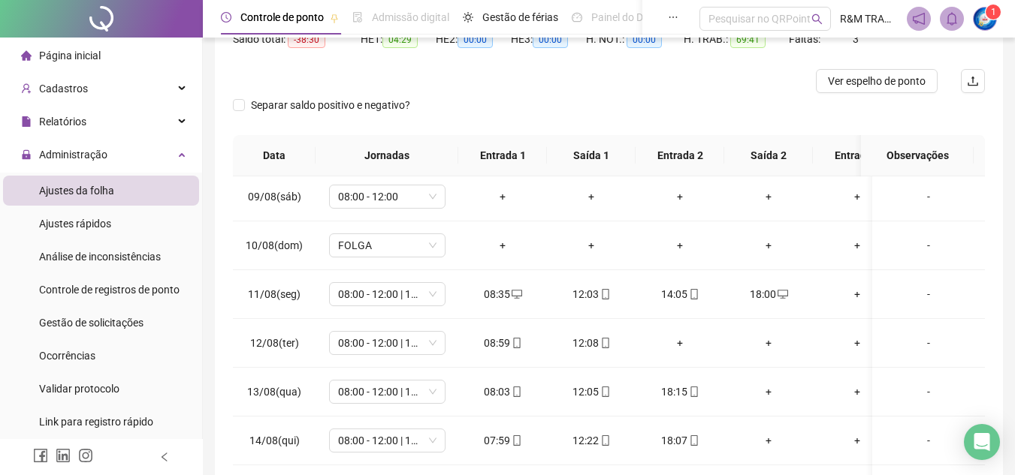
click at [573, 95] on div "Separar saldo positivo e negativo?" at bounding box center [609, 114] width 752 height 42
click at [94, 107] on div "Relatórios" at bounding box center [101, 122] width 196 height 30
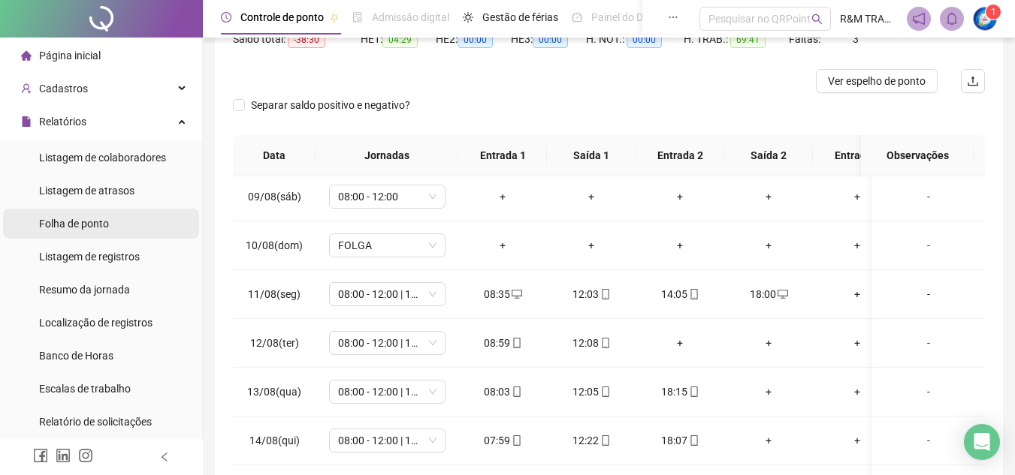
click at [87, 231] on div "Folha de ponto" at bounding box center [74, 224] width 70 height 30
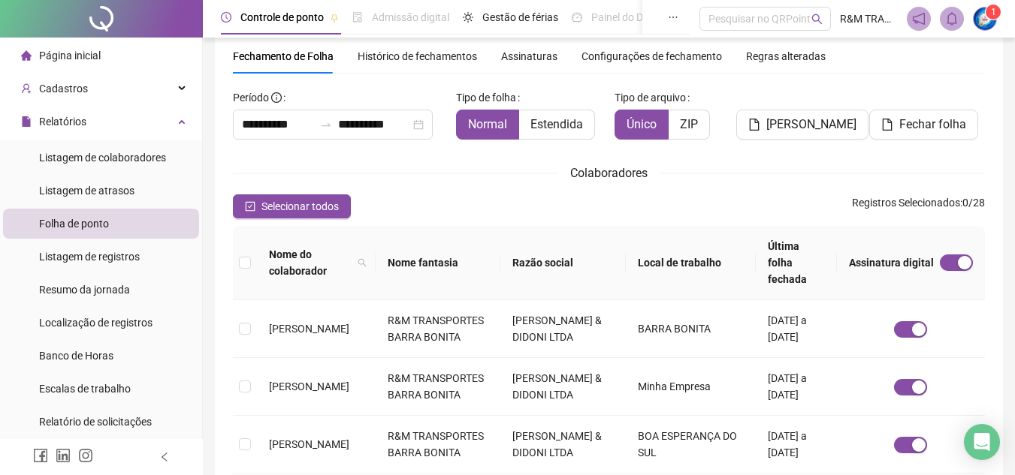
scroll to position [70, 0]
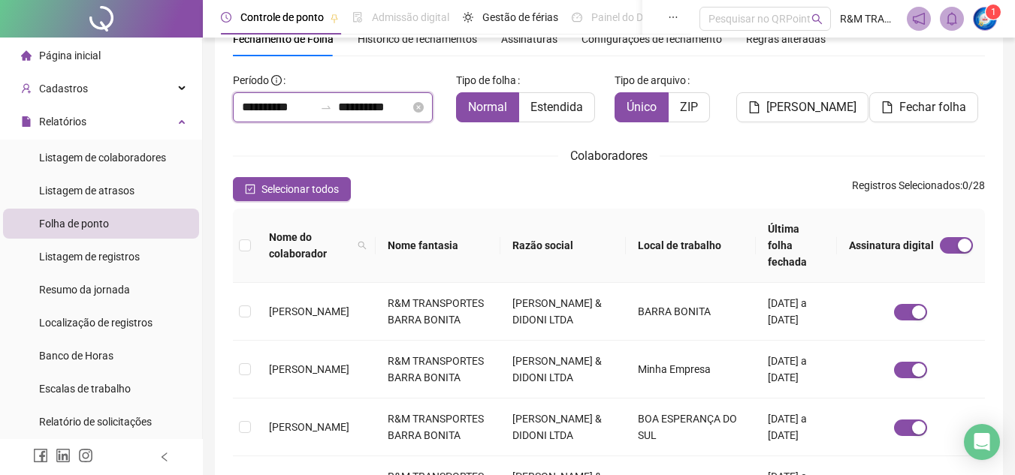
click at [265, 106] on input "**********" at bounding box center [278, 107] width 72 height 18
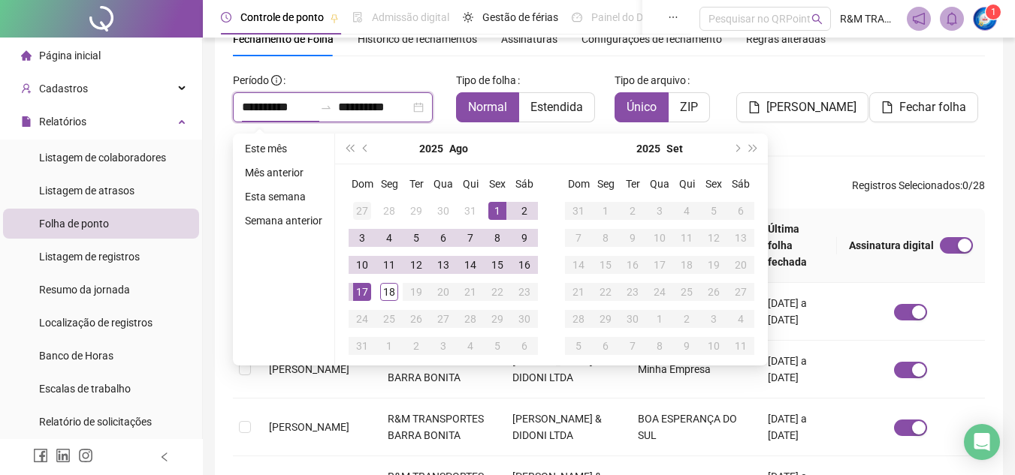
type input "**********"
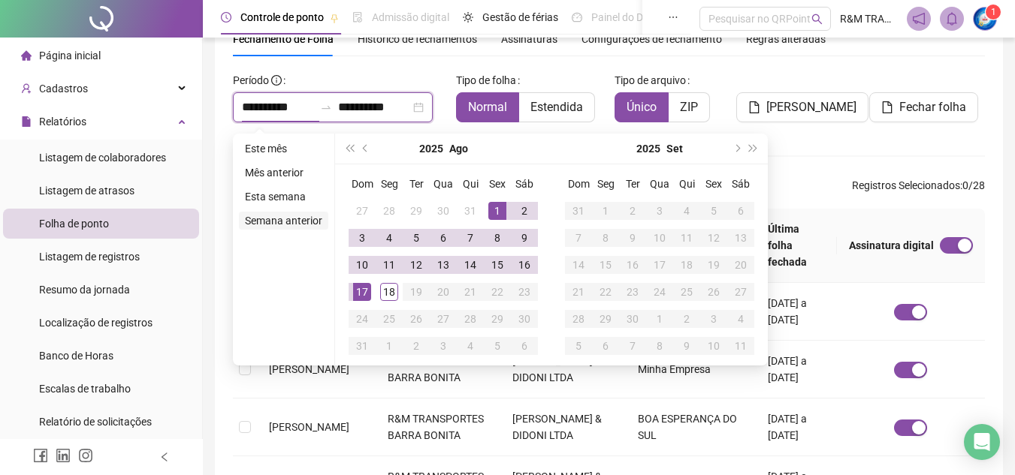
type input "**********"
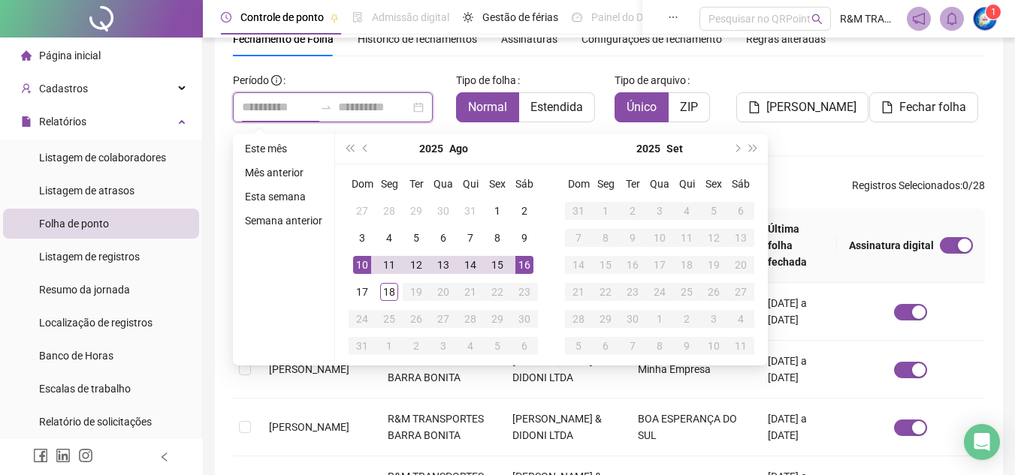
type input "**********"
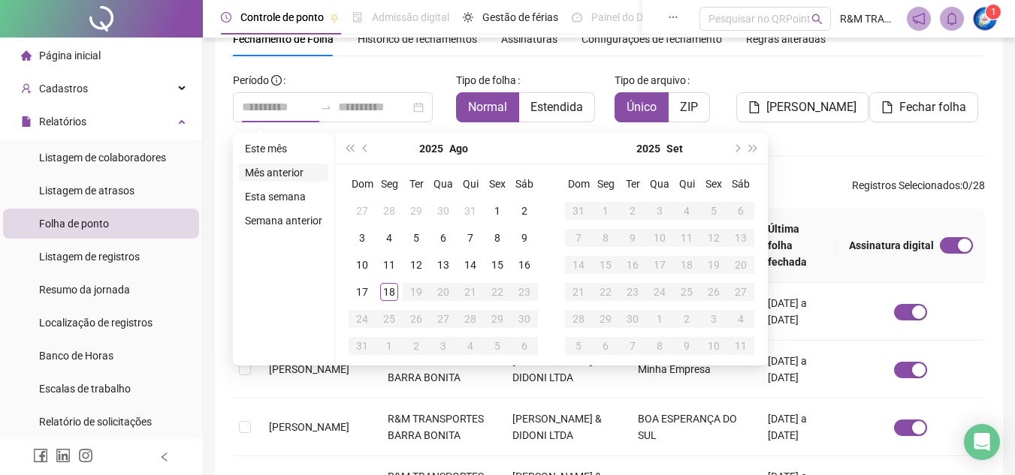
click at [289, 173] on li "Mês anterior" at bounding box center [283, 173] width 89 height 18
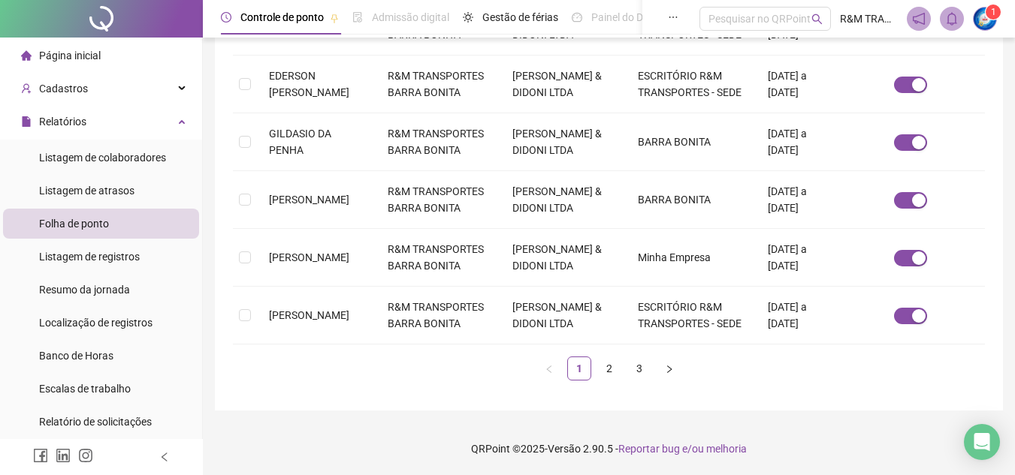
scroll to position [735, 0]
click at [605, 365] on link "2" at bounding box center [609, 369] width 23 height 23
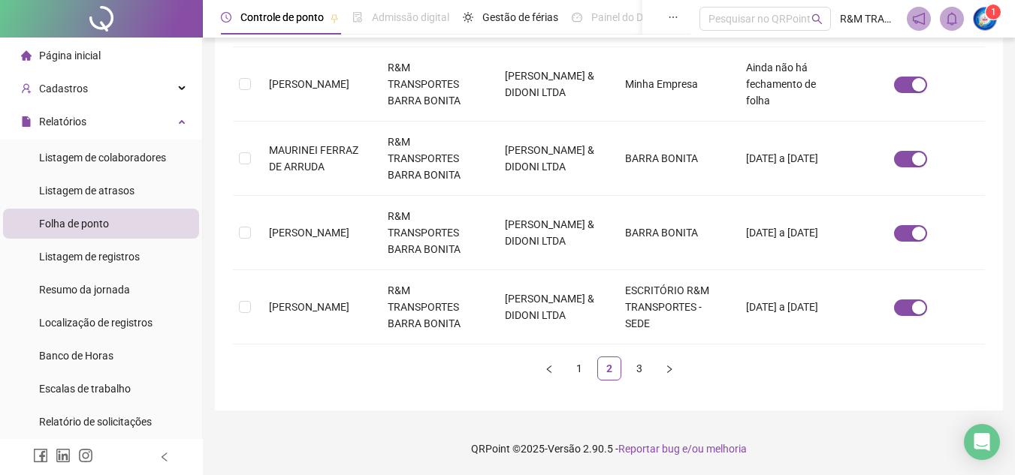
scroll to position [70, 0]
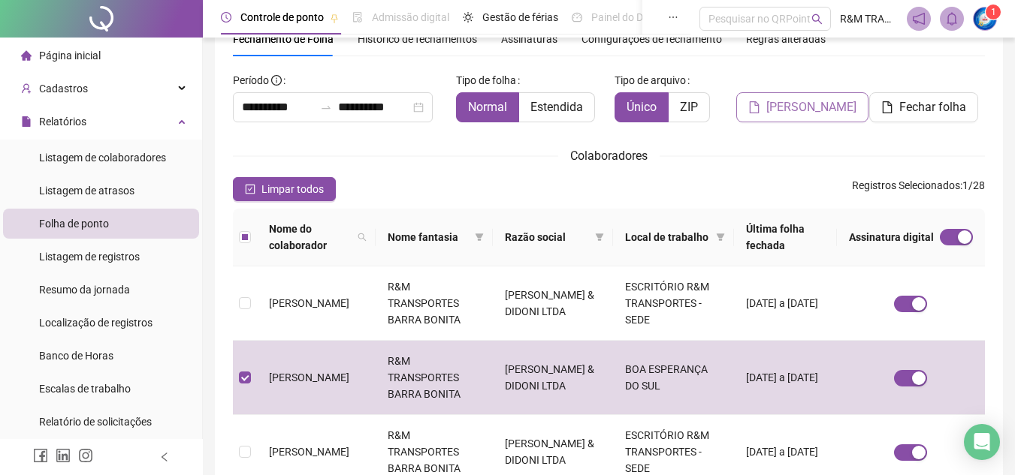
click at [801, 111] on span "[PERSON_NAME]" at bounding box center [811, 107] width 90 height 18
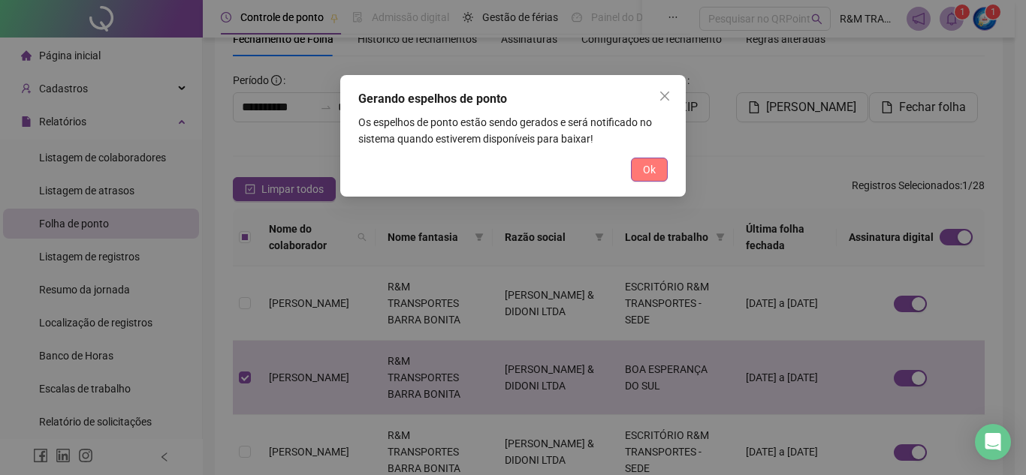
click at [653, 177] on span "Ok" at bounding box center [649, 169] width 13 height 17
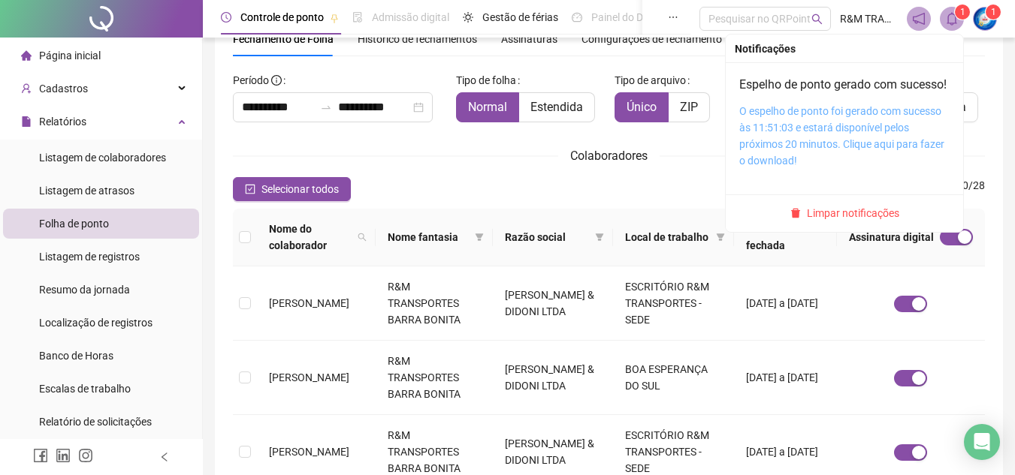
click at [786, 151] on link "O espelho de ponto foi gerado com sucesso às 11:51:03 e estará disponível pelos…" at bounding box center [841, 136] width 205 height 62
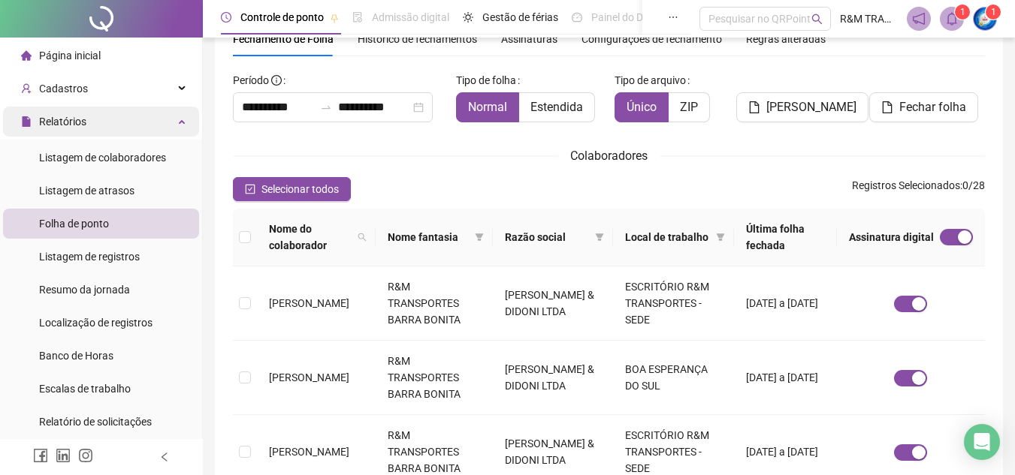
click at [167, 120] on div "Relatórios" at bounding box center [101, 122] width 196 height 30
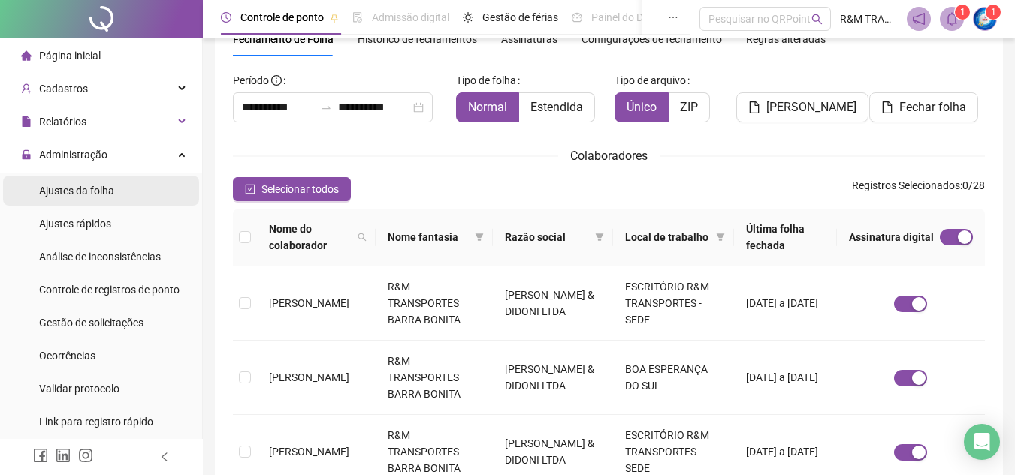
click at [79, 189] on span "Ajustes da folha" at bounding box center [76, 191] width 75 height 12
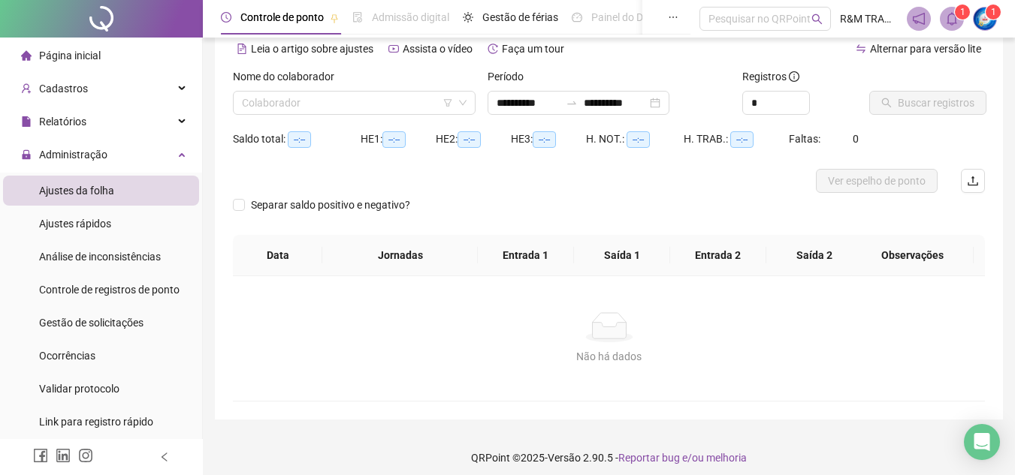
type input "**********"
click at [279, 104] on input "search" at bounding box center [347, 103] width 211 height 23
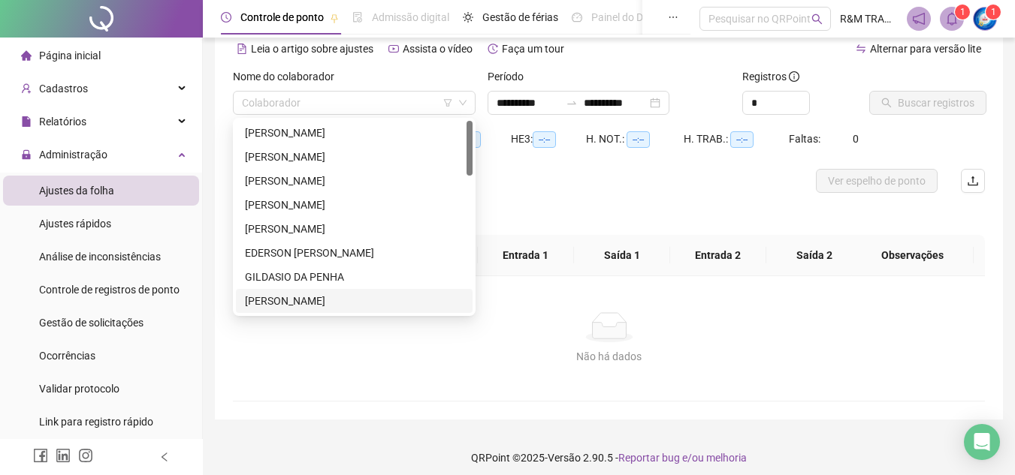
click at [581, 228] on div "Separar saldo positivo e negativo?" at bounding box center [609, 214] width 752 height 42
